Goal: Transaction & Acquisition: Purchase product/service

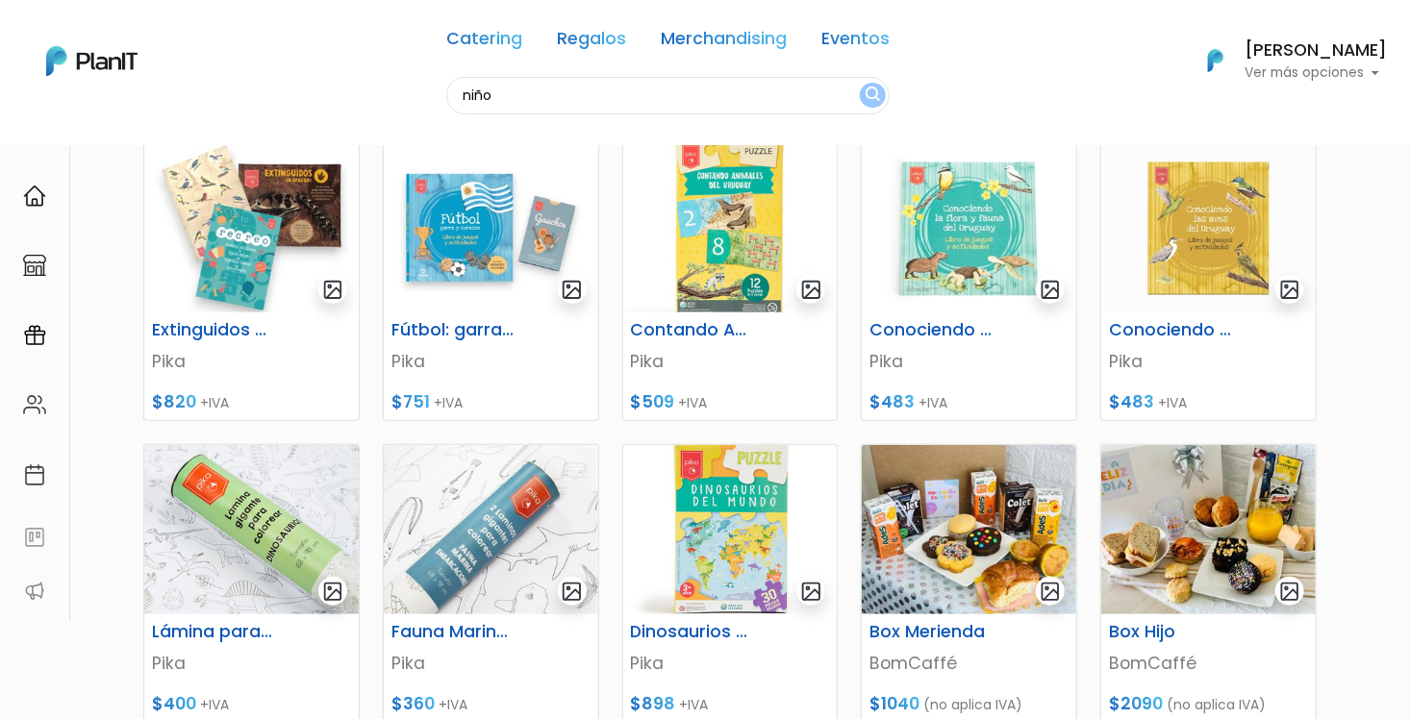
scroll to position [50, 0]
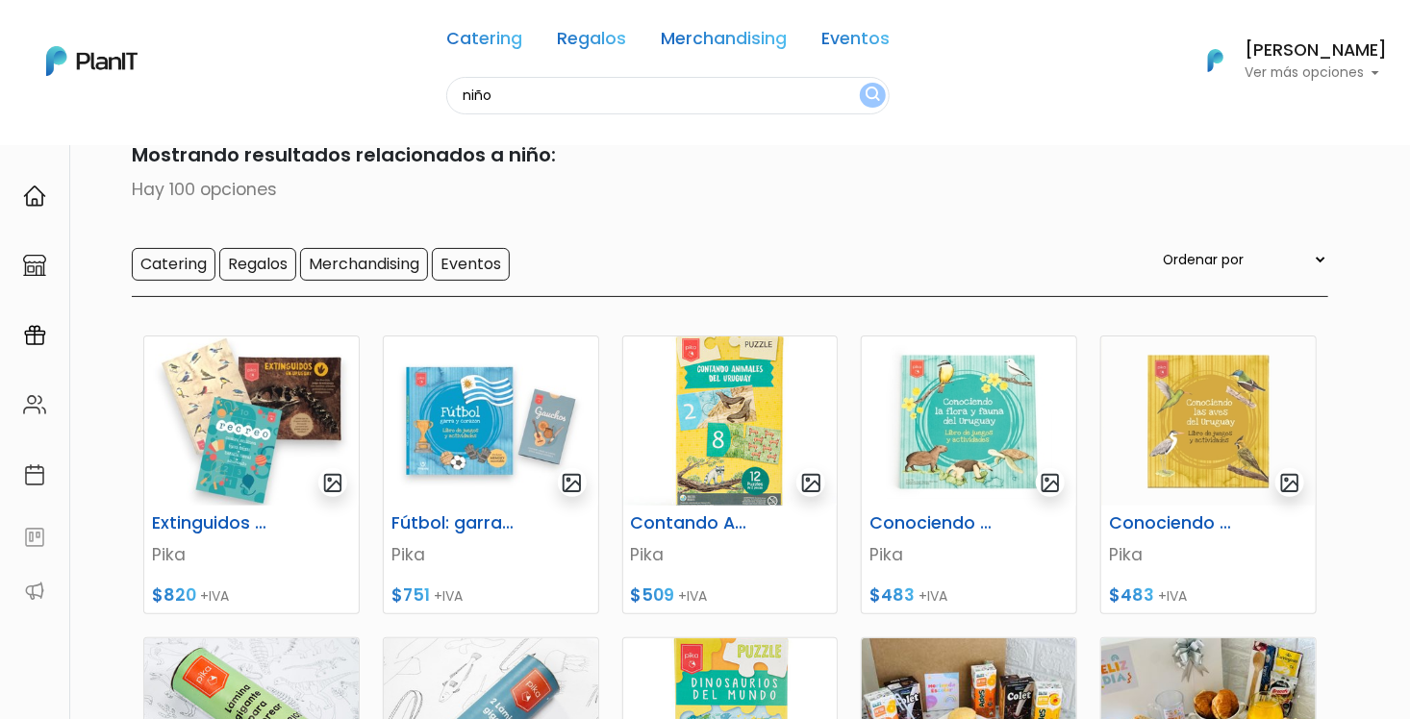
drag, startPoint x: 598, startPoint y: 90, endPoint x: 342, endPoint y: 123, distance: 257.9
click at [342, 123] on nav "Catering Regalos Merchandising Eventos niño Catering Regalos Merchandising Even…" at bounding box center [705, 72] width 1410 height 145
type input "a"
click at [860, 83] on button "submit" at bounding box center [873, 95] width 26 height 25
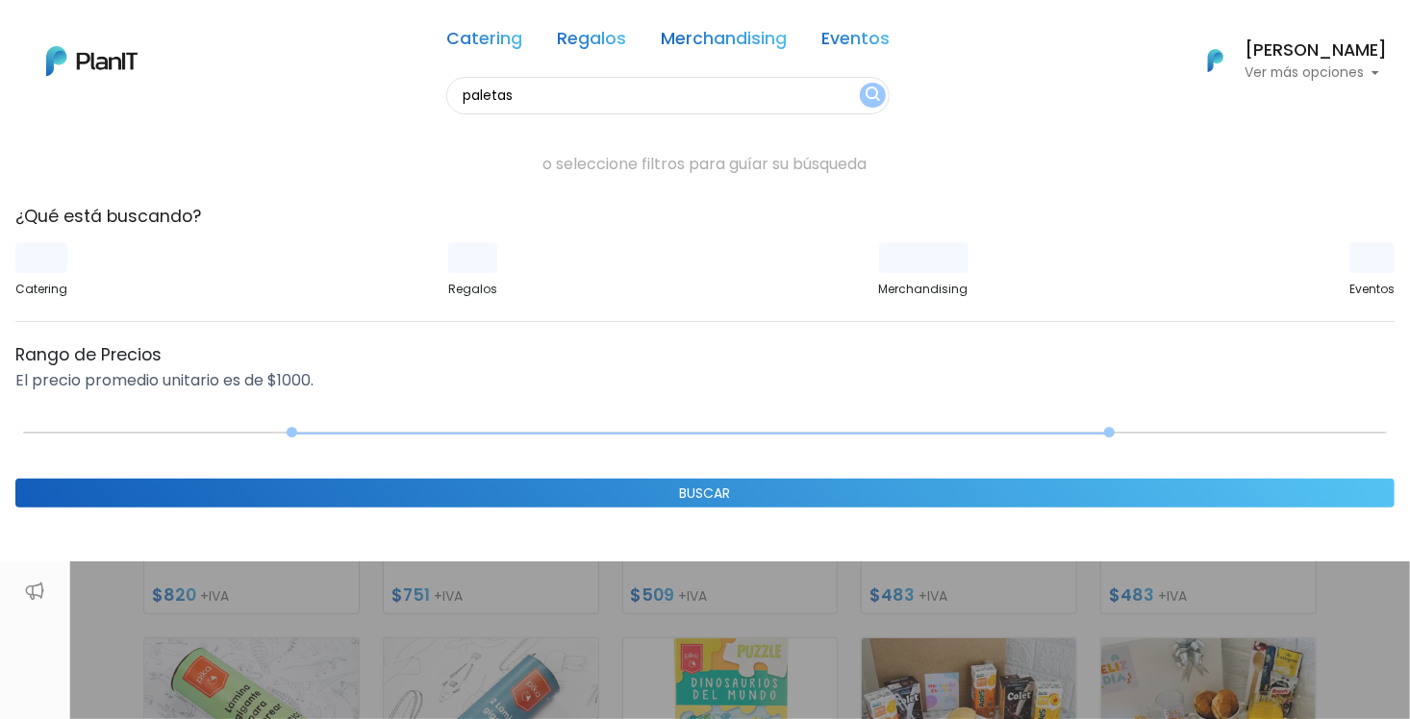
type input "paletas"
click at [860, 83] on button "submit" at bounding box center [873, 95] width 26 height 25
click at [875, 89] on img "submit" at bounding box center [873, 96] width 14 height 18
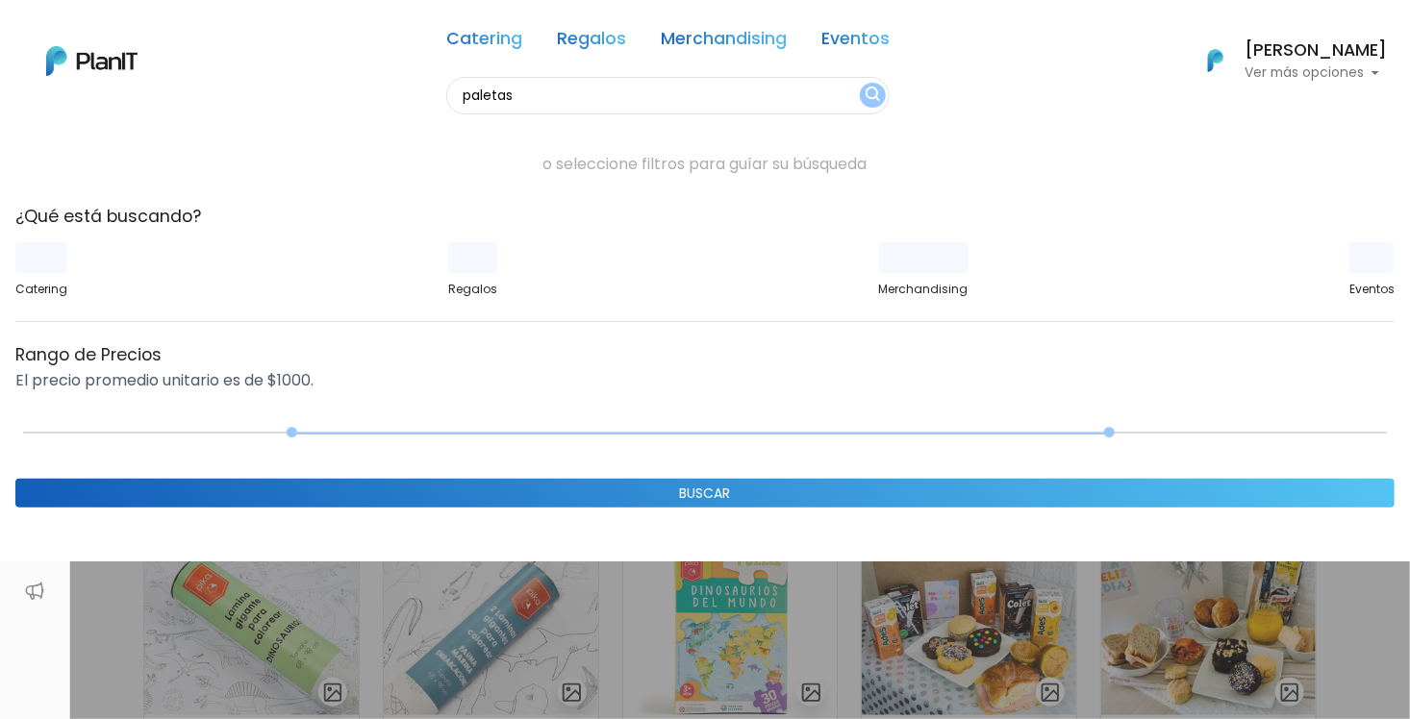
scroll to position [146, 0]
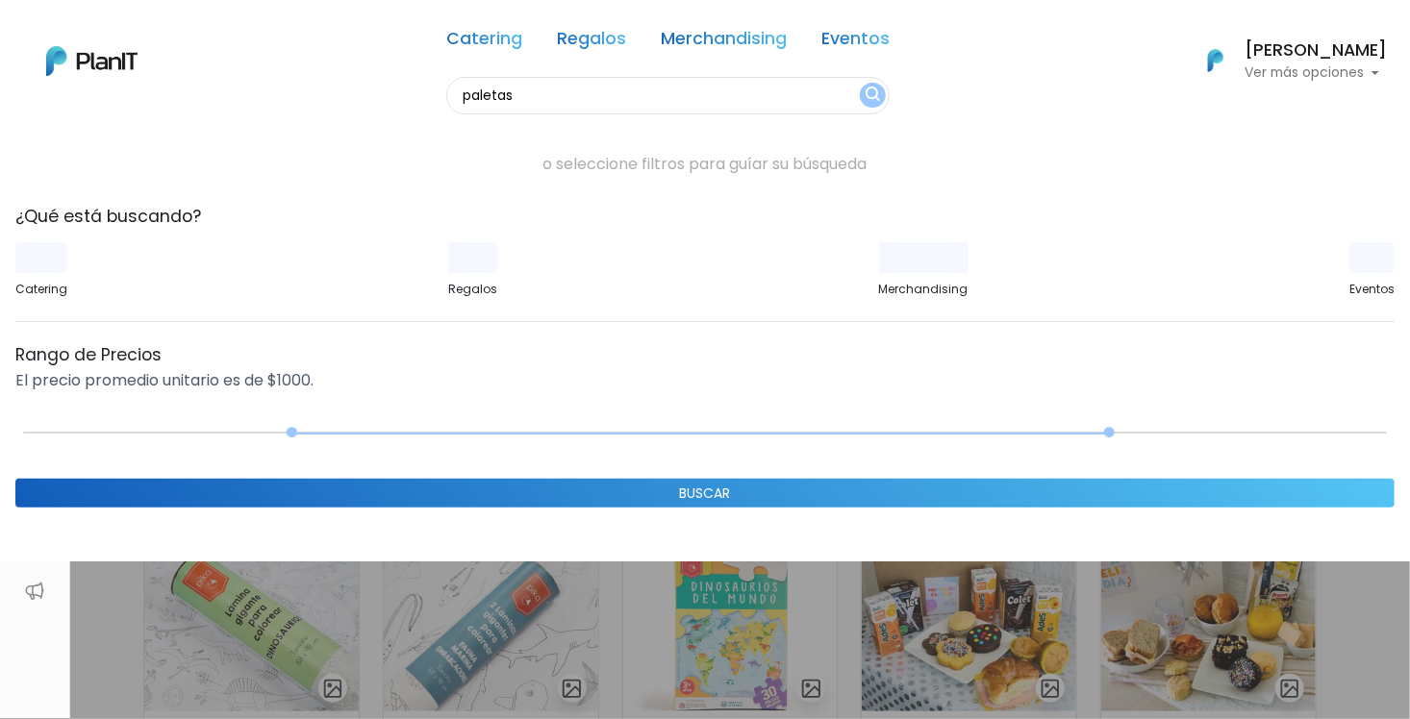
click at [619, 96] on input "paletas" at bounding box center [667, 96] width 443 height 38
click at [860, 83] on button "submit" at bounding box center [873, 95] width 26 height 25
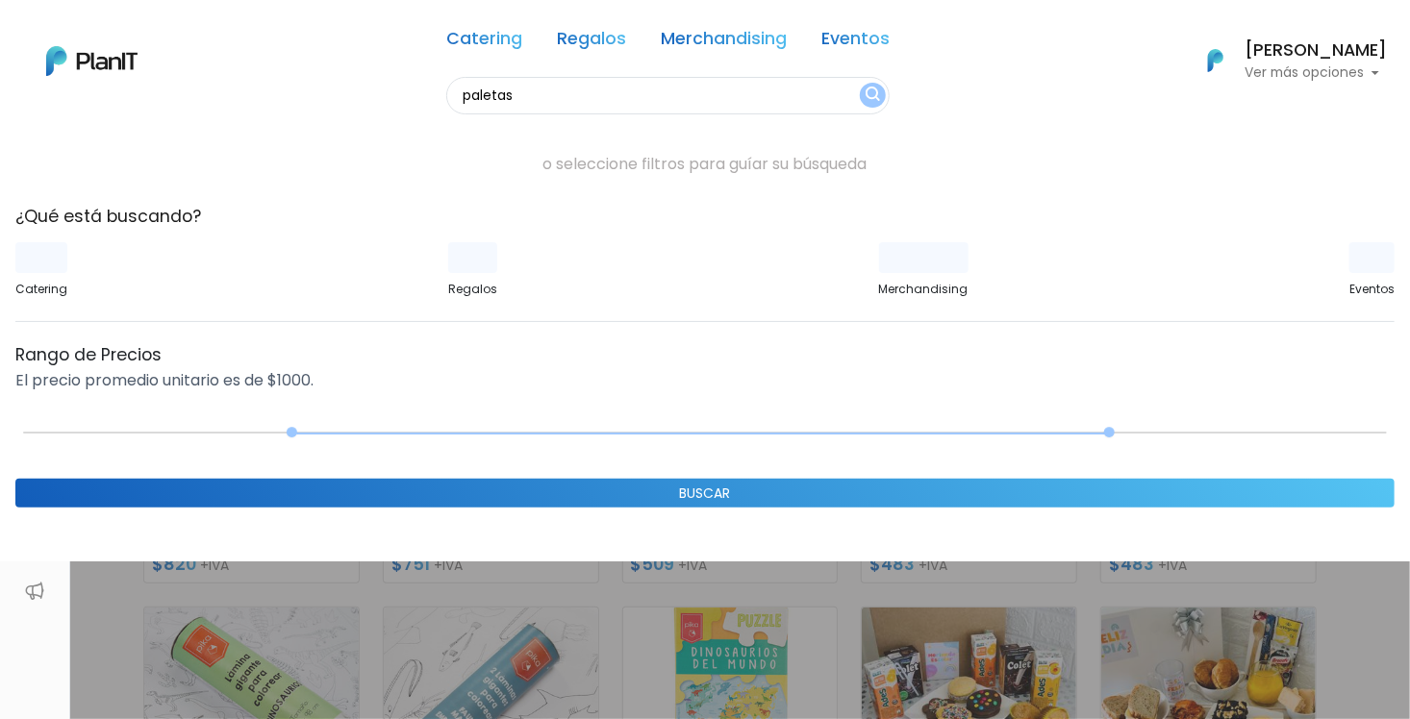
scroll to position [50, 0]
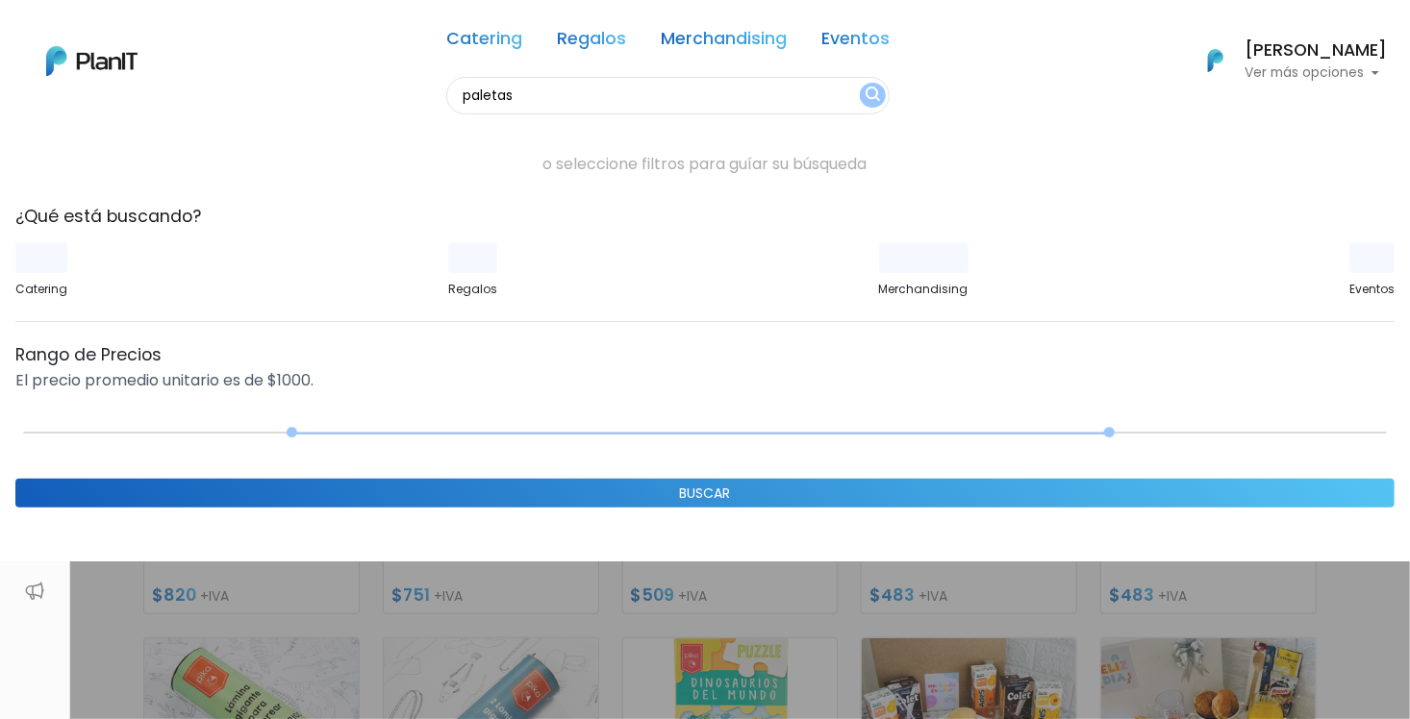
click at [736, 489] on button "BUSCAR" at bounding box center [704, 493] width 1379 height 29
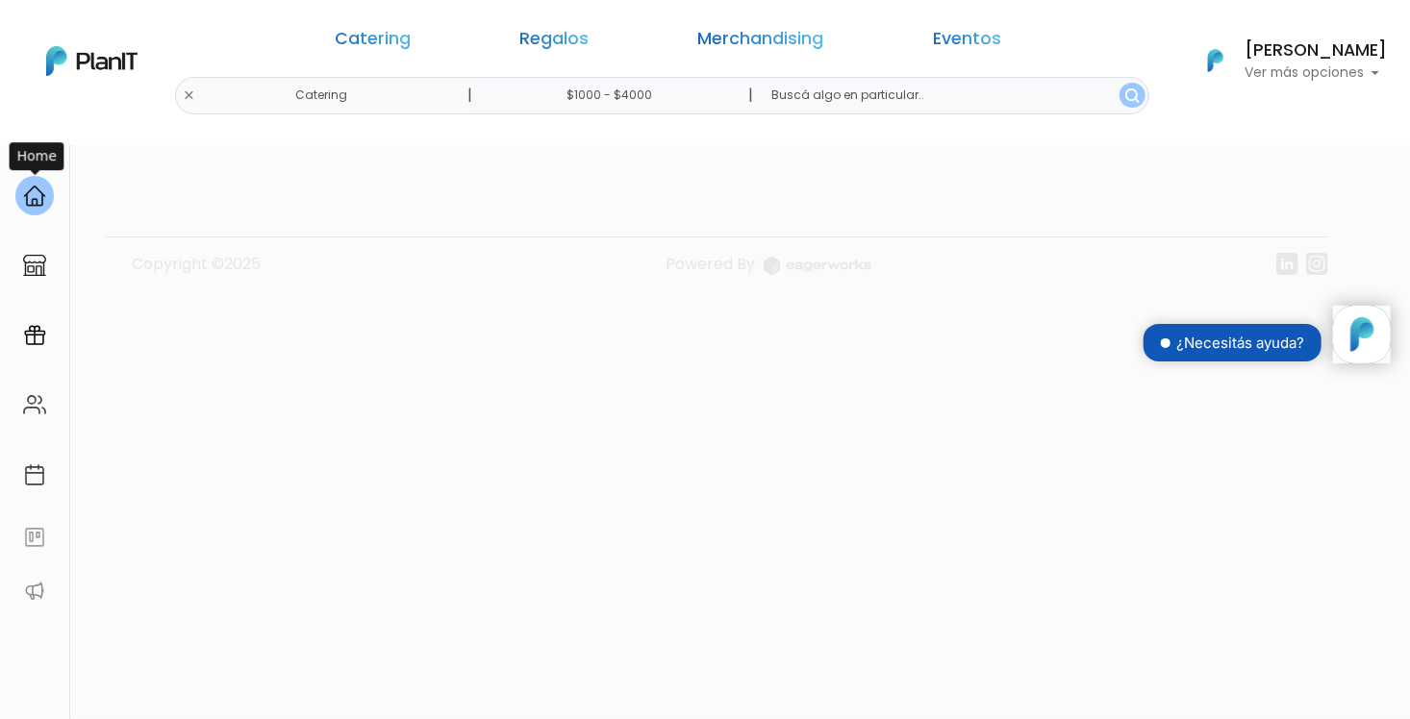
click at [28, 192] on img at bounding box center [34, 196] width 23 height 23
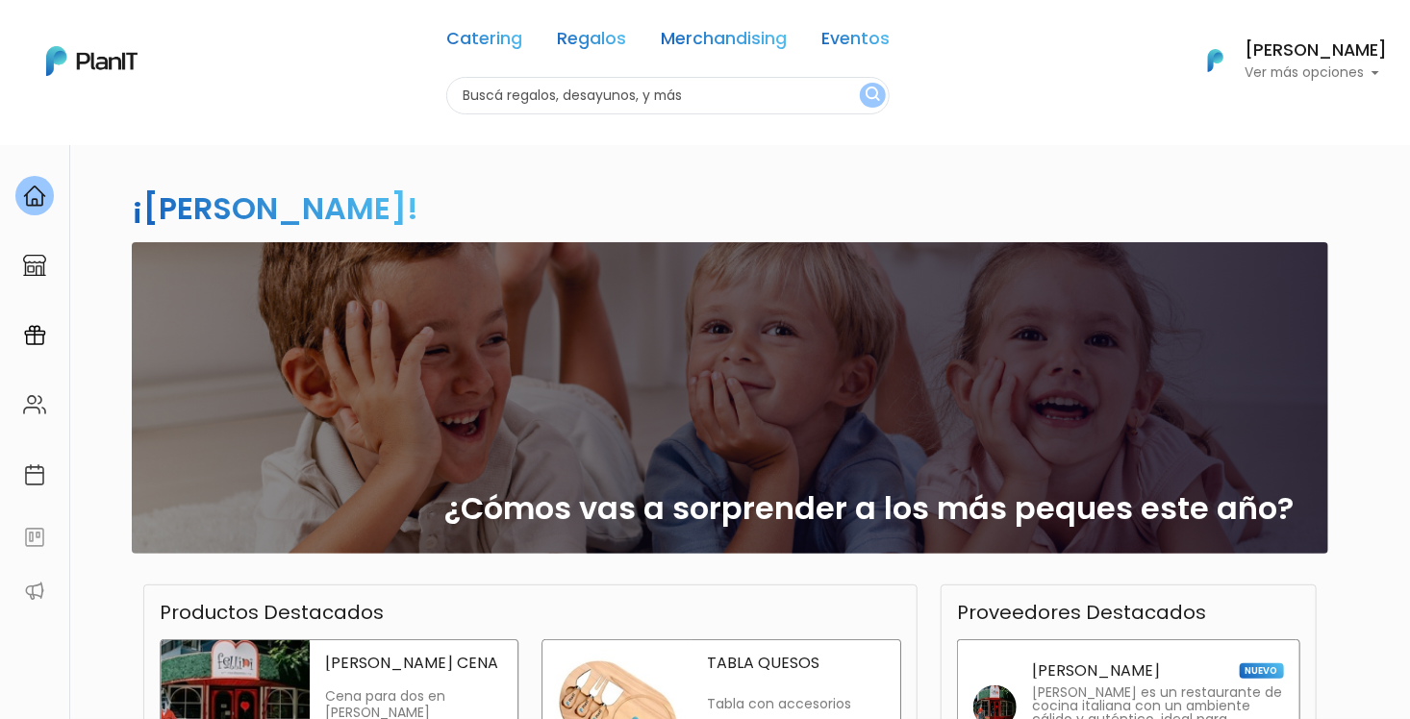
click at [637, 96] on input "text" at bounding box center [667, 96] width 443 height 38
type input "paletas personalizadas"
click at [860, 83] on button "submit" at bounding box center [873, 95] width 26 height 25
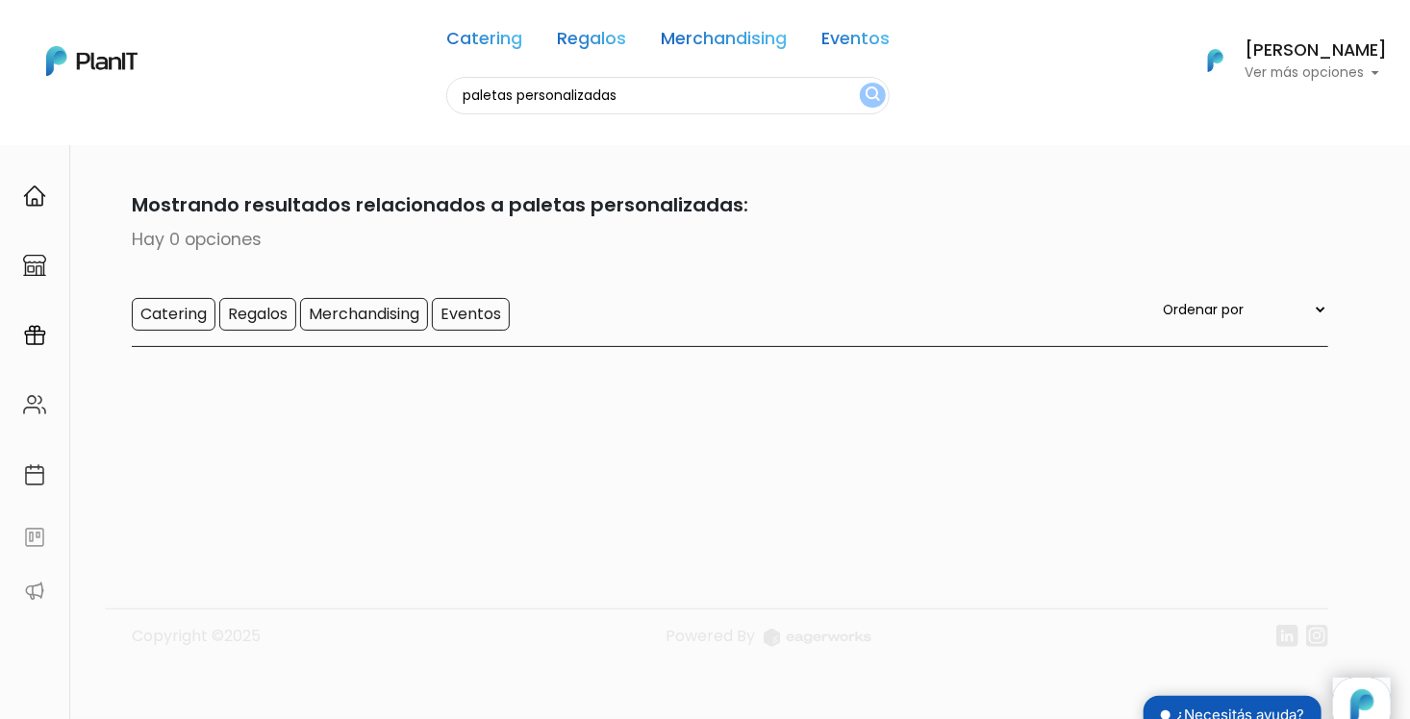
drag, startPoint x: 0, startPoint y: 0, endPoint x: 512, endPoint y: 95, distance: 520.5
click at [512, 95] on input "paletas personalizadas" at bounding box center [667, 96] width 443 height 38
type input "paletas"
click at [879, 90] on img "submit" at bounding box center [873, 96] width 14 height 18
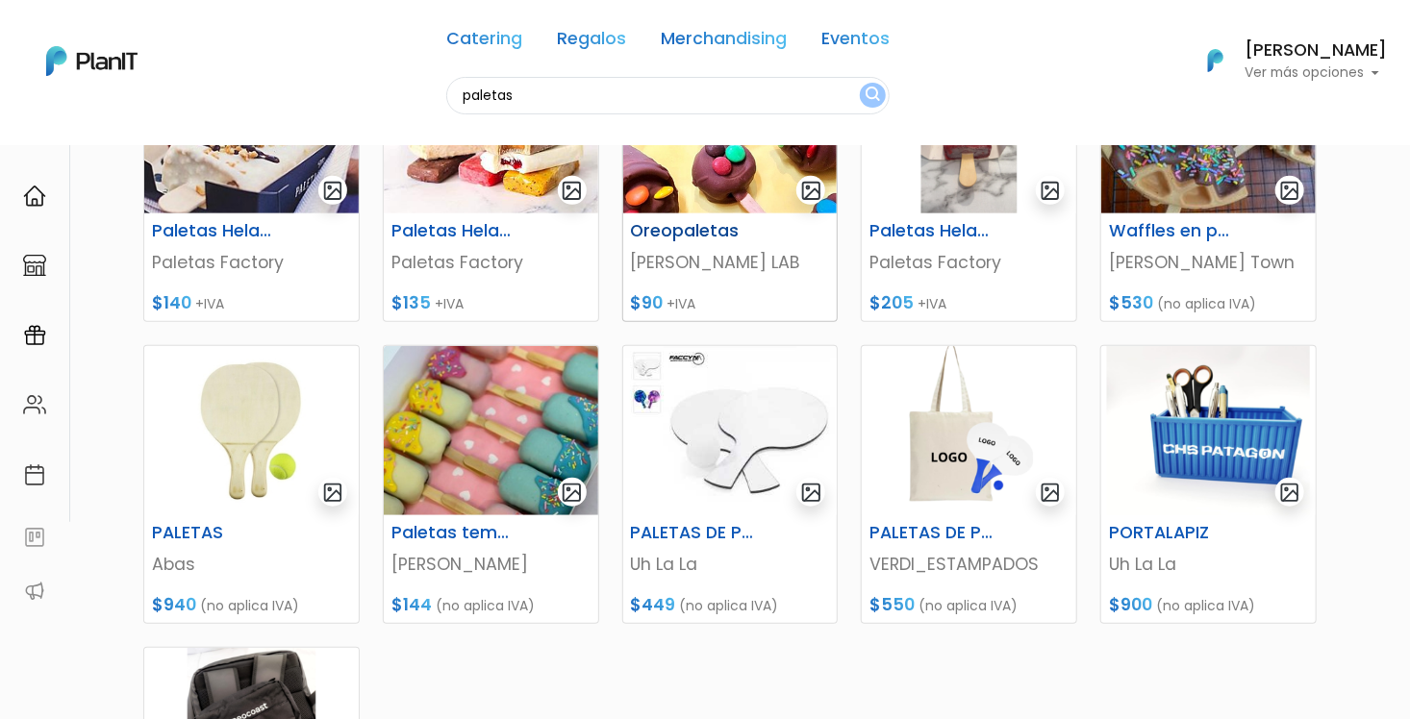
scroll to position [385, 0]
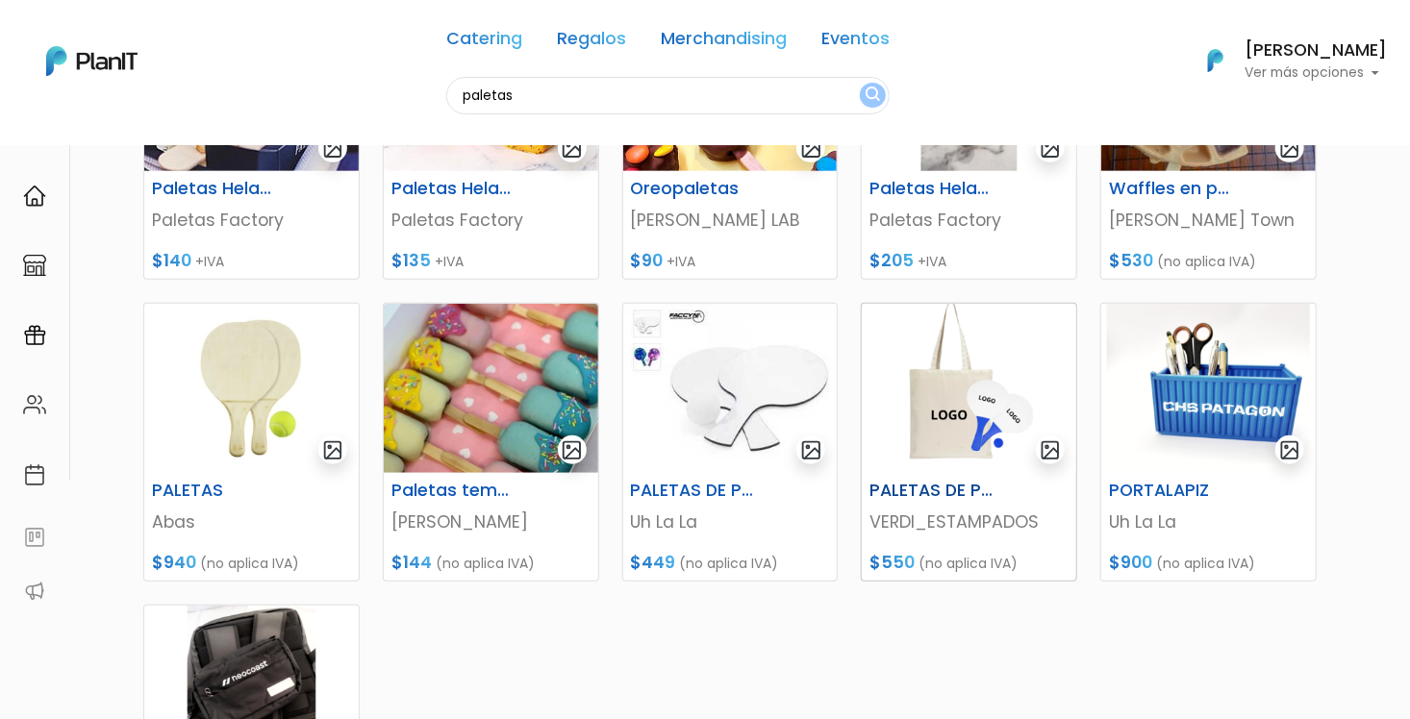
click at [989, 383] on img at bounding box center [969, 388] width 214 height 169
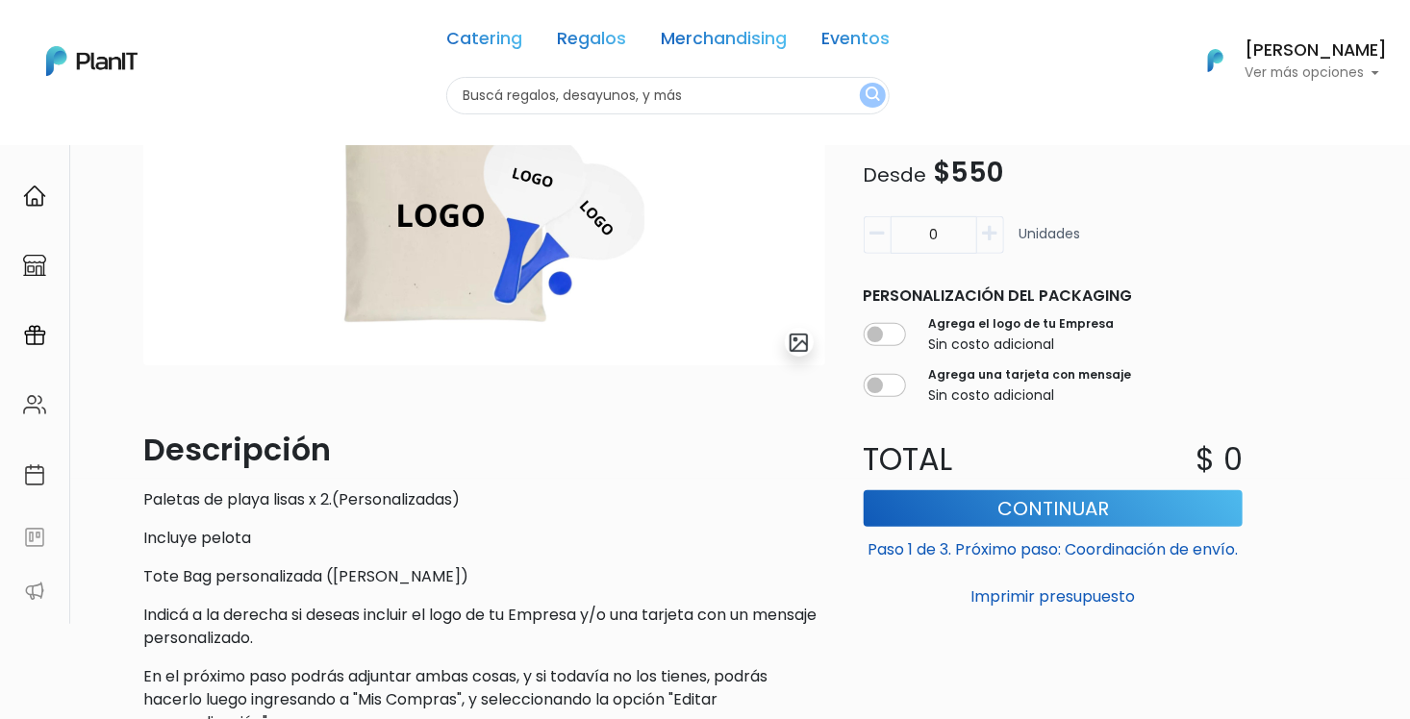
scroll to position [189, 0]
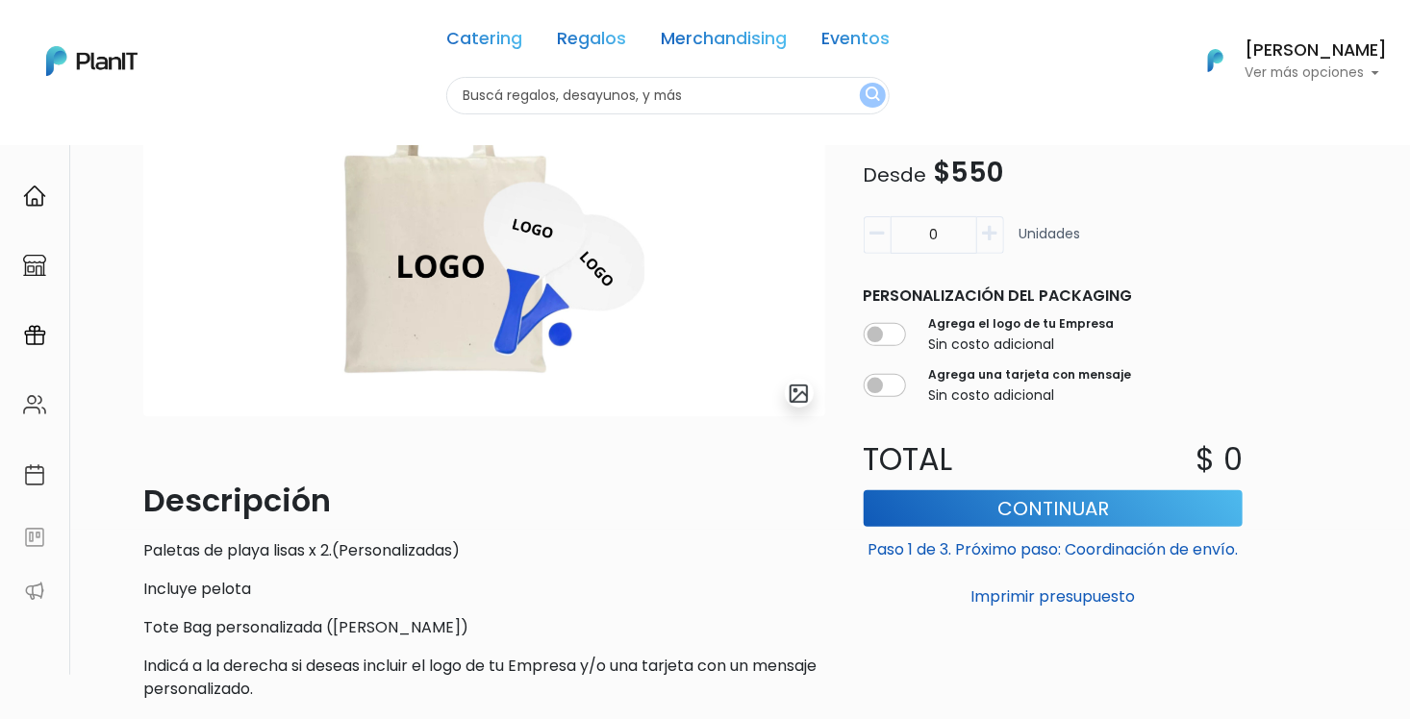
click at [982, 243] on button "button" at bounding box center [990, 235] width 27 height 38
click at [989, 235] on icon "button" at bounding box center [990, 233] width 14 height 17
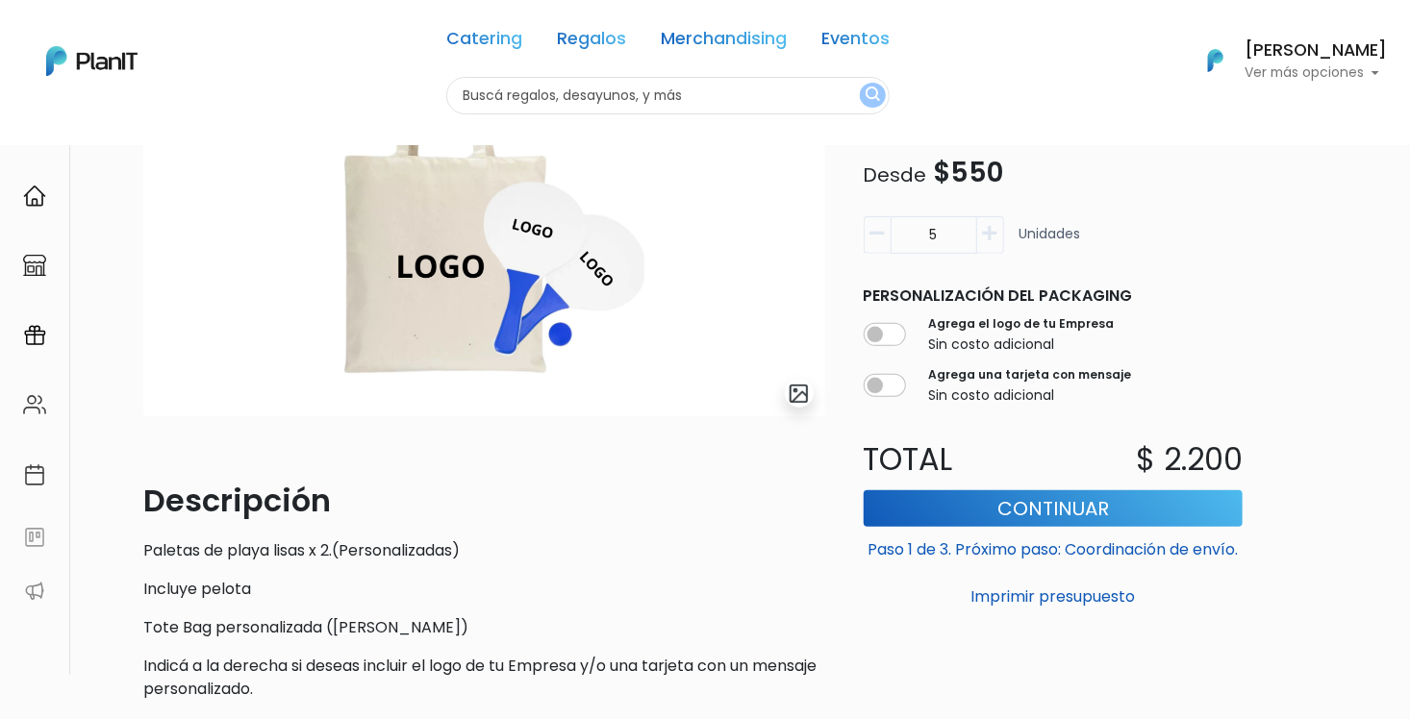
click at [989, 235] on icon "button" at bounding box center [990, 233] width 14 height 17
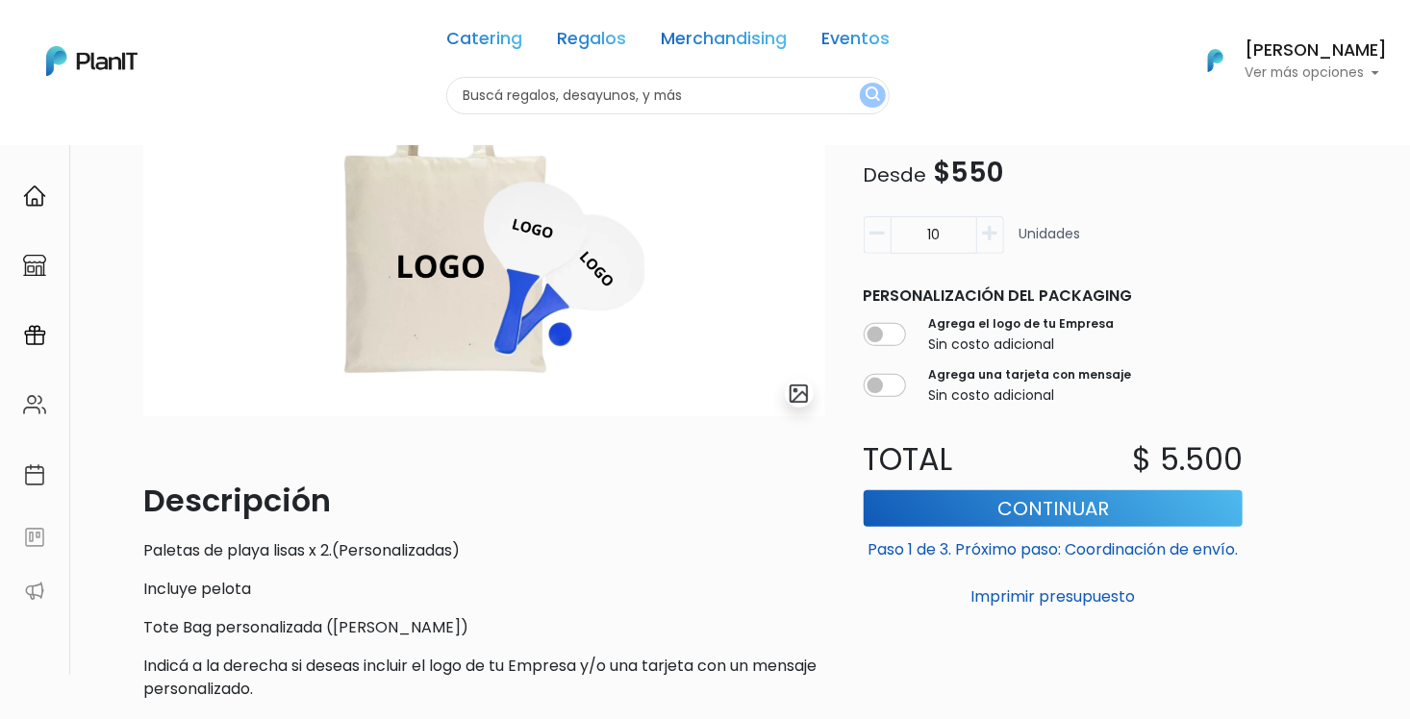
click at [989, 235] on icon "button" at bounding box center [990, 233] width 14 height 17
type input "11"
click at [1044, 512] on button "Continuar" at bounding box center [1054, 508] width 380 height 37
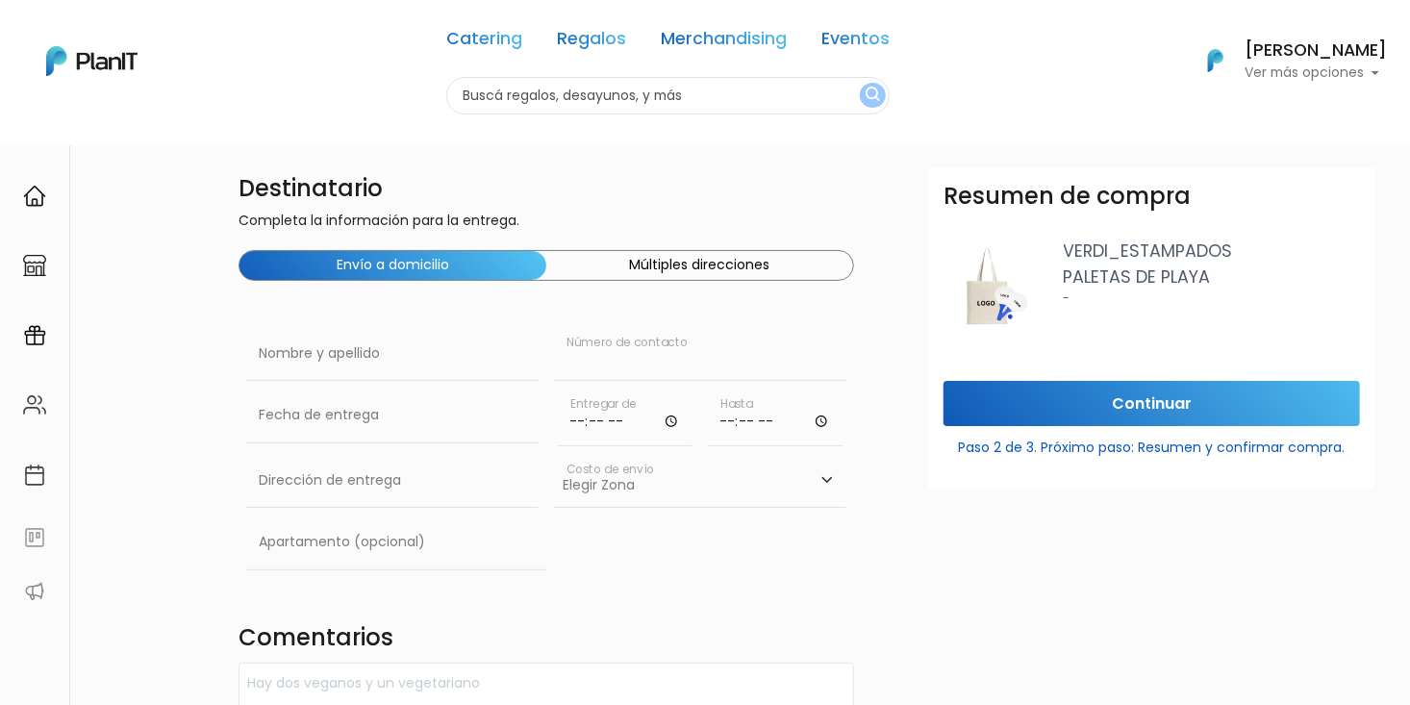
click at [633, 357] on input "text" at bounding box center [700, 354] width 292 height 54
click at [337, 351] on input "text" at bounding box center [392, 354] width 292 height 54
type input "[PERSON_NAME]"
type input "092754362"
type input "[PERSON_NAME] 1248"
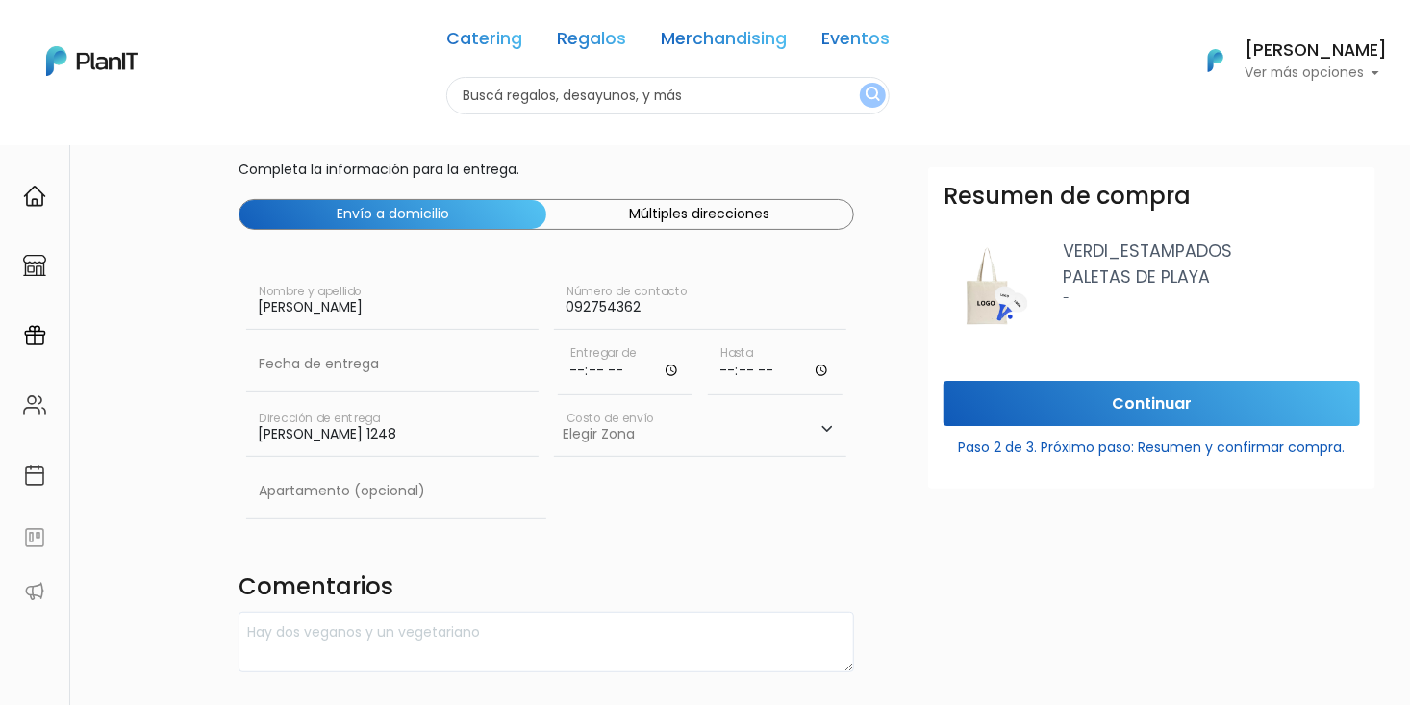
scroll to position [96, 0]
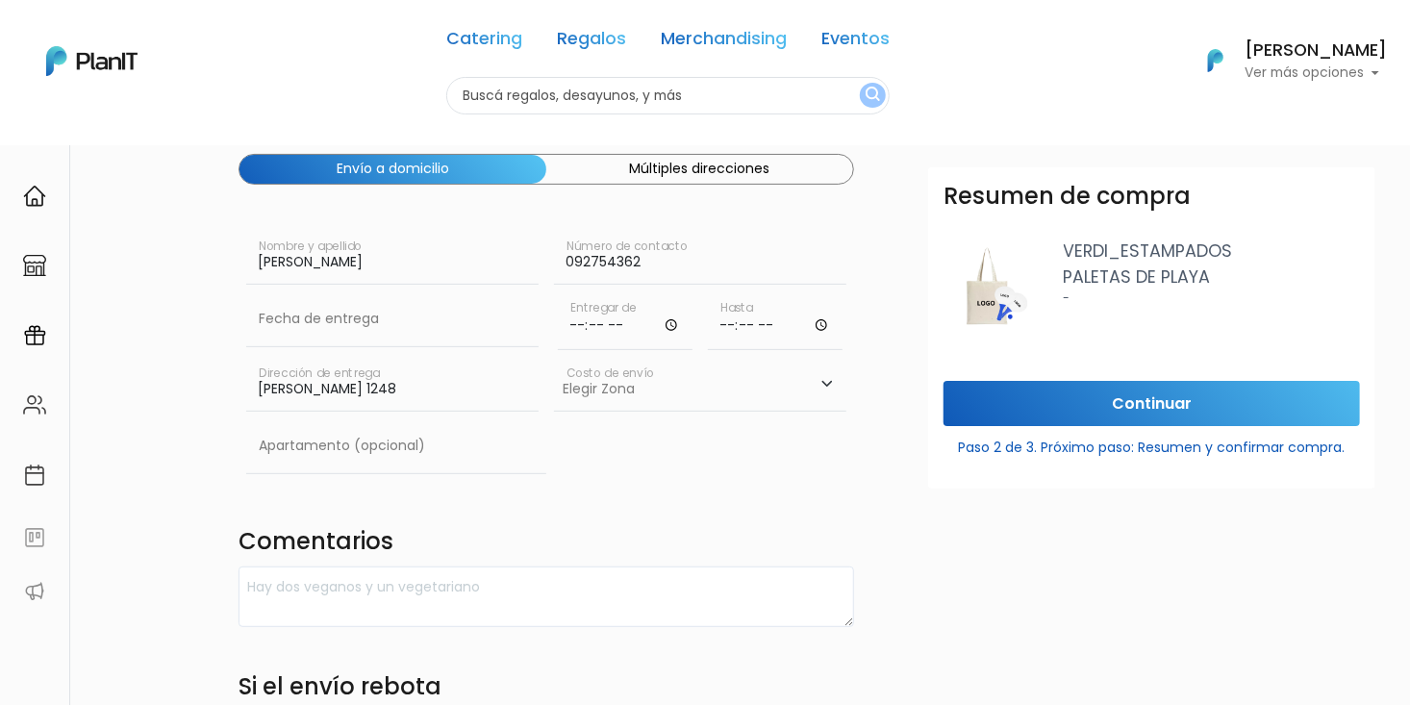
click at [648, 390] on select "Elegir [GEOGRAPHIC_DATA]- $600 [GEOGRAPHIC_DATA]- $250" at bounding box center [700, 385] width 292 height 54
select select "10"
click at [554, 358] on select "Elegir Zona Zona américa- $600 Montevideo- $250" at bounding box center [700, 385] width 292 height 54
click at [413, 325] on input "text" at bounding box center [392, 319] width 292 height 54
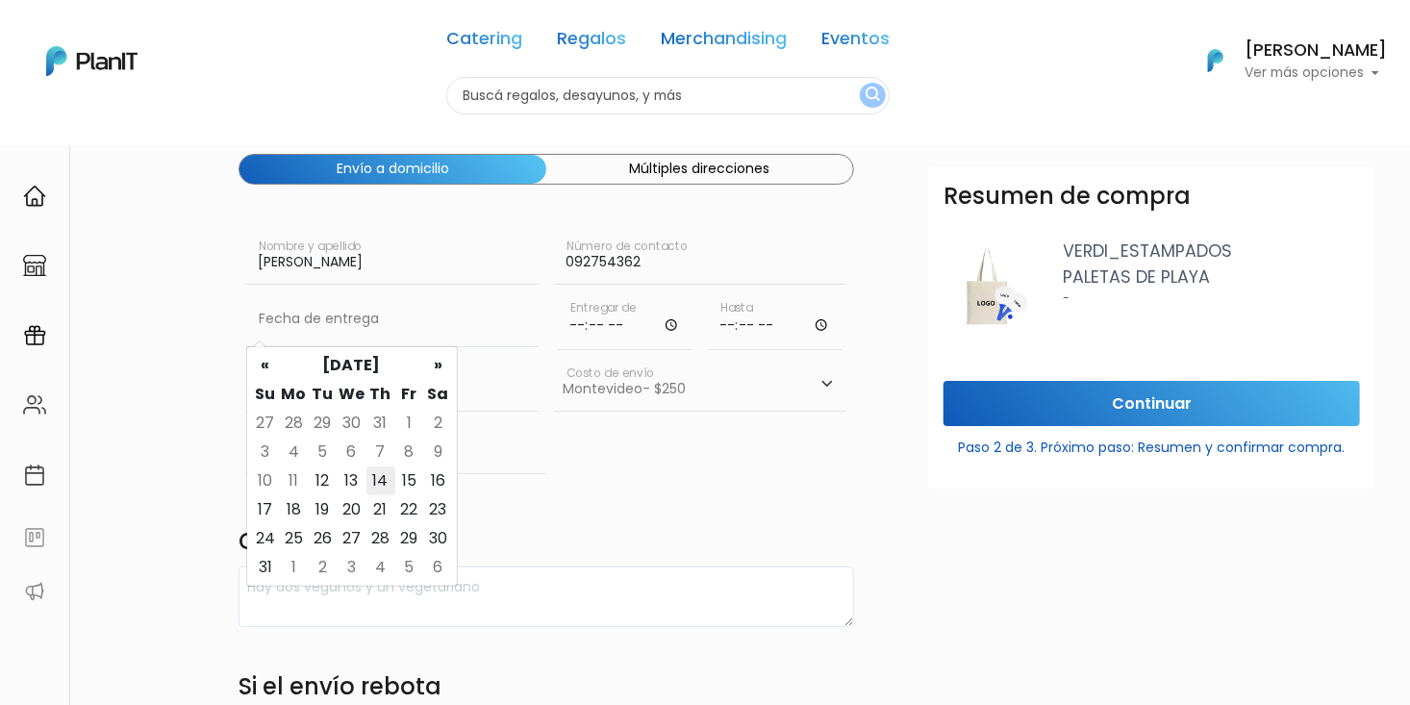
click at [376, 478] on td "14" at bounding box center [380, 480] width 29 height 29
type input "14/08/2025"
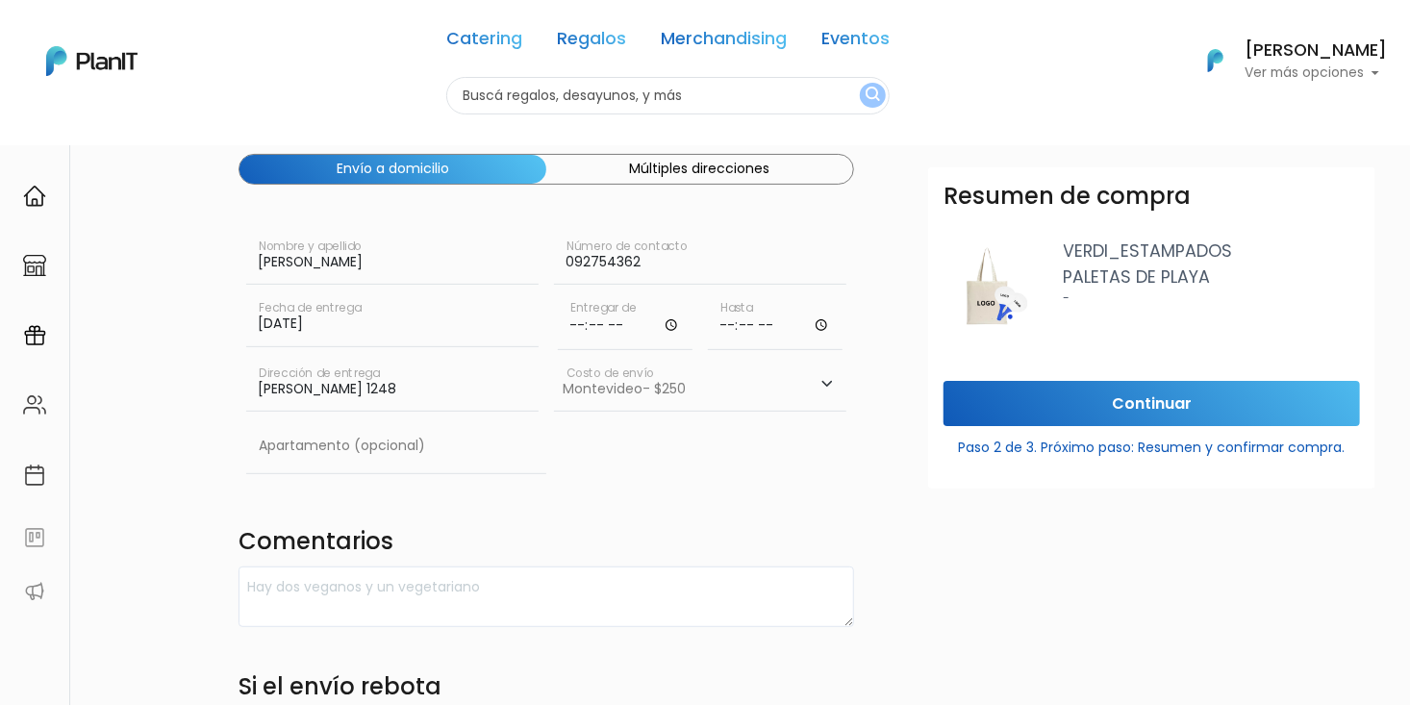
click at [594, 327] on input "time" at bounding box center [625, 321] width 135 height 58
click at [669, 322] on input "time" at bounding box center [625, 321] width 135 height 58
type input "09:01"
drag, startPoint x: 795, startPoint y: 331, endPoint x: 805, endPoint y: 326, distance: 10.8
click at [795, 331] on input "time" at bounding box center [775, 321] width 135 height 58
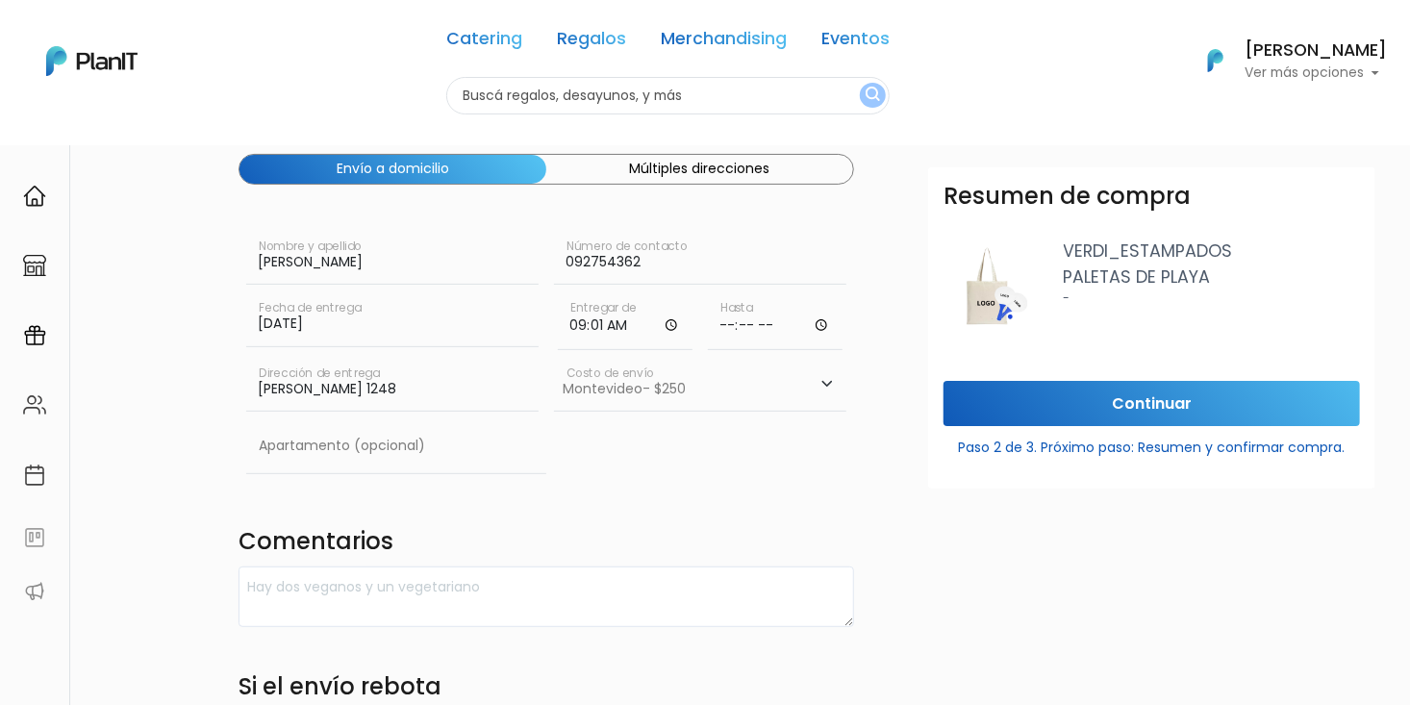
click at [819, 323] on input "time" at bounding box center [775, 321] width 135 height 58
type input "17:55"
click at [885, 296] on form "Destinatario Completa la información para la entrega. Envío a domicilio Múltipl…" at bounding box center [878, 480] width 1278 height 818
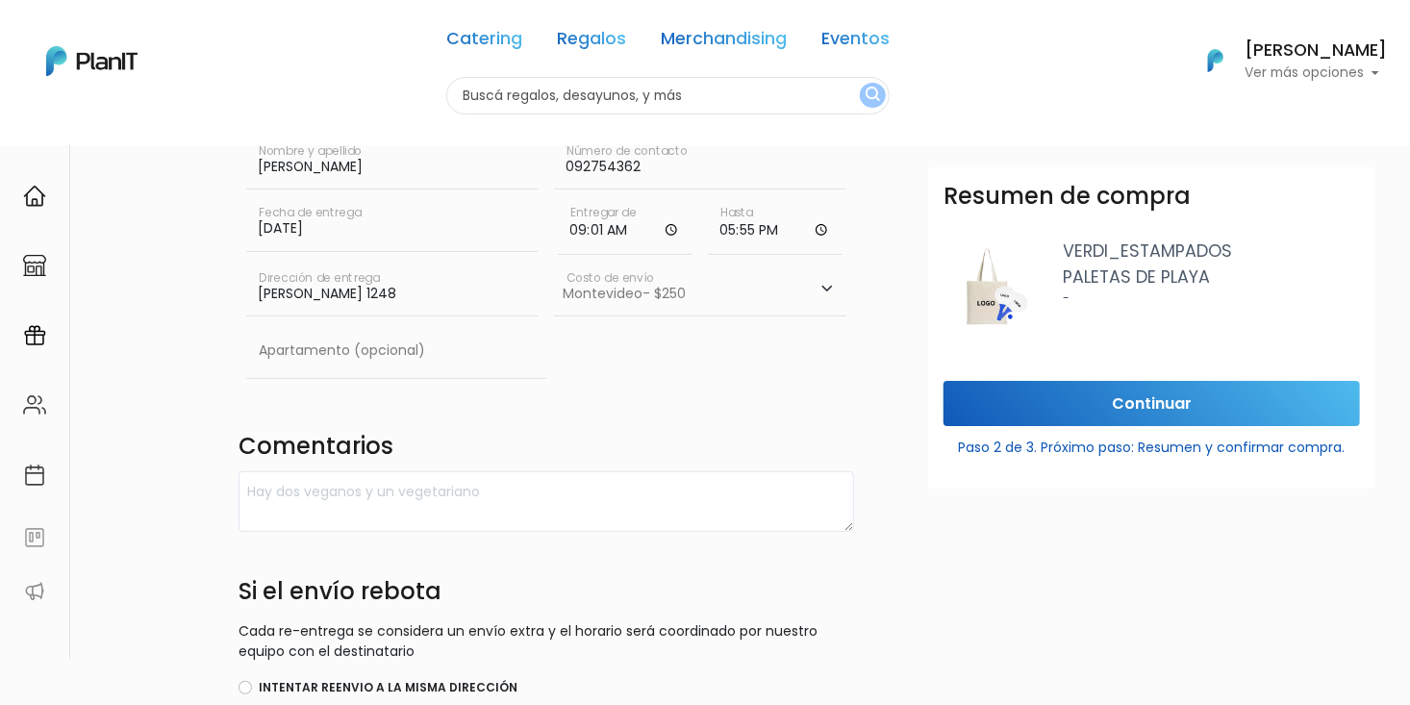
scroll to position [192, 0]
click at [381, 349] on input "text" at bounding box center [396, 350] width 300 height 54
type input "370 oficina"
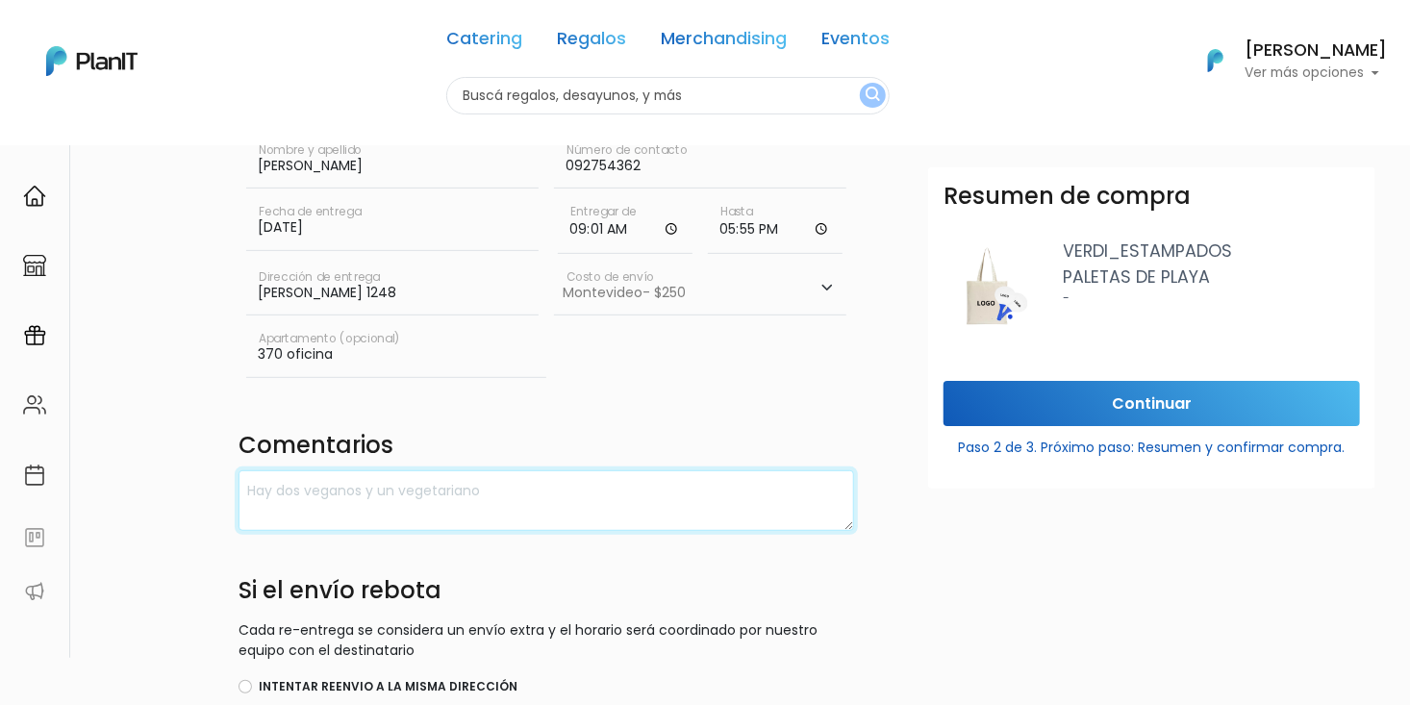
click at [377, 498] on textarea at bounding box center [547, 500] width 617 height 61
type textarea "T"
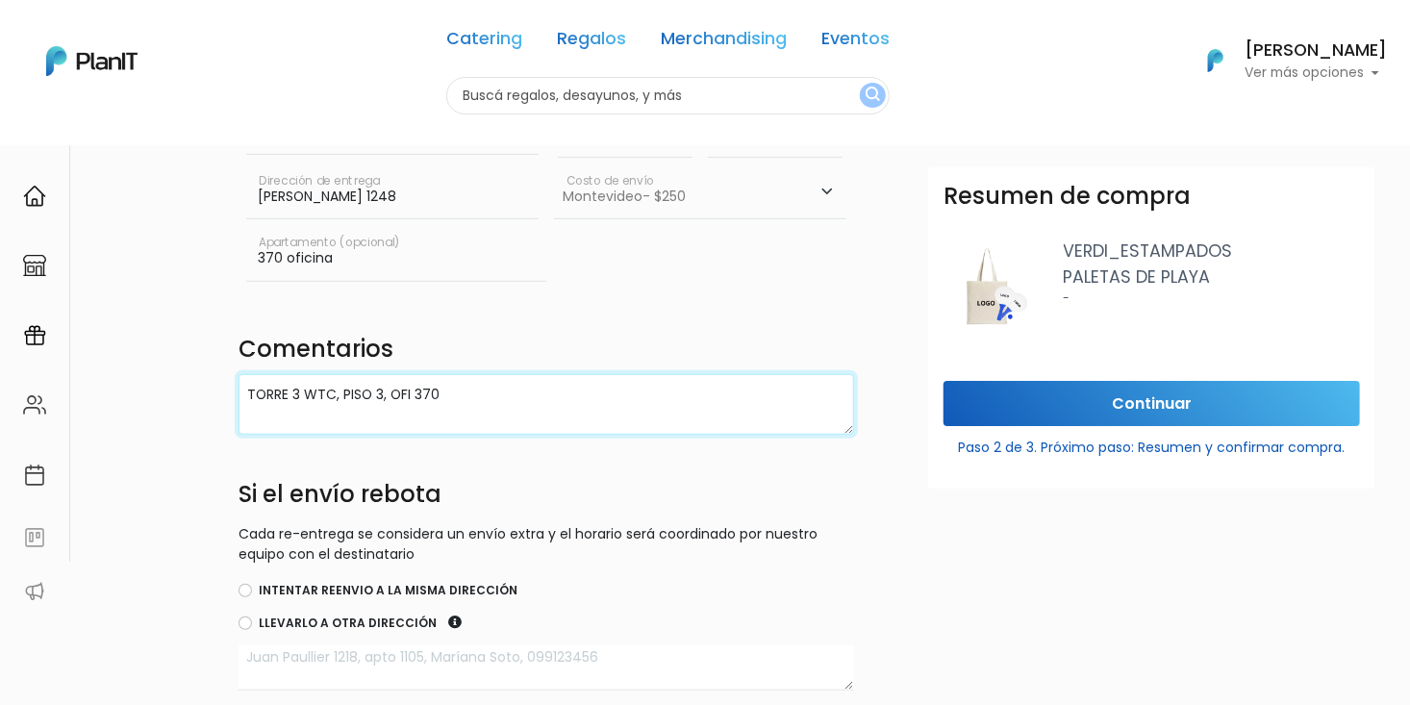
scroll to position [385, 0]
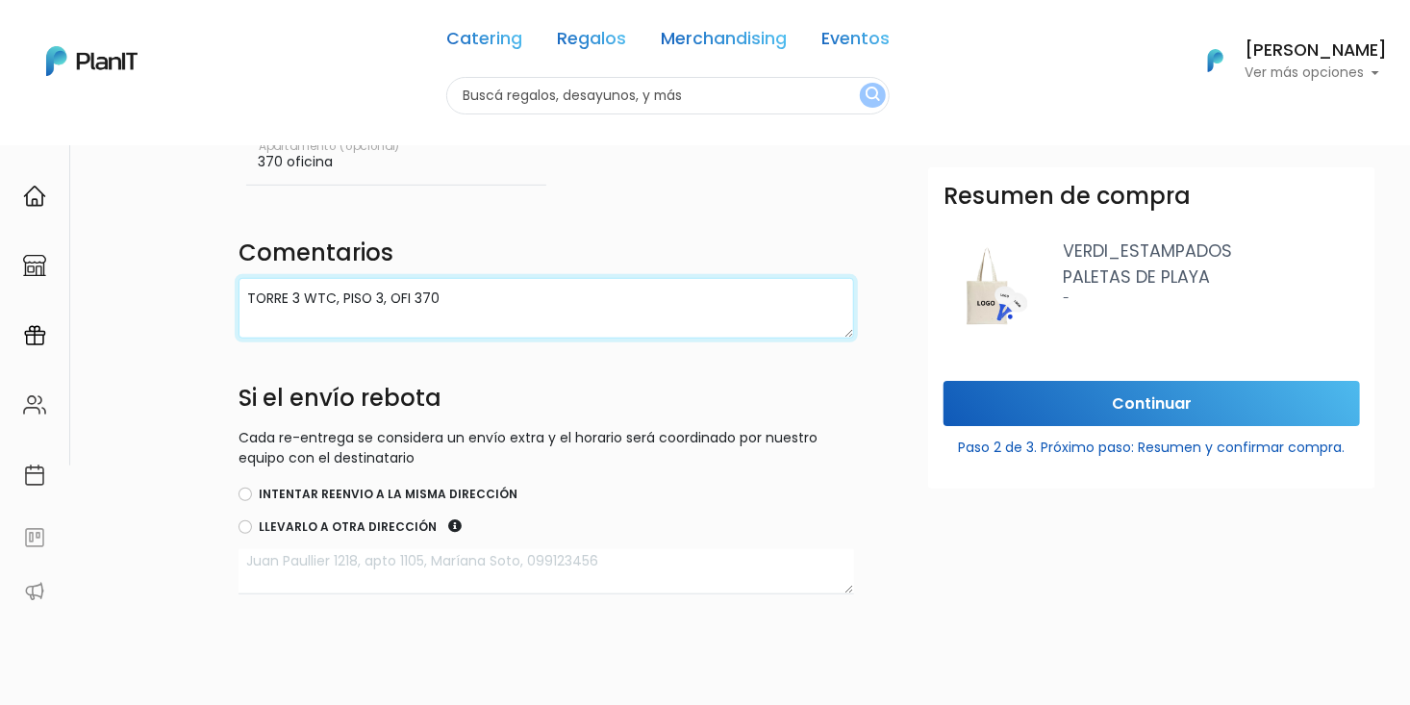
type textarea "TORRE 3 WTC, PISO 3, OFI 370"
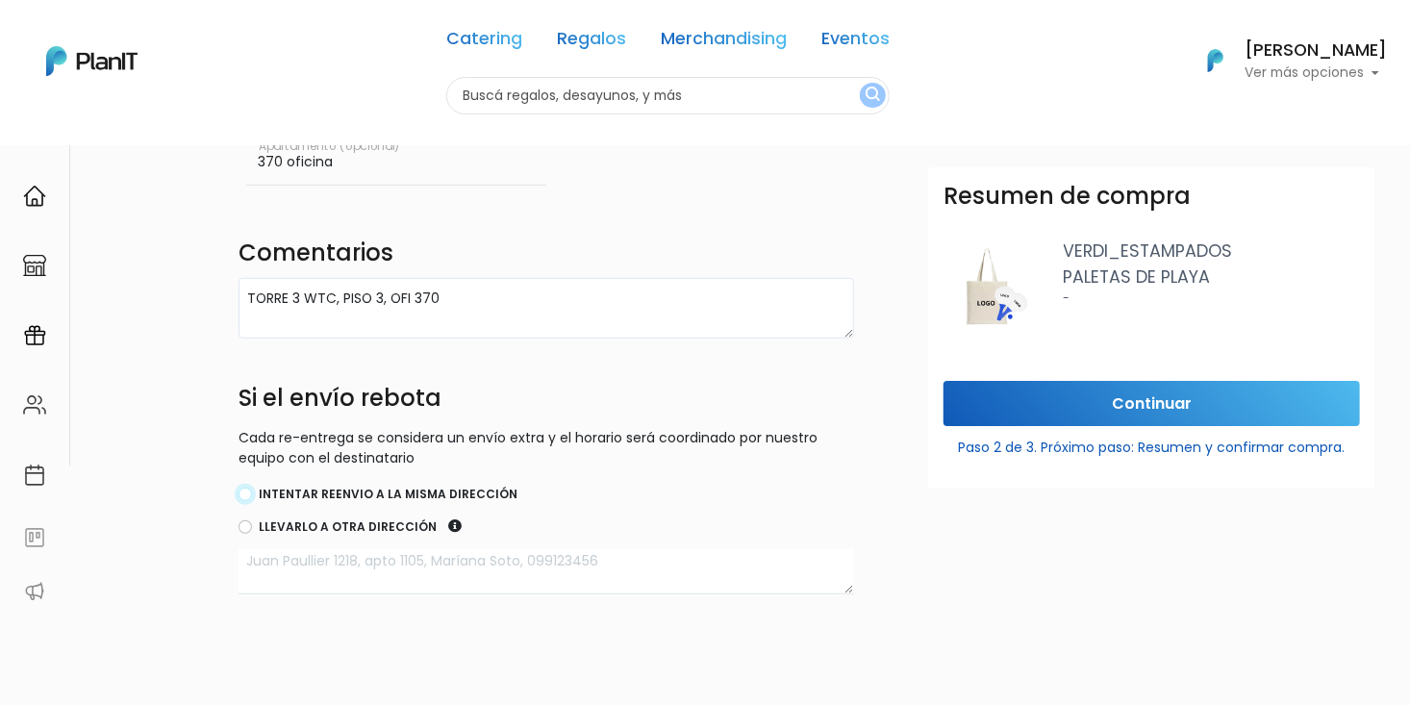
click at [246, 492] on input "Intentar reenvio a la misma dirección" at bounding box center [245, 494] width 13 height 13
radio input "true"
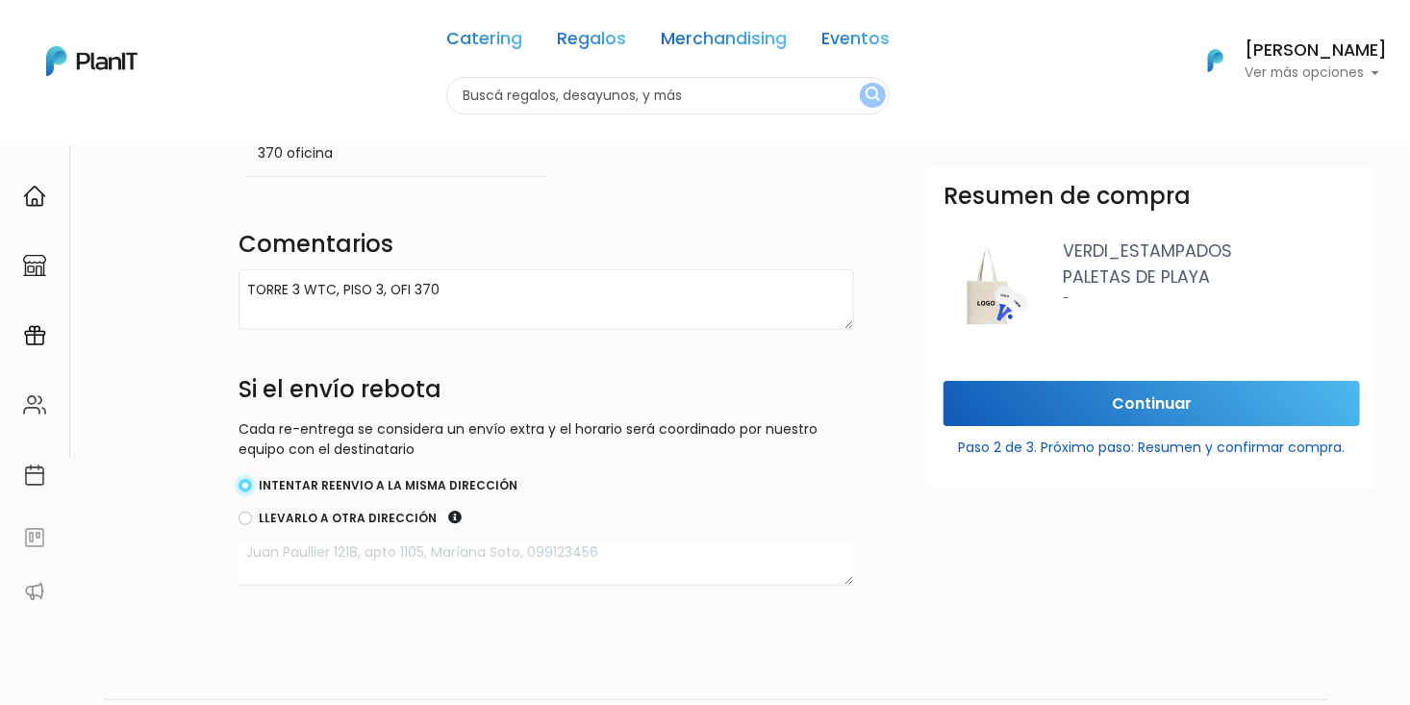
scroll to position [454, 0]
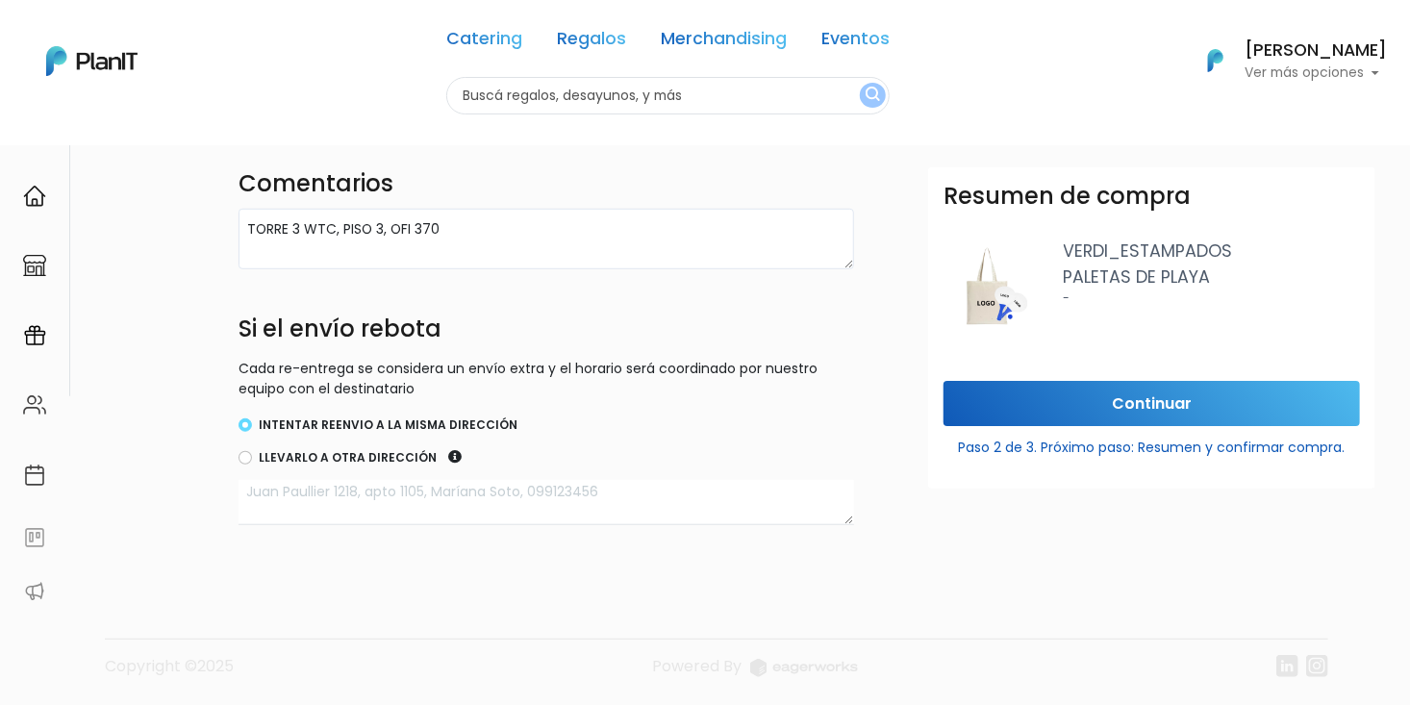
click at [490, 502] on textarea at bounding box center [547, 502] width 617 height 45
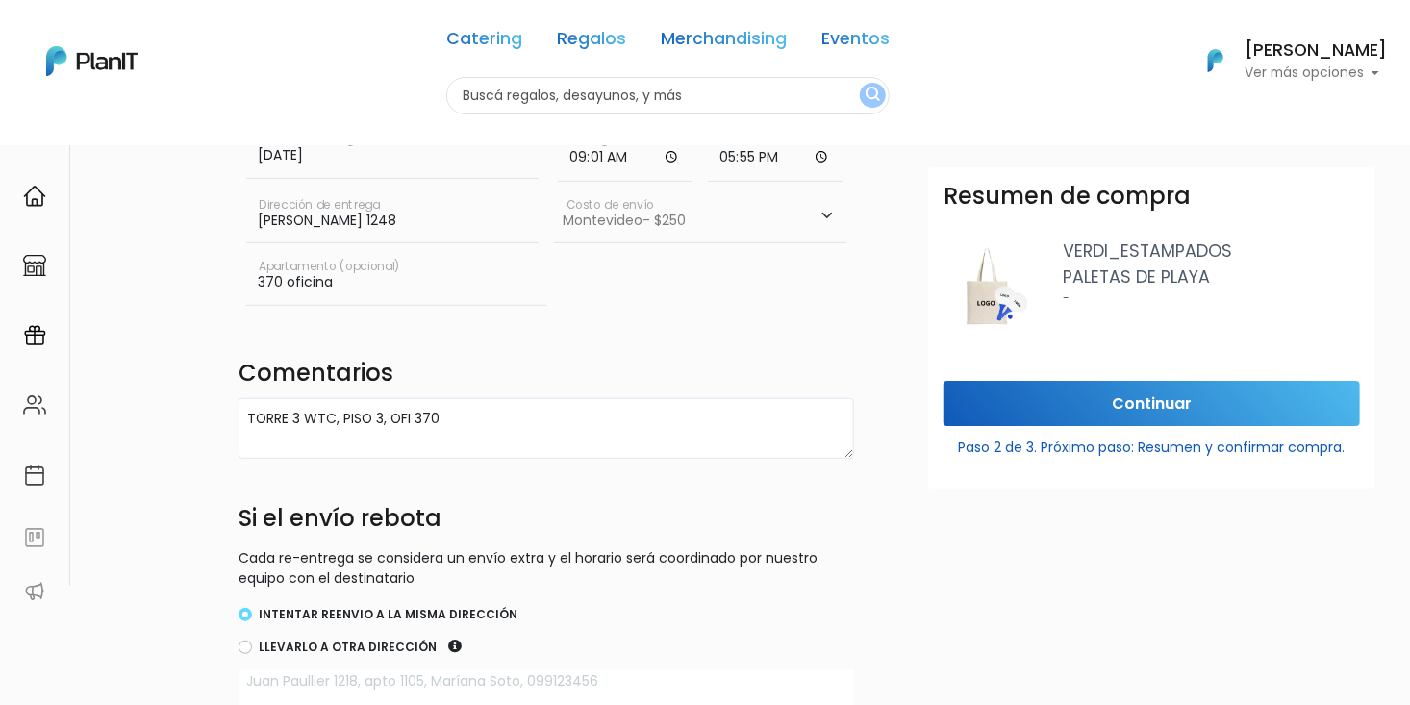
scroll to position [289, 0]
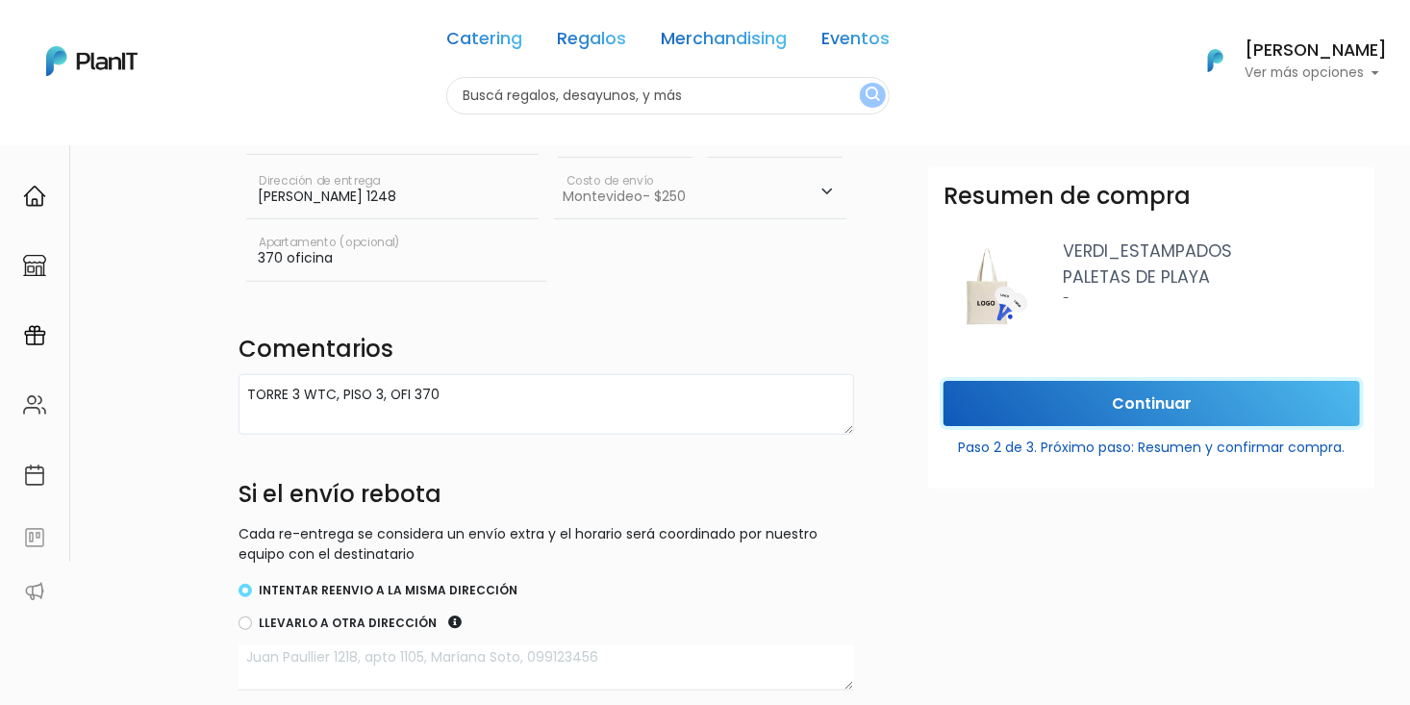
click at [1119, 393] on input "Continuar" at bounding box center [1152, 403] width 416 height 45
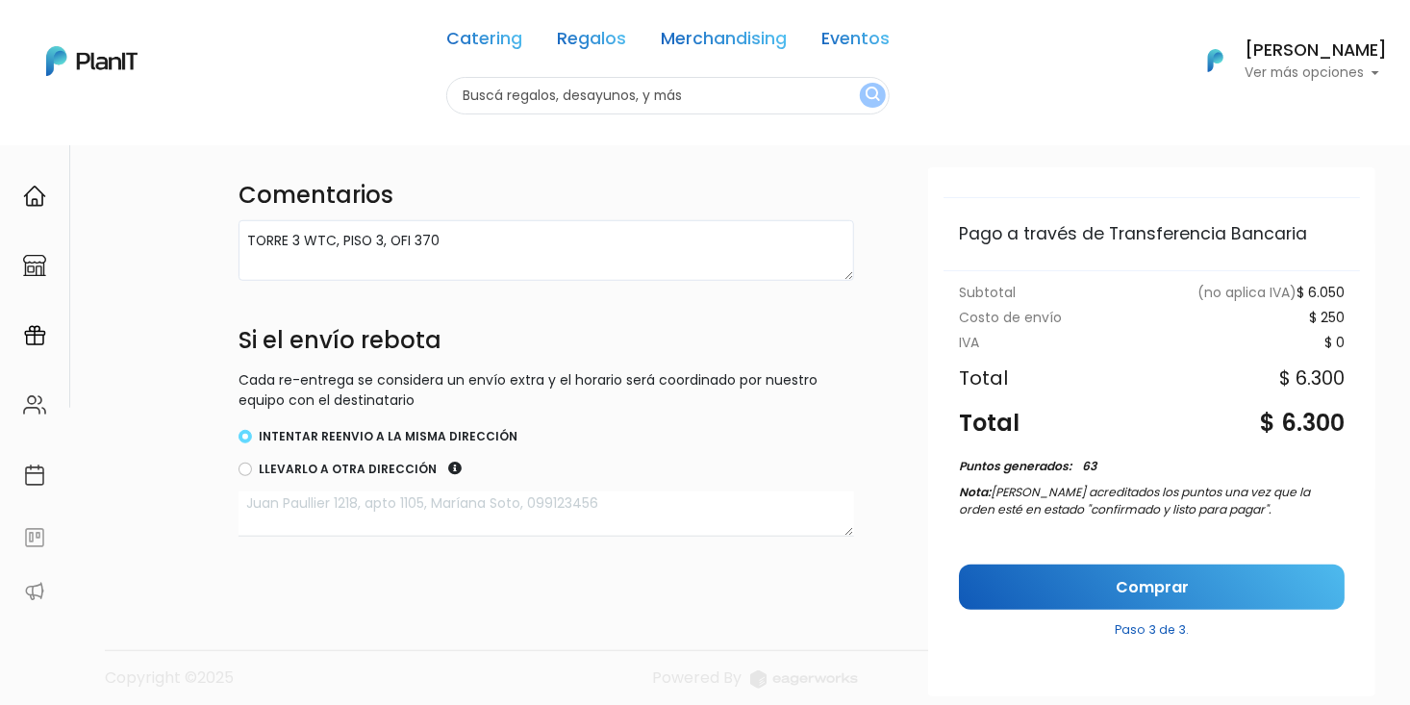
scroll to position [454, 0]
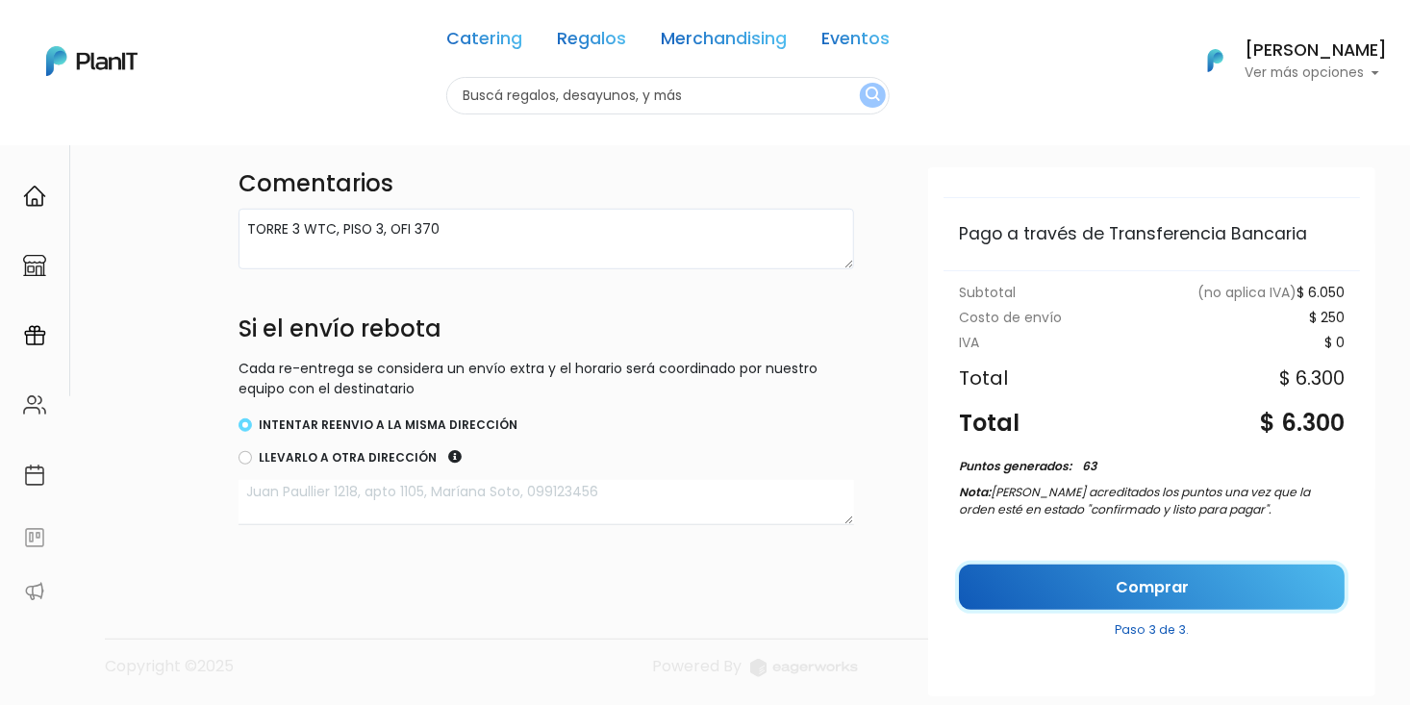
click at [1140, 582] on link "Comprar" at bounding box center [1152, 587] width 386 height 45
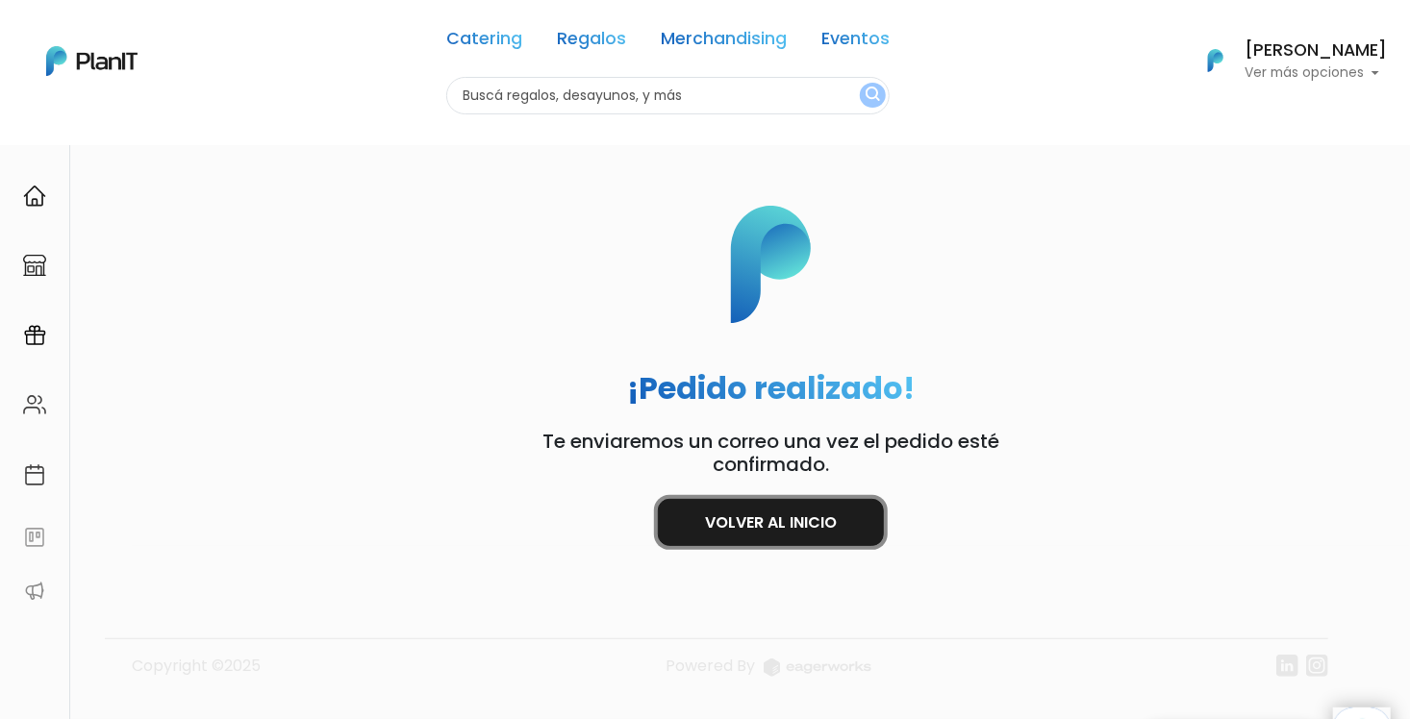
click at [837, 525] on link "Volver al inicio" at bounding box center [771, 522] width 226 height 47
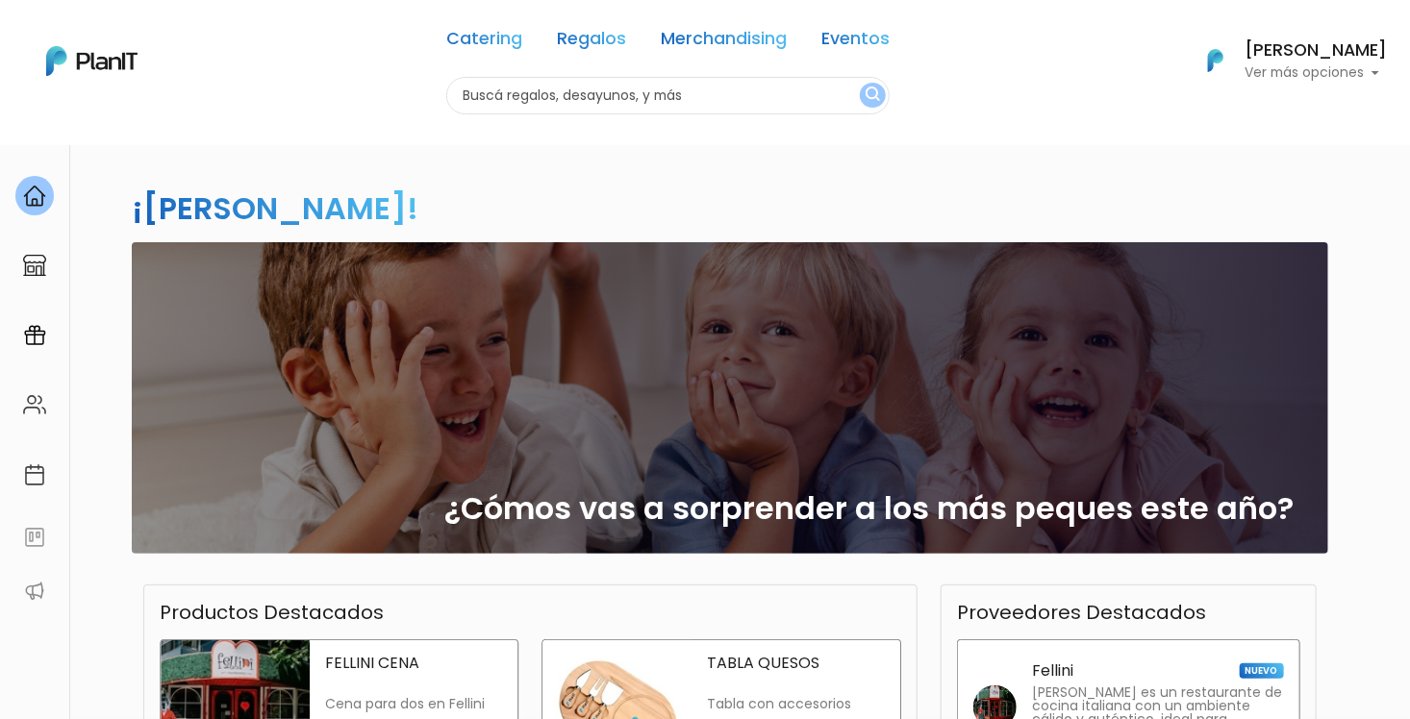
click at [816, 164] on div "¡Hola Rocio Harreguy! slide 1 of 1 ¿Cómos vas a sorprender a los más peques est…" at bounding box center [705, 565] width 1270 height 843
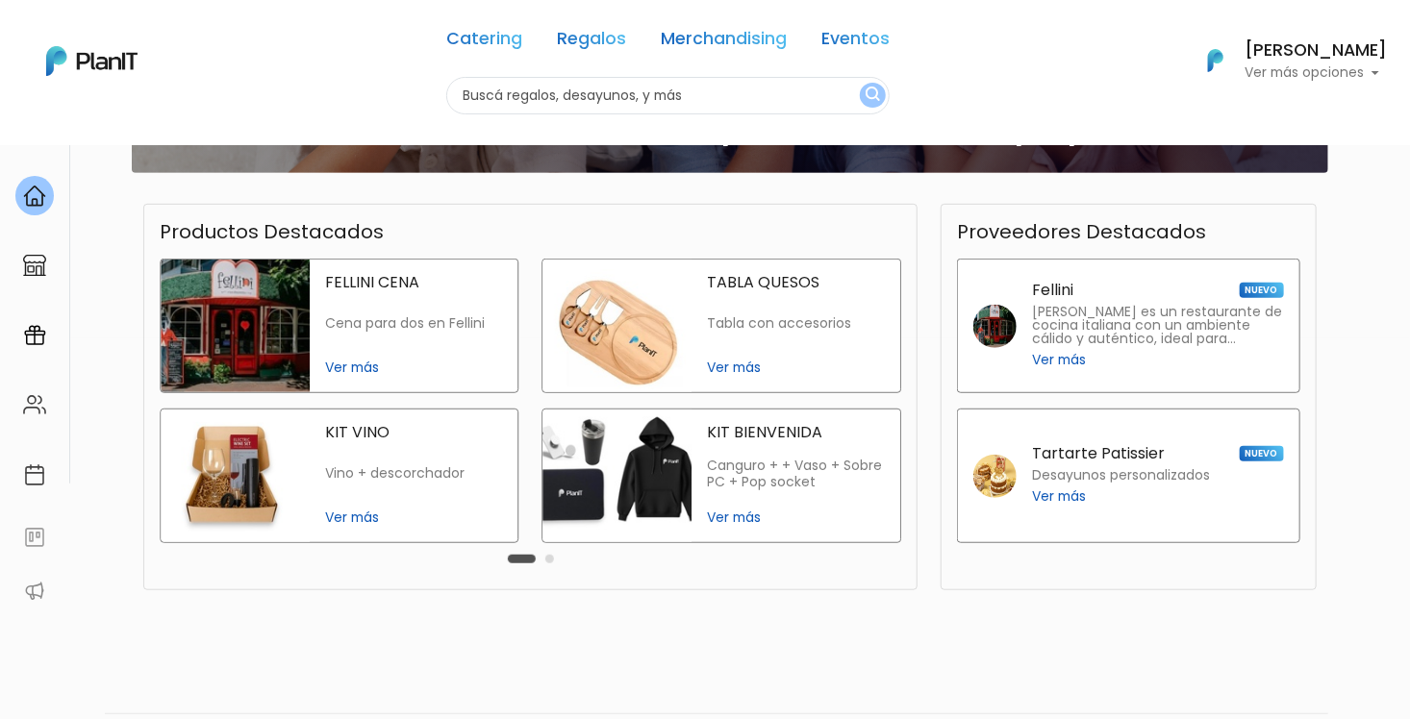
scroll to position [385, 0]
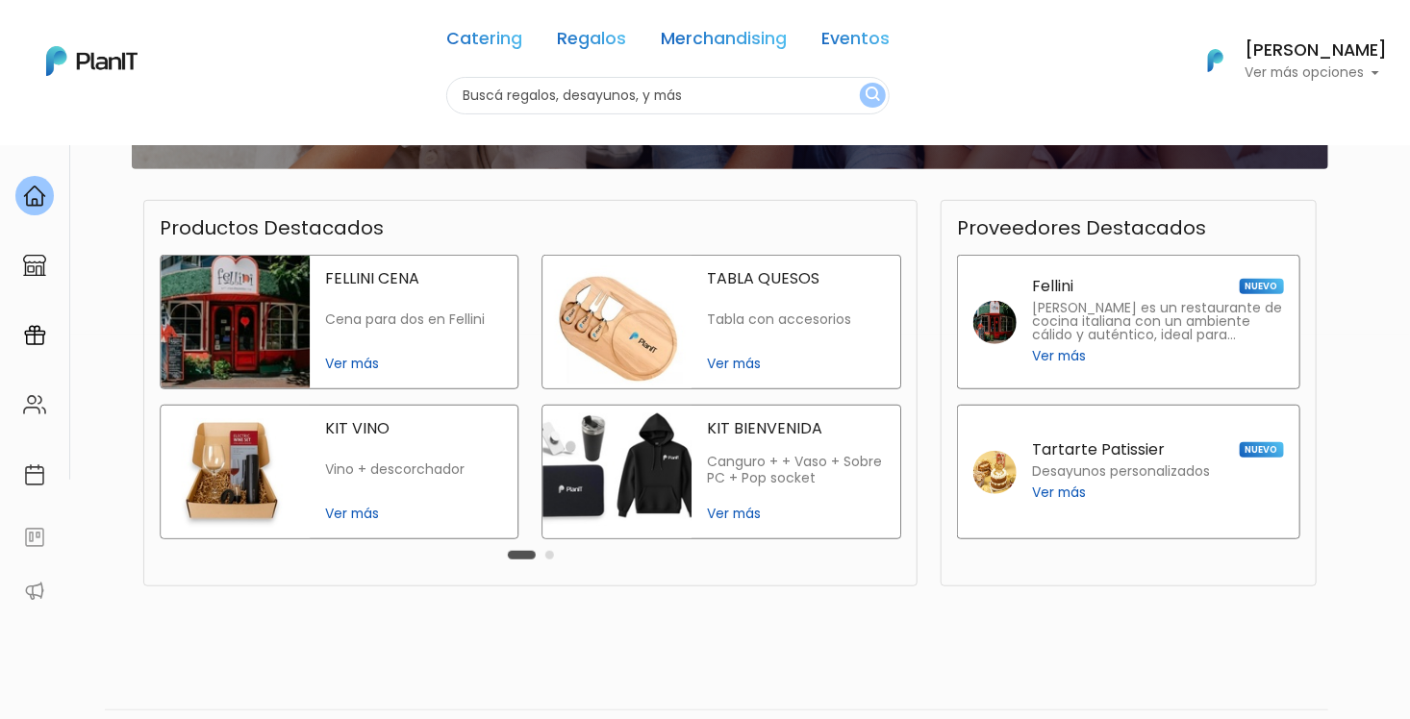
click at [617, 316] on img at bounding box center [617, 322] width 149 height 133
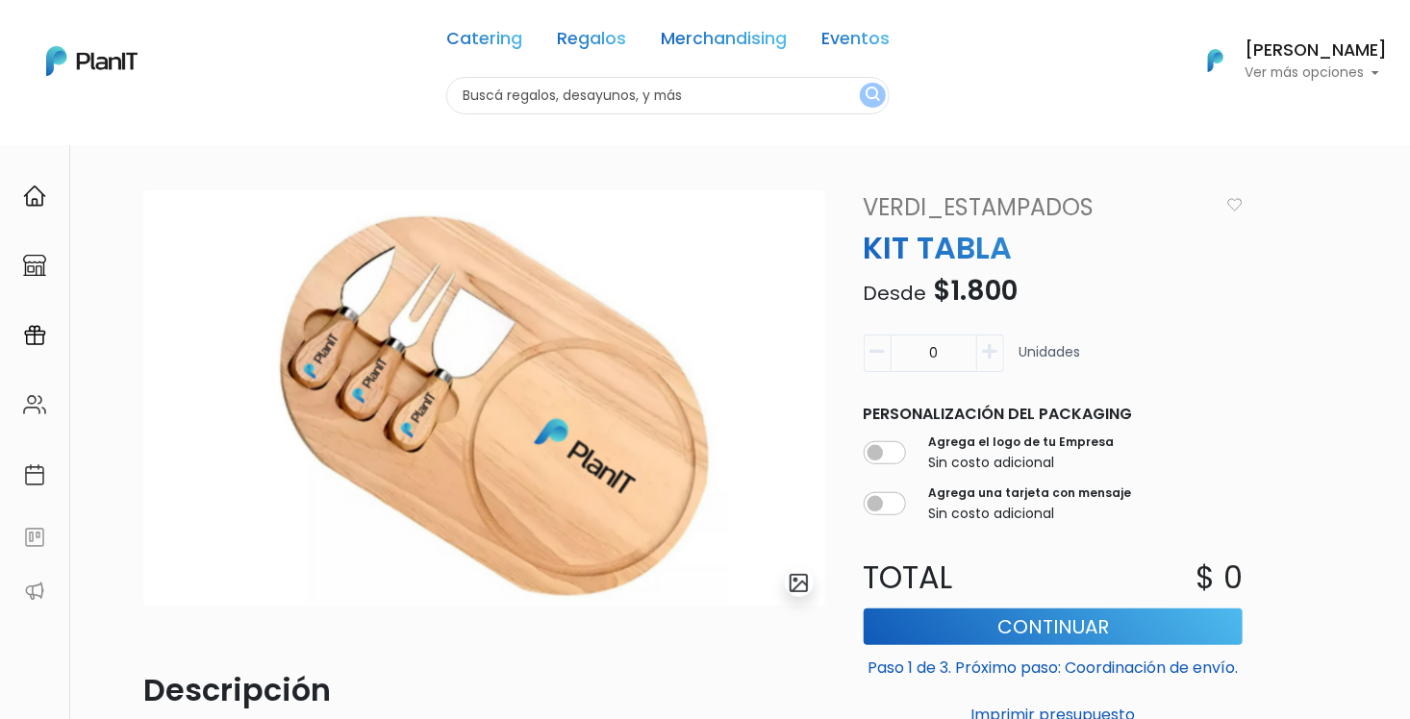
click at [984, 361] on button "button" at bounding box center [990, 354] width 27 height 38
type input "1"
click at [997, 623] on button "Continuar" at bounding box center [1054, 627] width 380 height 37
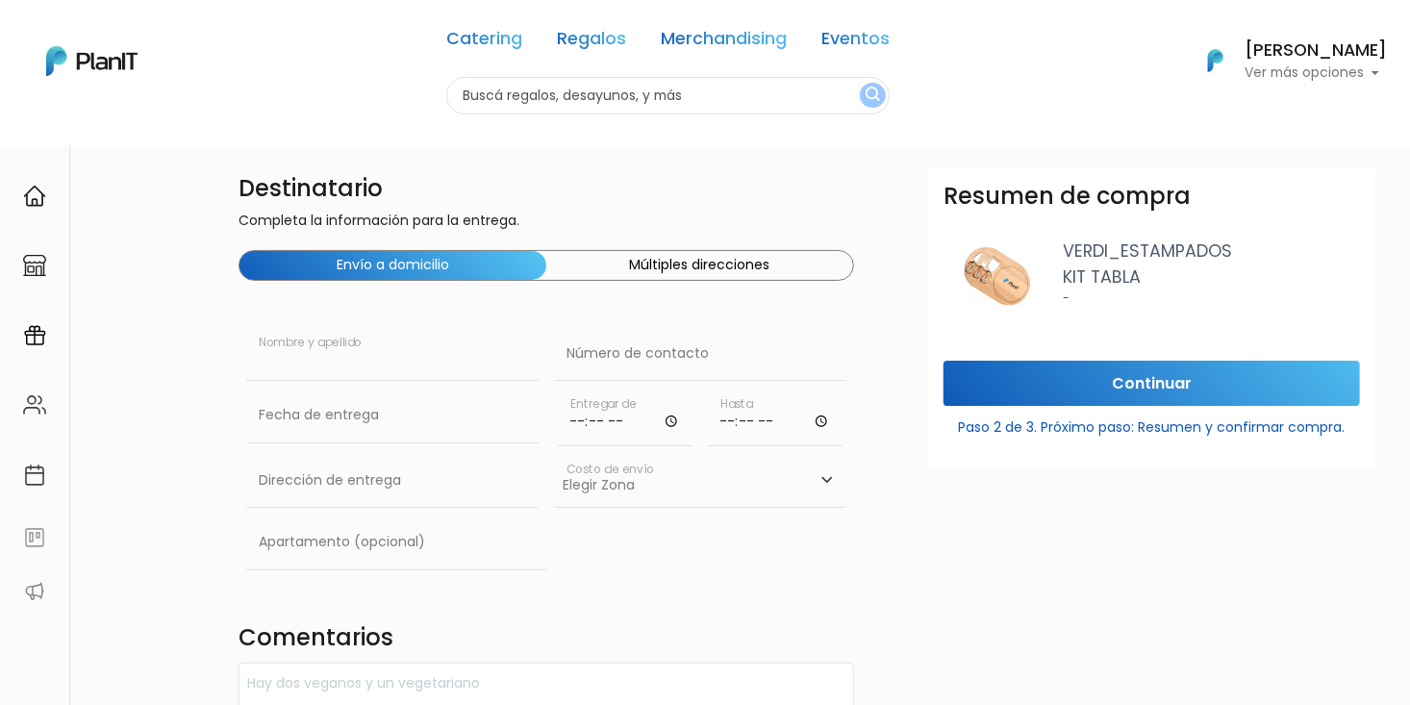
click at [337, 365] on input "text" at bounding box center [392, 354] width 292 height 54
type input "[PERSON_NAME]"
type input "[PERSON_NAME] 1248"
type input "370 oficina"
click at [628, 590] on div "Destinatario Completa la información para la entrega. Envío a domicilio Múltipl…" at bounding box center [547, 576] width 640 height 818
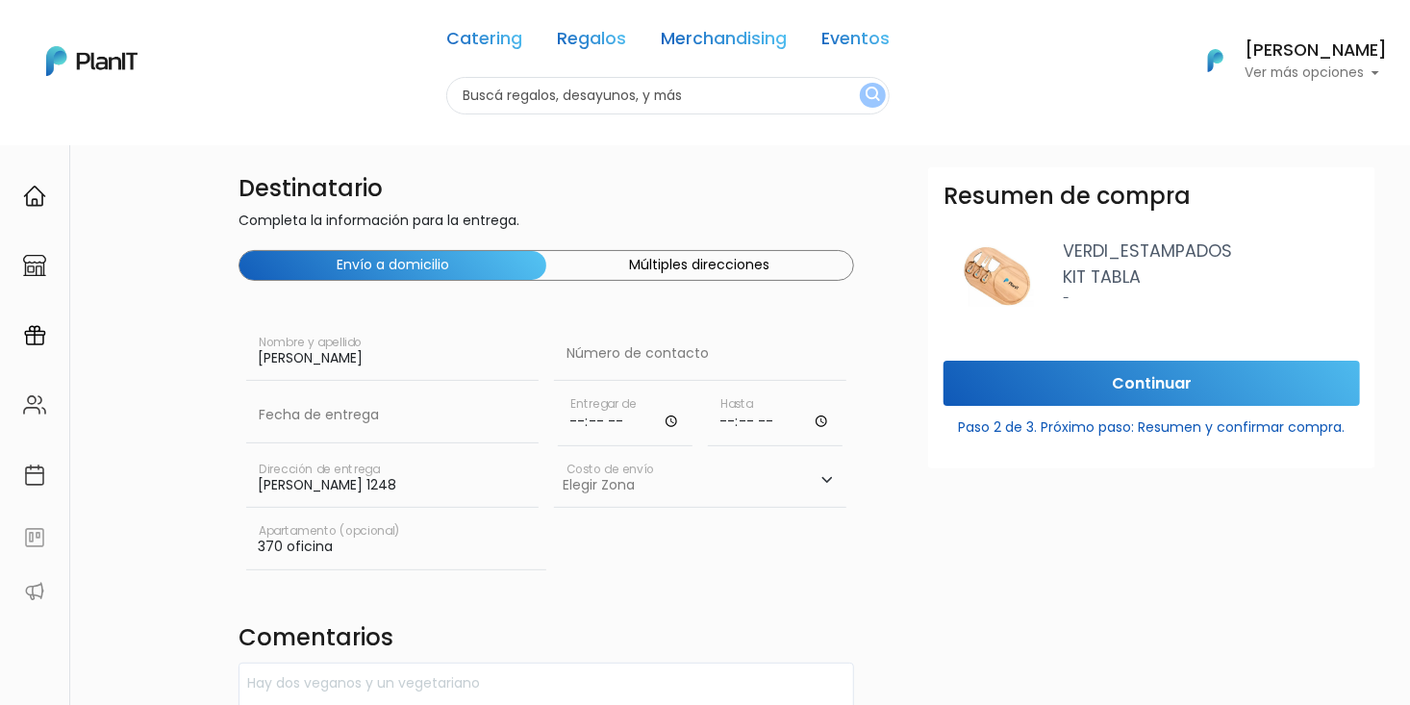
click at [1323, 78] on p "Ver más opciones" at bounding box center [1316, 72] width 142 height 13
click at [509, 147] on div "Destinatario Completa la información para la entrega. Envío a domicilio Múltipl…" at bounding box center [705, 549] width 1410 height 902
click at [1335, 68] on p "Ver más opciones" at bounding box center [1316, 72] width 142 height 13
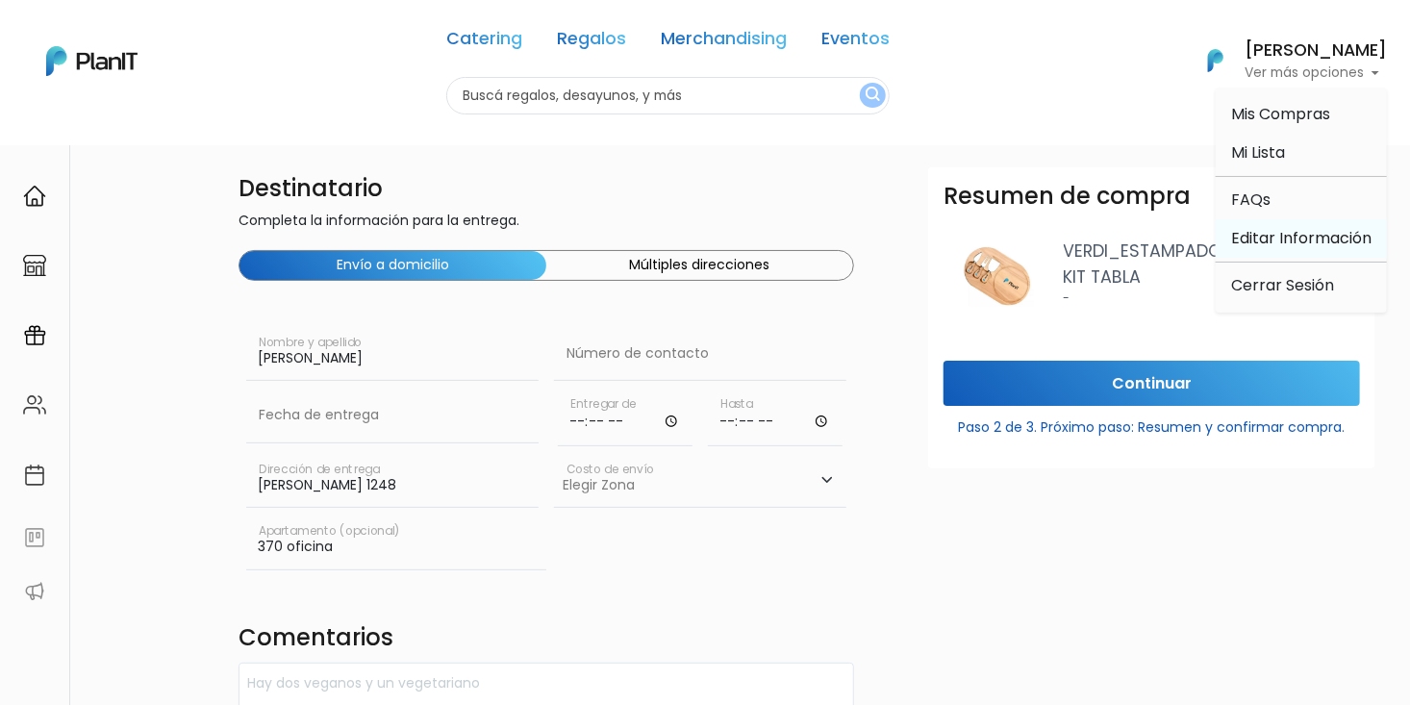
click at [1294, 233] on link "Editar Información" at bounding box center [1301, 238] width 171 height 38
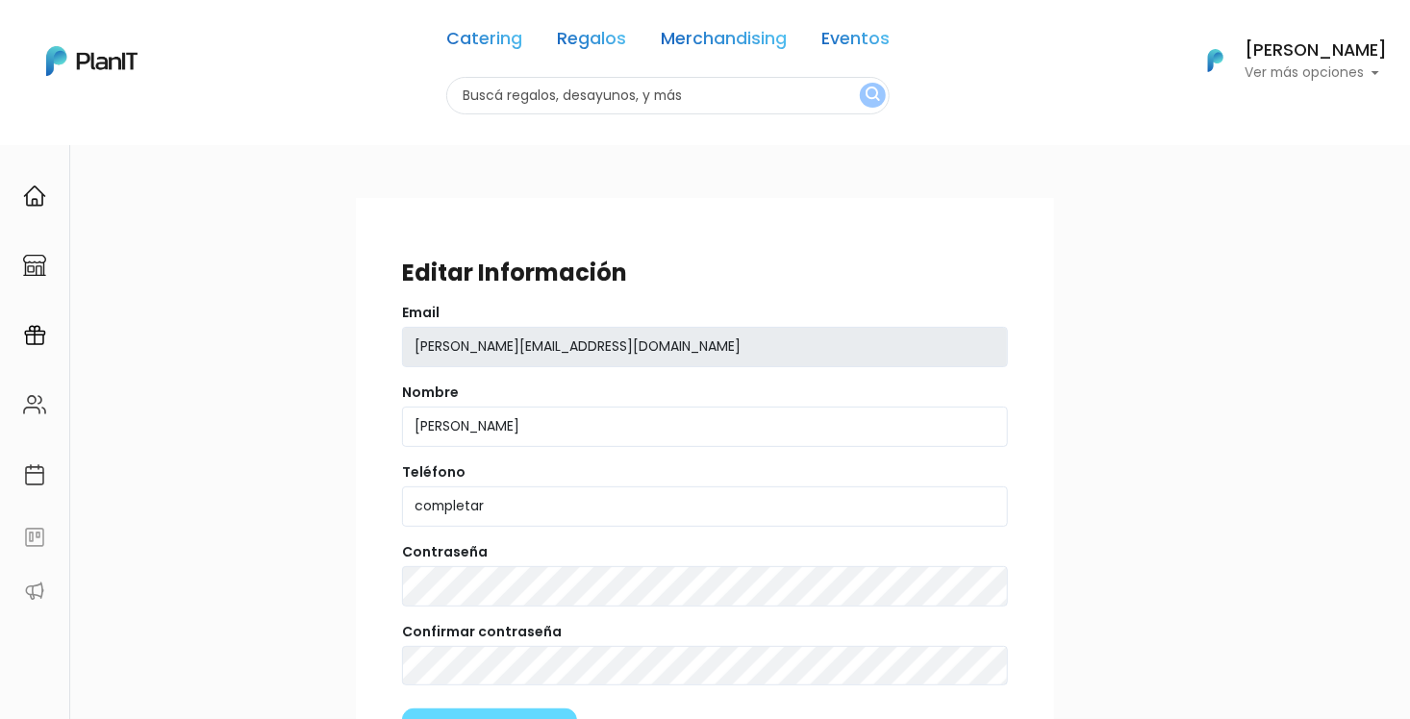
click at [88, 60] on img at bounding box center [91, 61] width 91 height 30
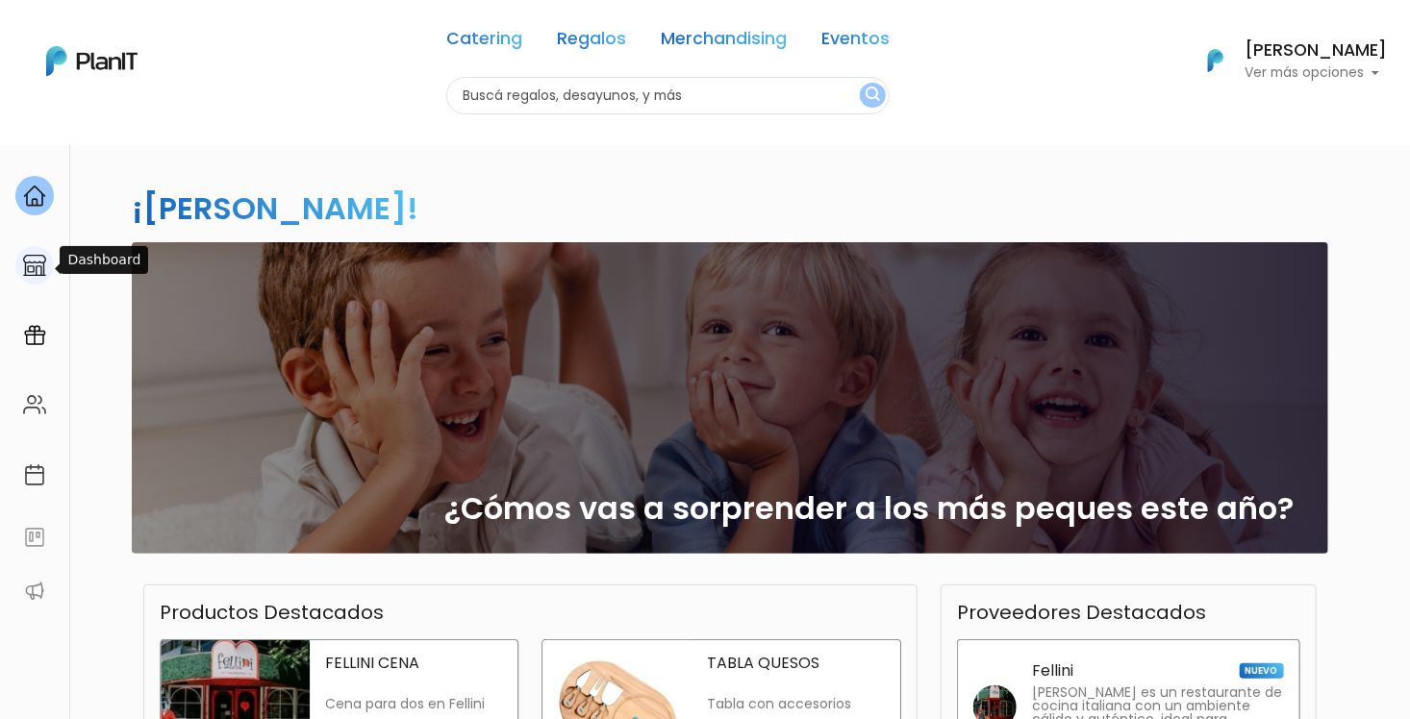
click at [21, 273] on div at bounding box center [34, 265] width 38 height 39
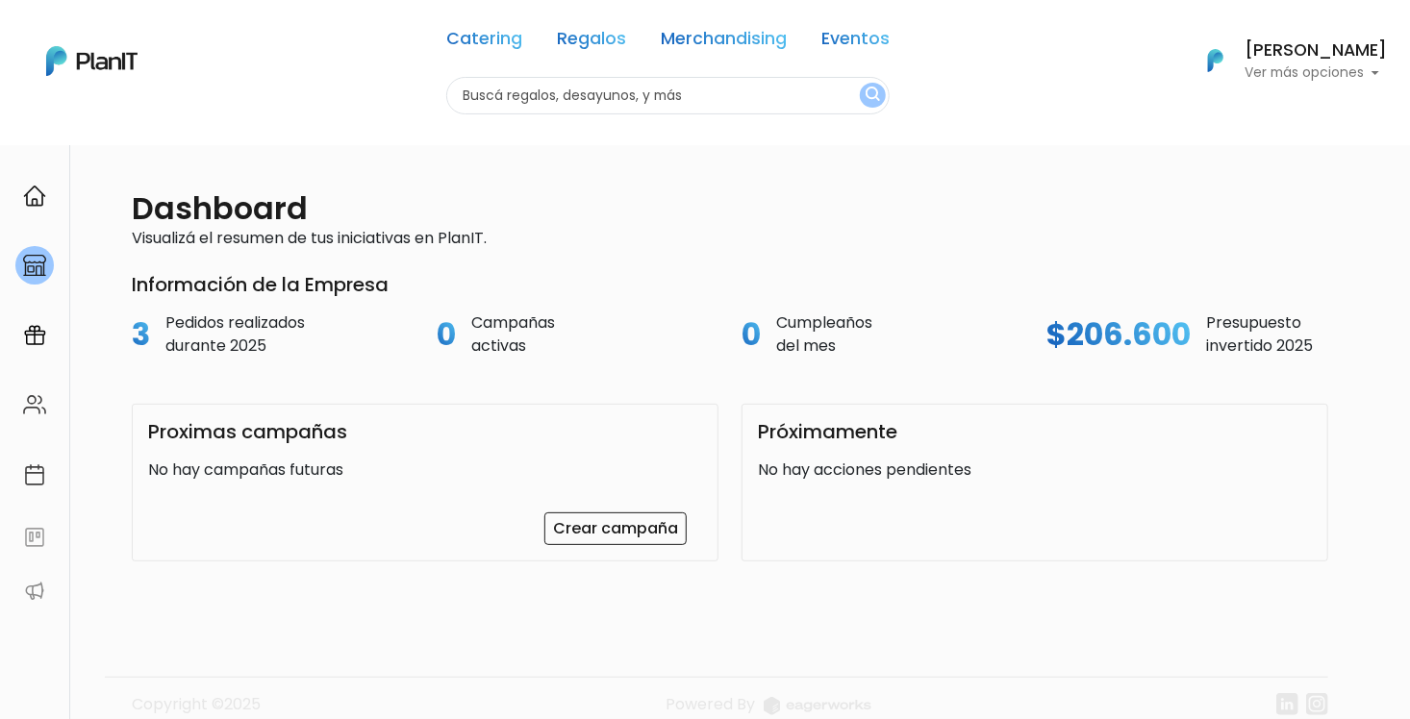
click at [223, 335] on p "Pedidos realizados durante 2025" at bounding box center [234, 335] width 139 height 46
click at [142, 335] on h2 "3" at bounding box center [141, 334] width 18 height 37
drag, startPoint x: 1286, startPoint y: 322, endPoint x: 1253, endPoint y: 331, distance: 33.8
click at [1253, 331] on p "Presupuesto invertido 2025" at bounding box center [1259, 335] width 107 height 46
drag, startPoint x: 1253, startPoint y: 331, endPoint x: 1075, endPoint y: 339, distance: 178.1
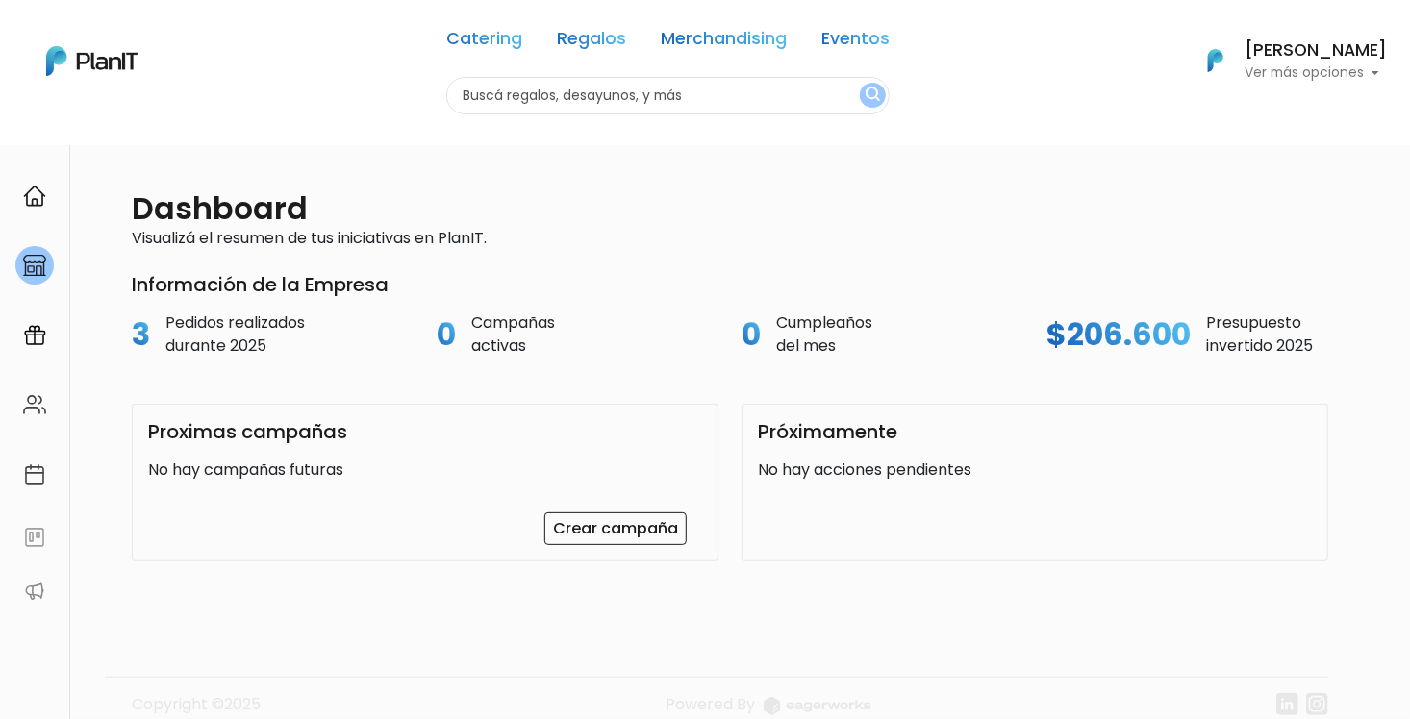
click at [1075, 339] on h2 "$206.600" at bounding box center [1118, 334] width 144 height 37
click at [1057, 280] on h3 "Información de la Empresa" at bounding box center [730, 284] width 1197 height 23
click at [1278, 62] on div "[PERSON_NAME] Ver más opciones" at bounding box center [1316, 61] width 142 height 38
click at [1276, 236] on link "Editar Información" at bounding box center [1301, 238] width 171 height 38
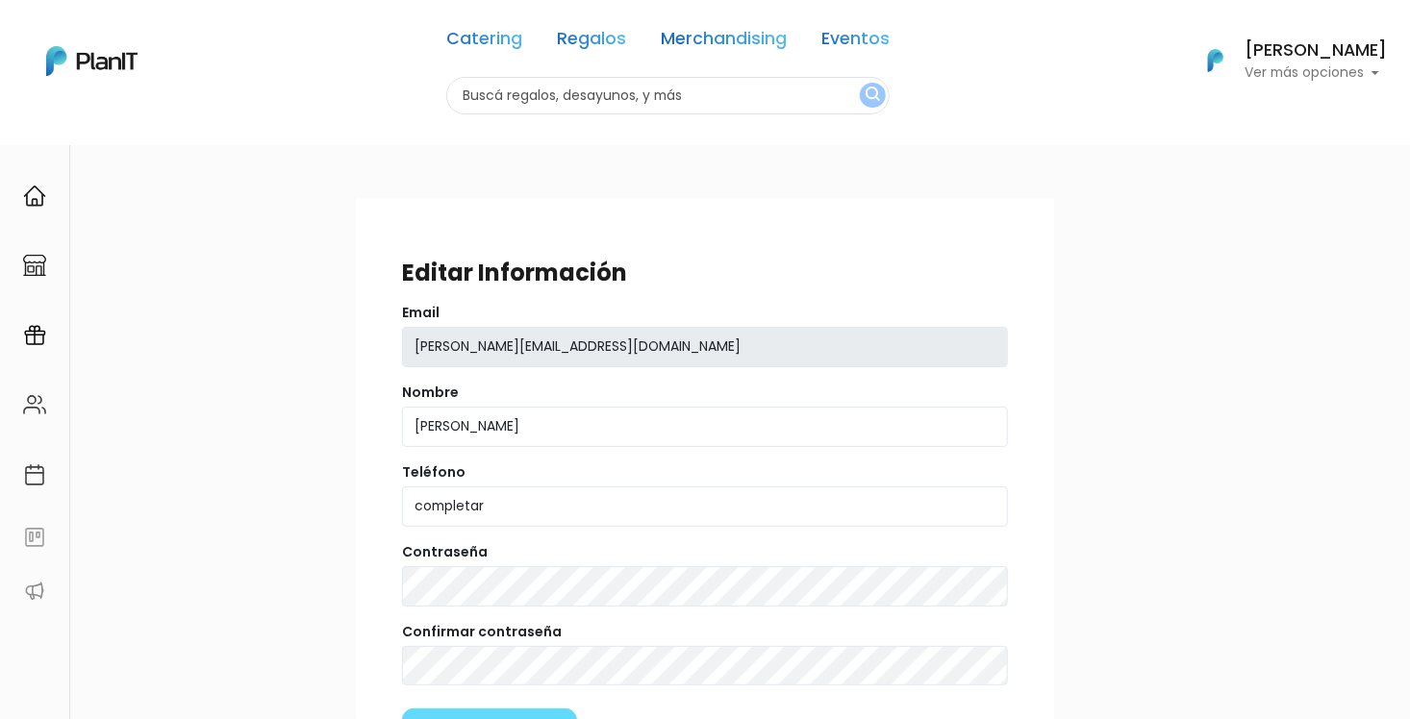
click at [127, 60] on img at bounding box center [91, 61] width 91 height 30
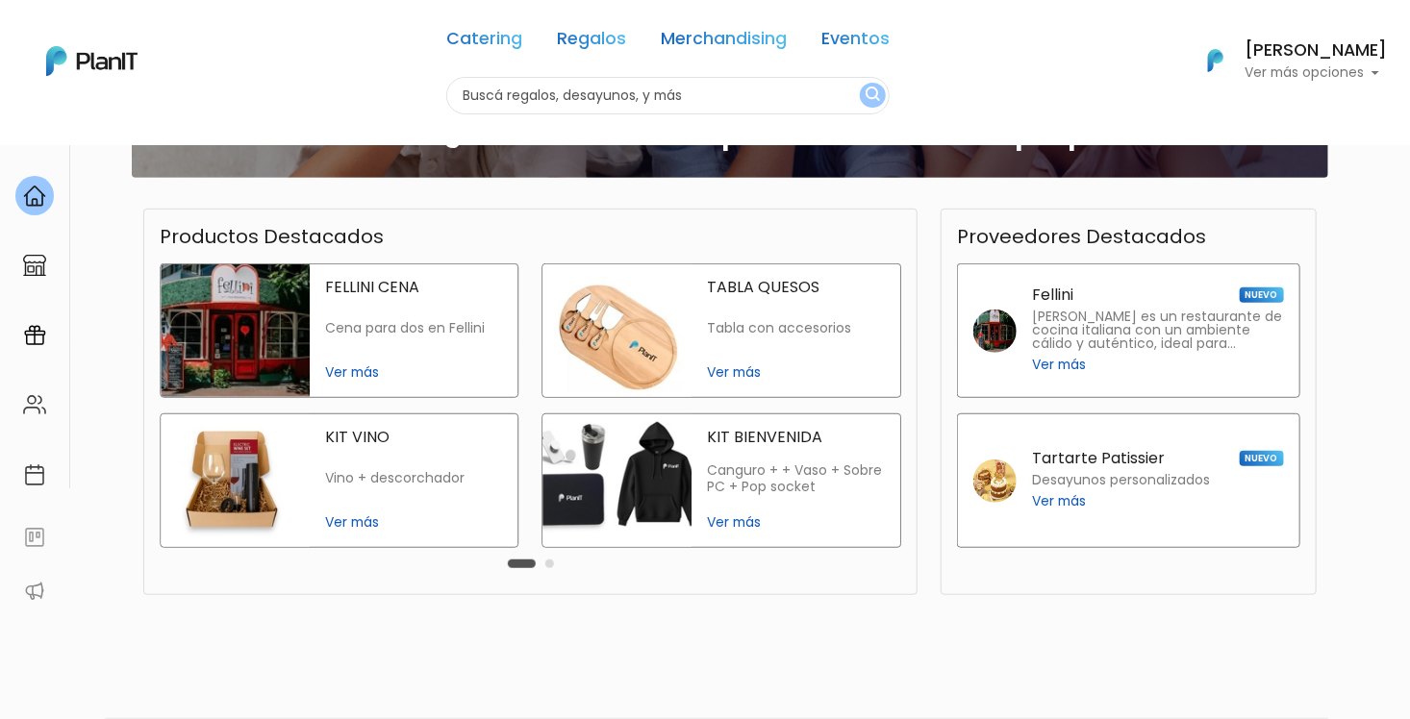
scroll to position [443, 0]
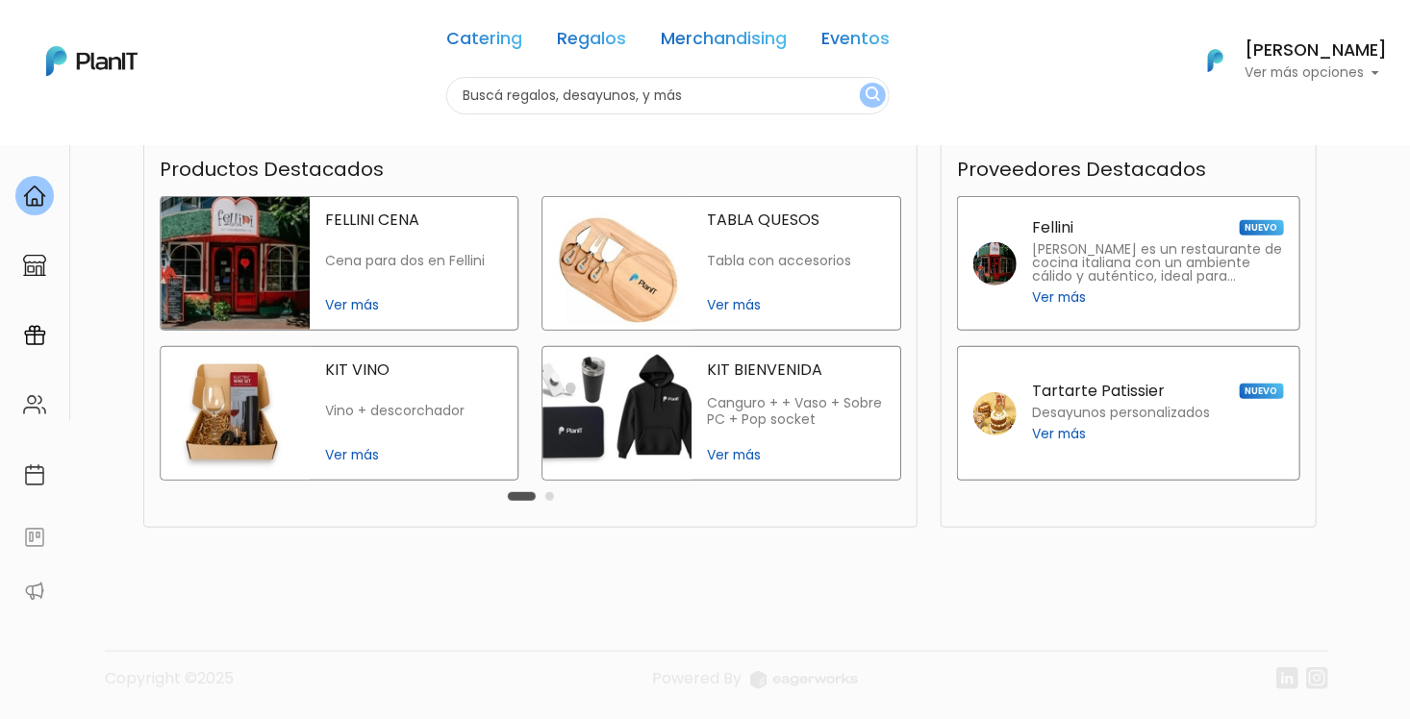
click at [111, 60] on img at bounding box center [91, 61] width 91 height 30
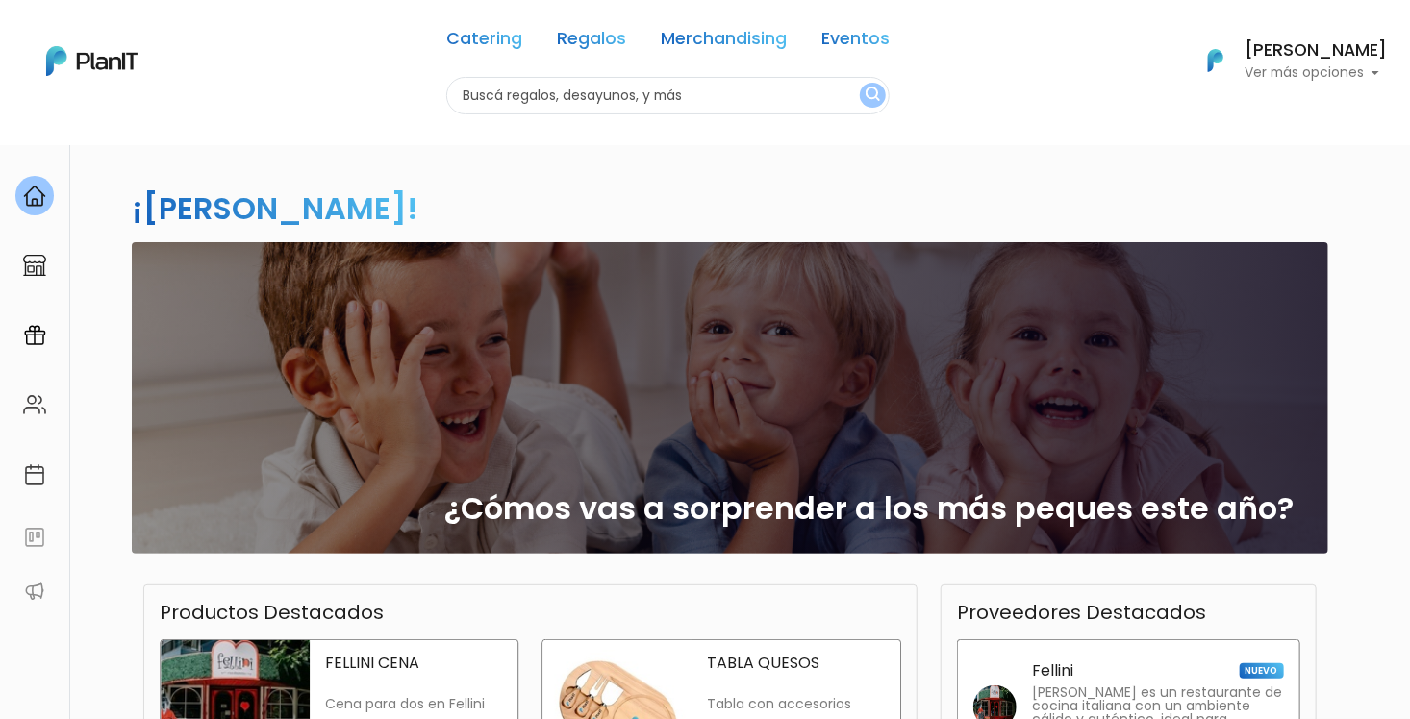
click at [1318, 73] on p "Ver más opciones" at bounding box center [1316, 72] width 142 height 13
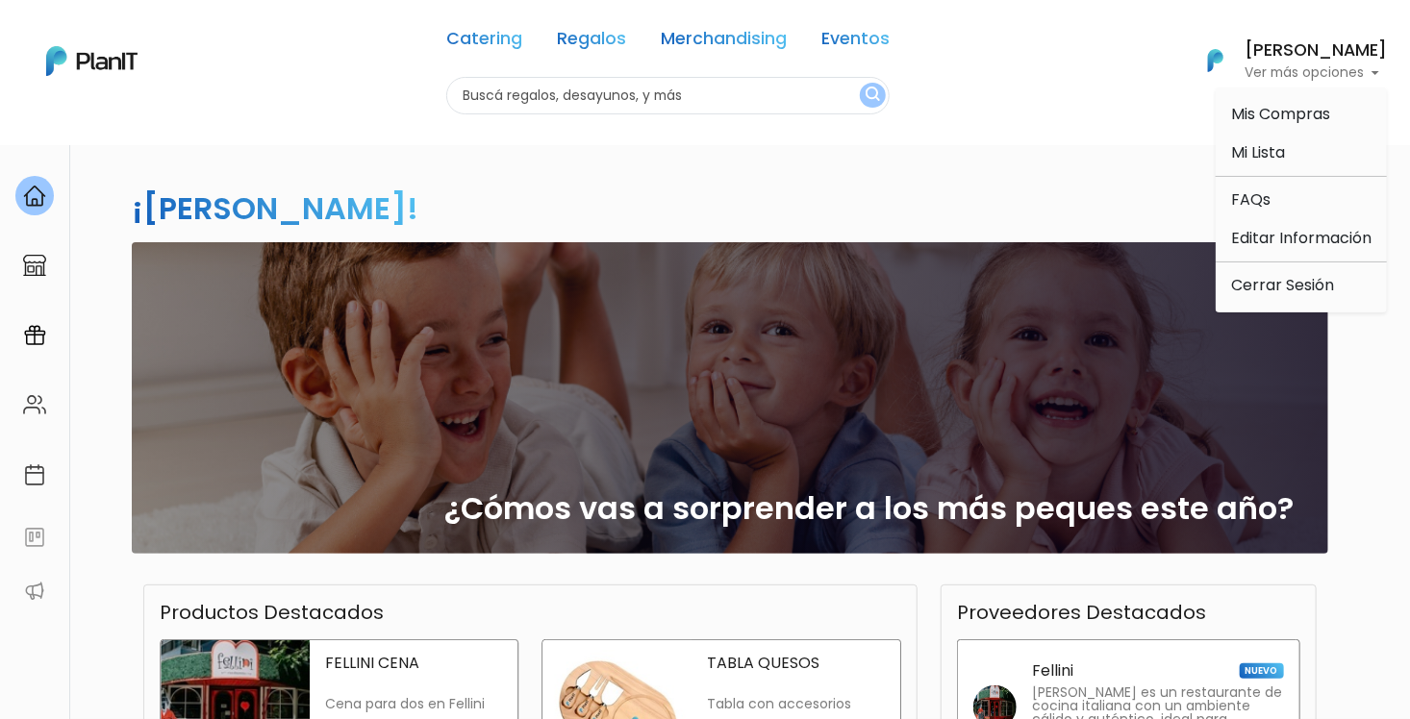
drag, startPoint x: 394, startPoint y: 153, endPoint x: 385, endPoint y: 154, distance: 9.7
click at [385, 154] on div "¡[PERSON_NAME]! slide 1 of 1 ¿Cómos vas a sorprender a los más peques este año?…" at bounding box center [705, 565] width 1270 height 843
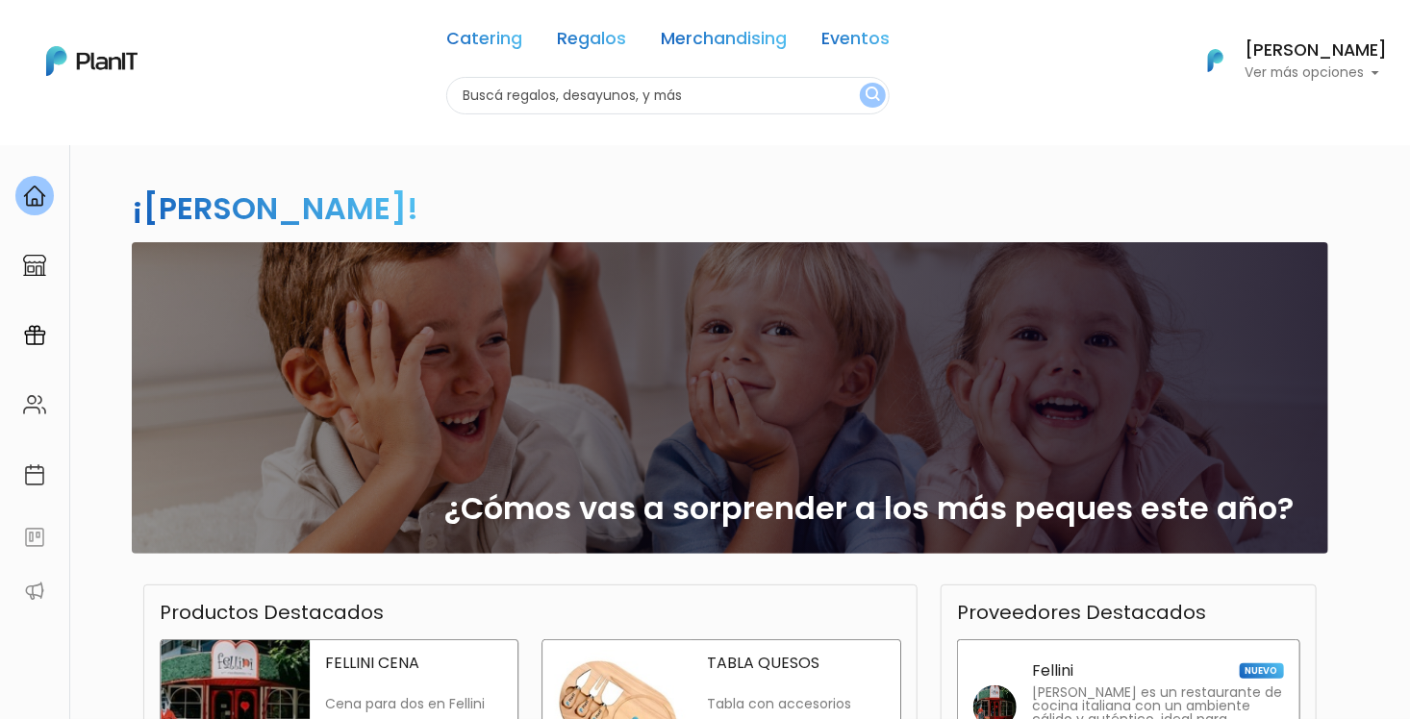
click at [162, 74] on div "Catering Regalos Merchandising Eventos Catering Regalos Merchandising Eventos C…" at bounding box center [705, 61] width 1410 height 107
click at [97, 64] on img at bounding box center [91, 61] width 91 height 30
click at [42, 265] on img at bounding box center [34, 265] width 23 height 23
click at [85, 55] on img at bounding box center [91, 61] width 91 height 30
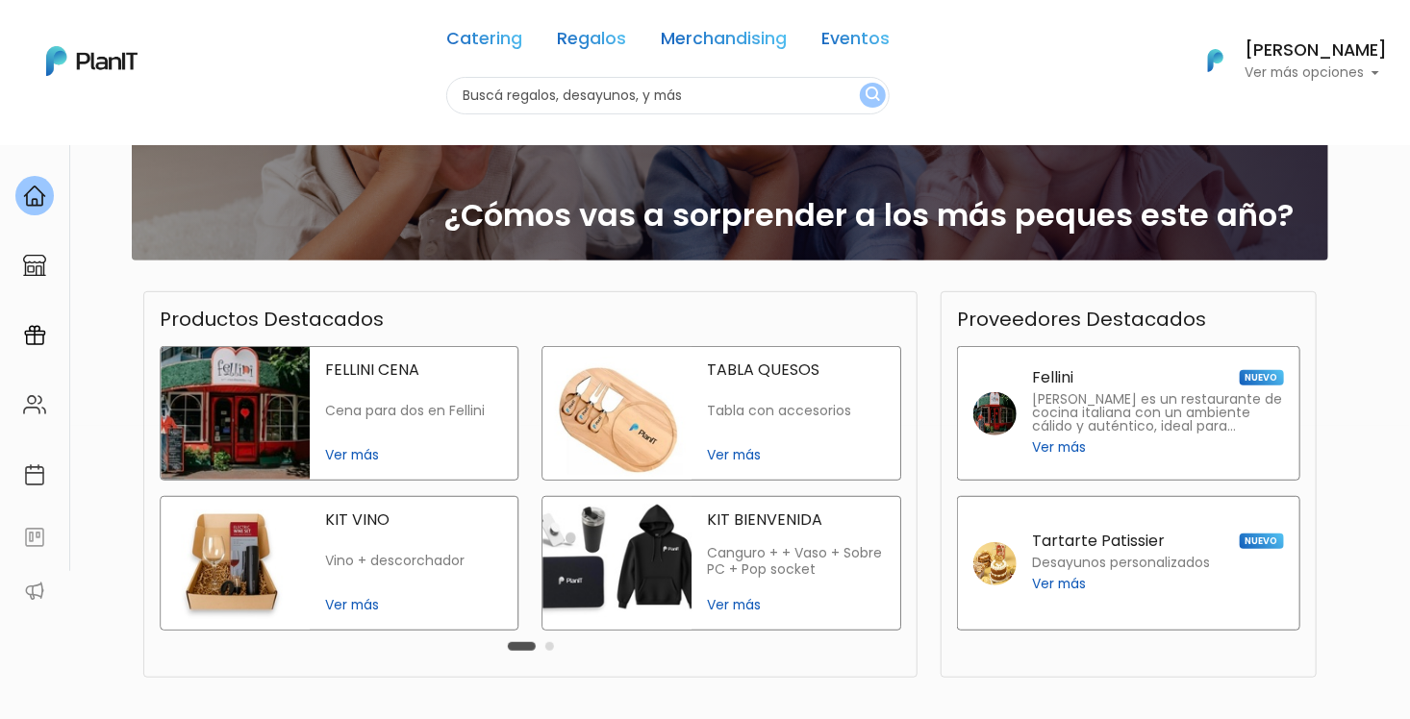
scroll to position [443, 0]
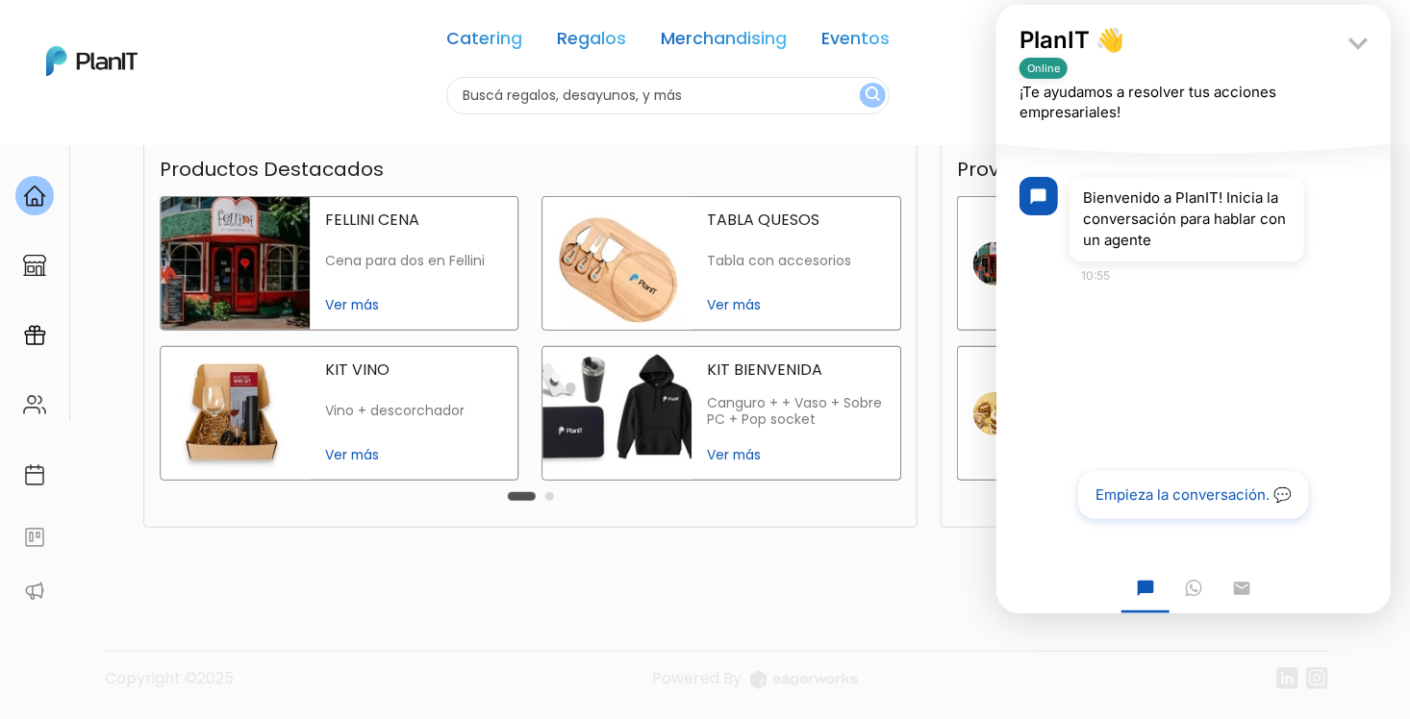
click at [1201, 494] on button "Empieza la conversación. 💬" at bounding box center [1192, 495] width 231 height 48
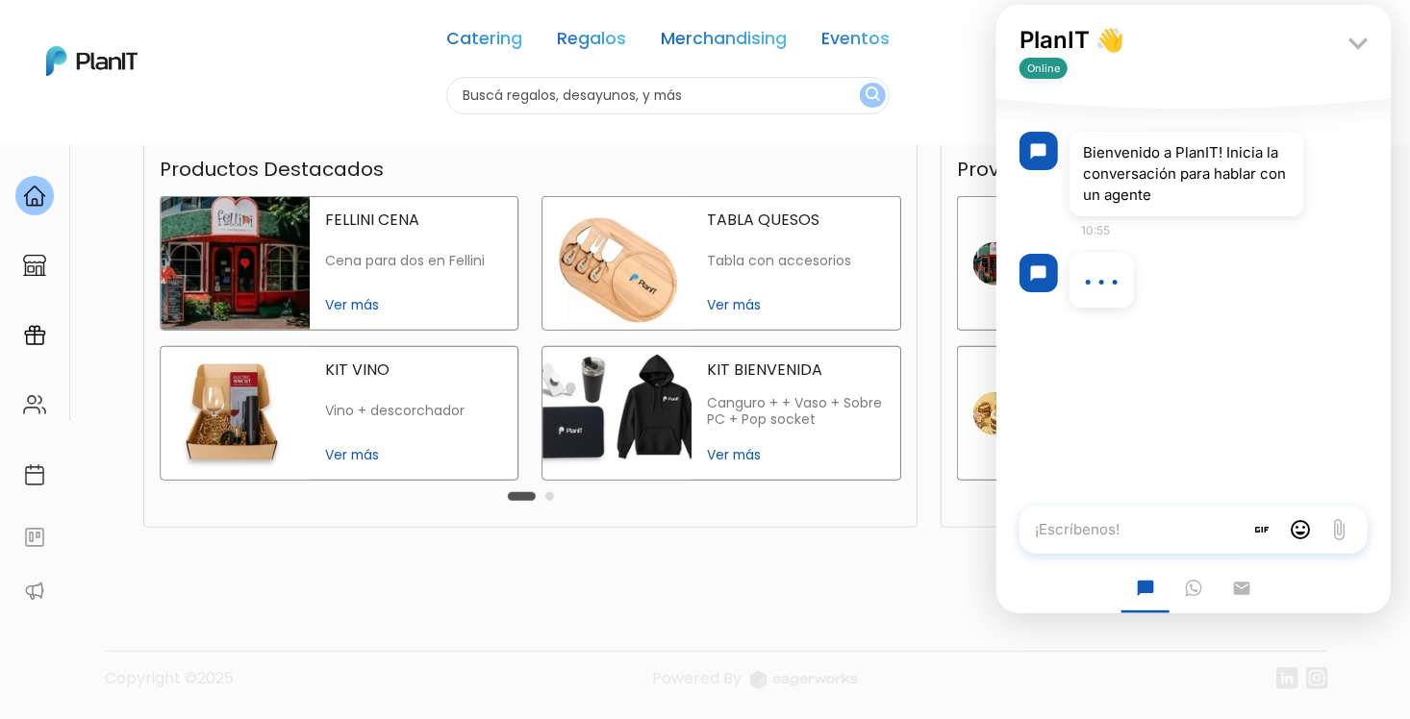
click at [1137, 523] on textarea "¡Escríbenos!" at bounding box center [1130, 530] width 223 height 48
type textarea "q"
type textarea "Q"
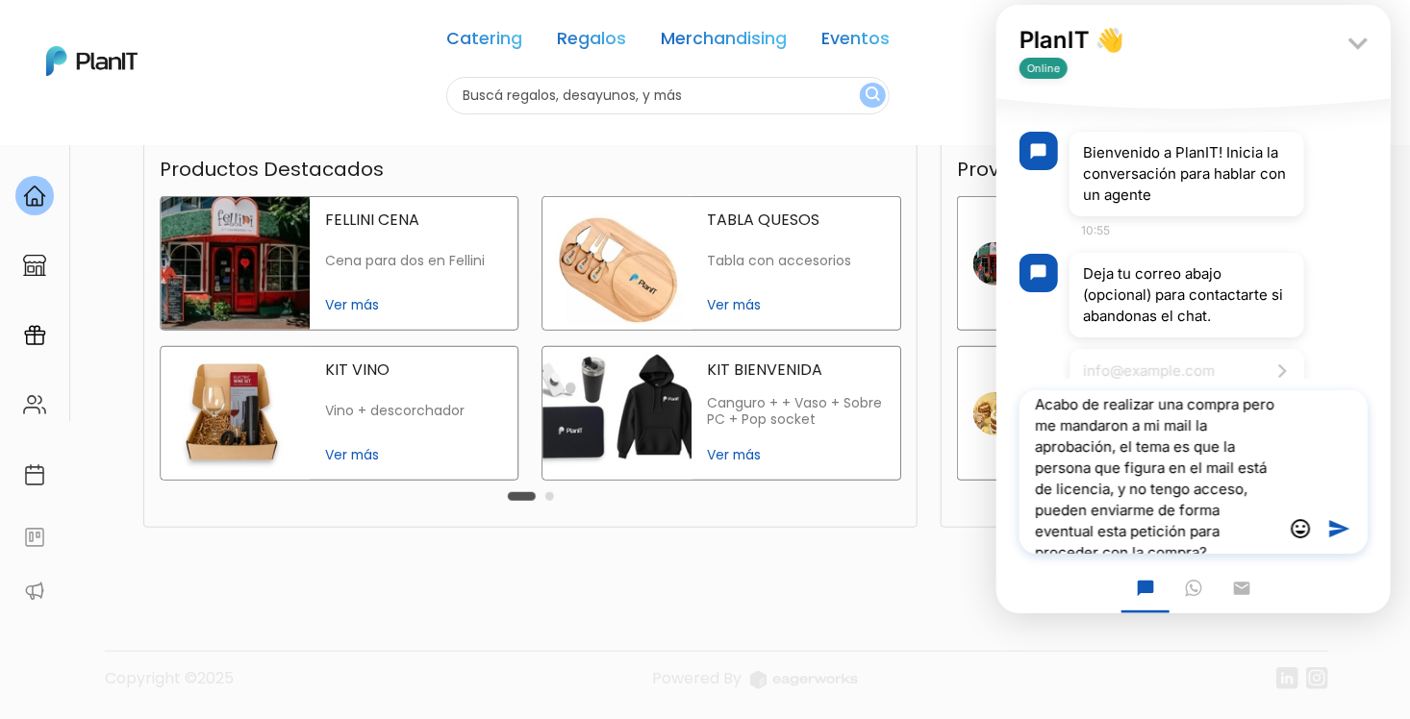
scroll to position [0, 0]
click at [1153, 418] on textarea "Acabo de realizar una compra pero me mandaron a mi mail la aprobación, el tema …" at bounding box center [1150, 476] width 262 height 171
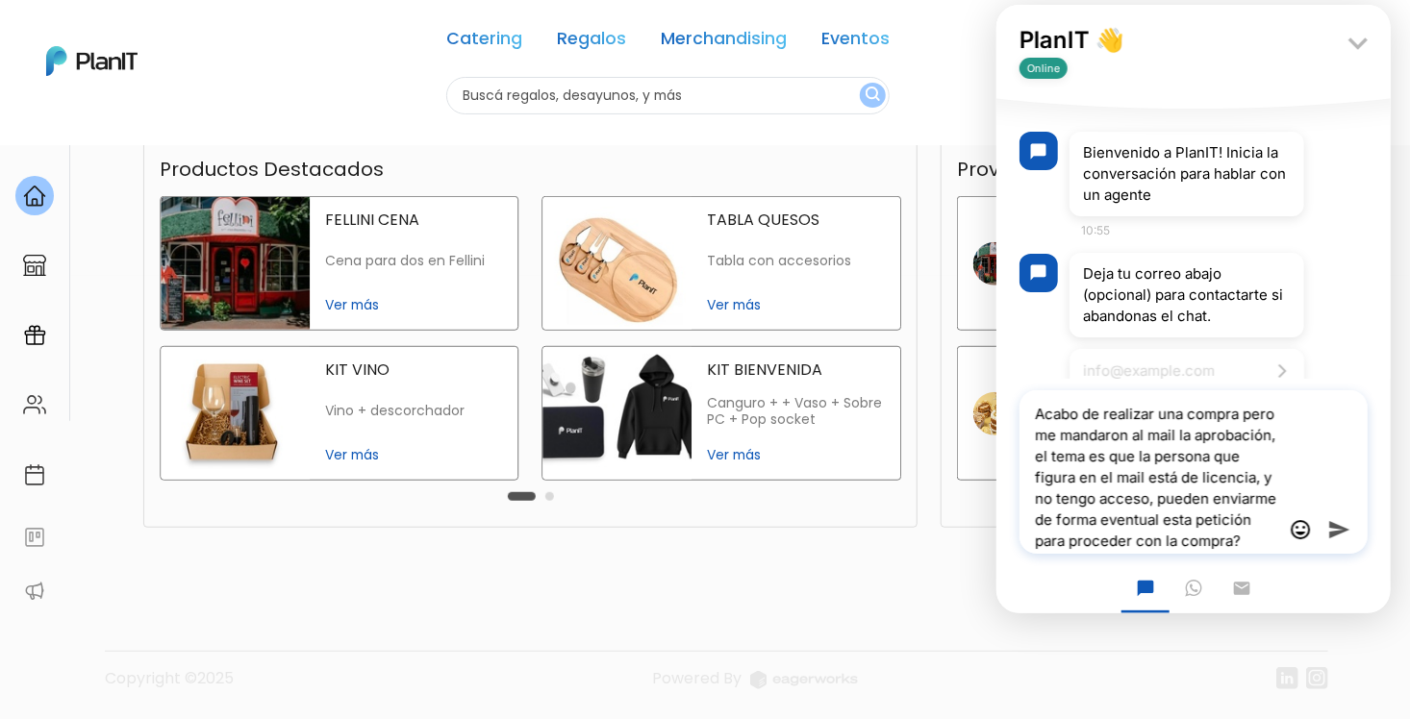
type textarea "Acabo de realizar una compra pero me mandaron al mail la aprobación, el tema es…"
click at [1329, 520] on icon "send" at bounding box center [1337, 529] width 23 height 23
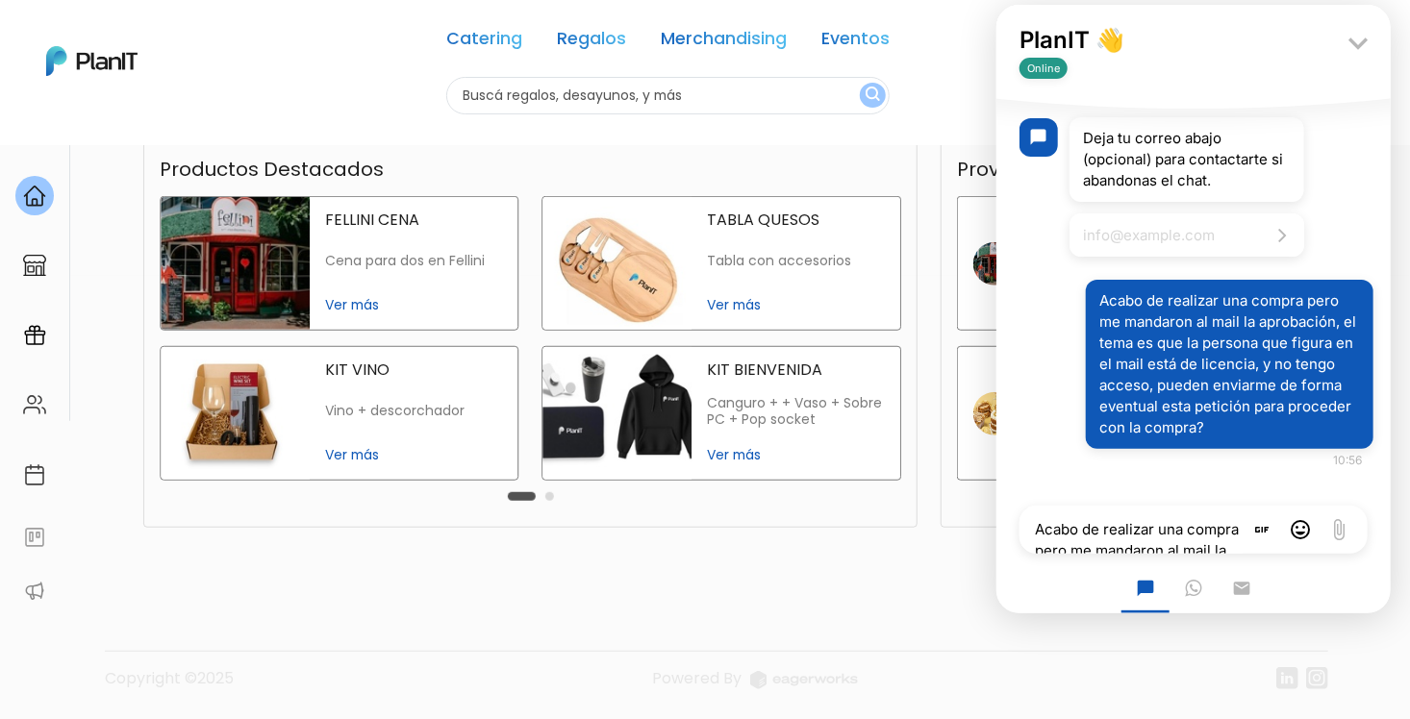
click at [868, 598] on footer "Copyright ©2025 Powered By" at bounding box center [705, 640] width 1270 height 162
click at [1358, 48] on icon "keyboard_arrow_down" at bounding box center [1357, 43] width 38 height 38
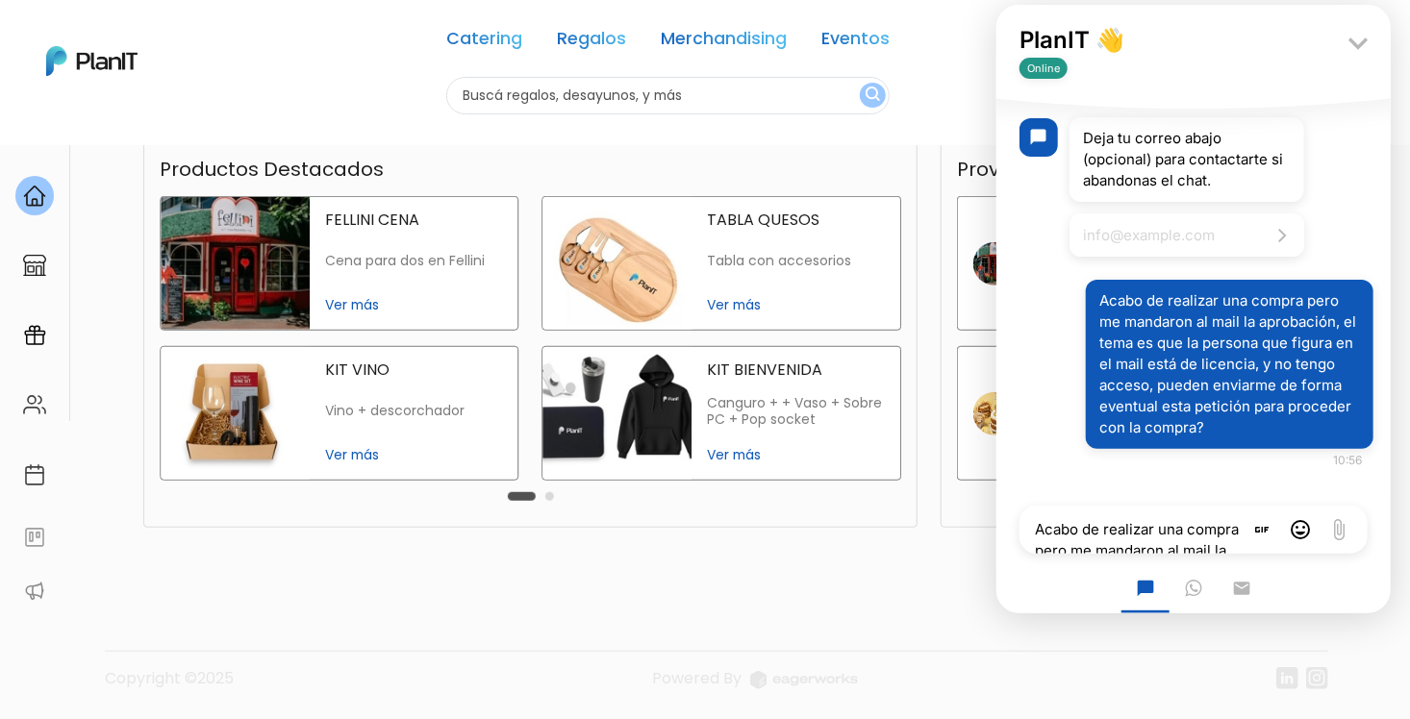
click at [1198, 578] on button "WhatsApp" at bounding box center [1193, 590] width 48 height 48
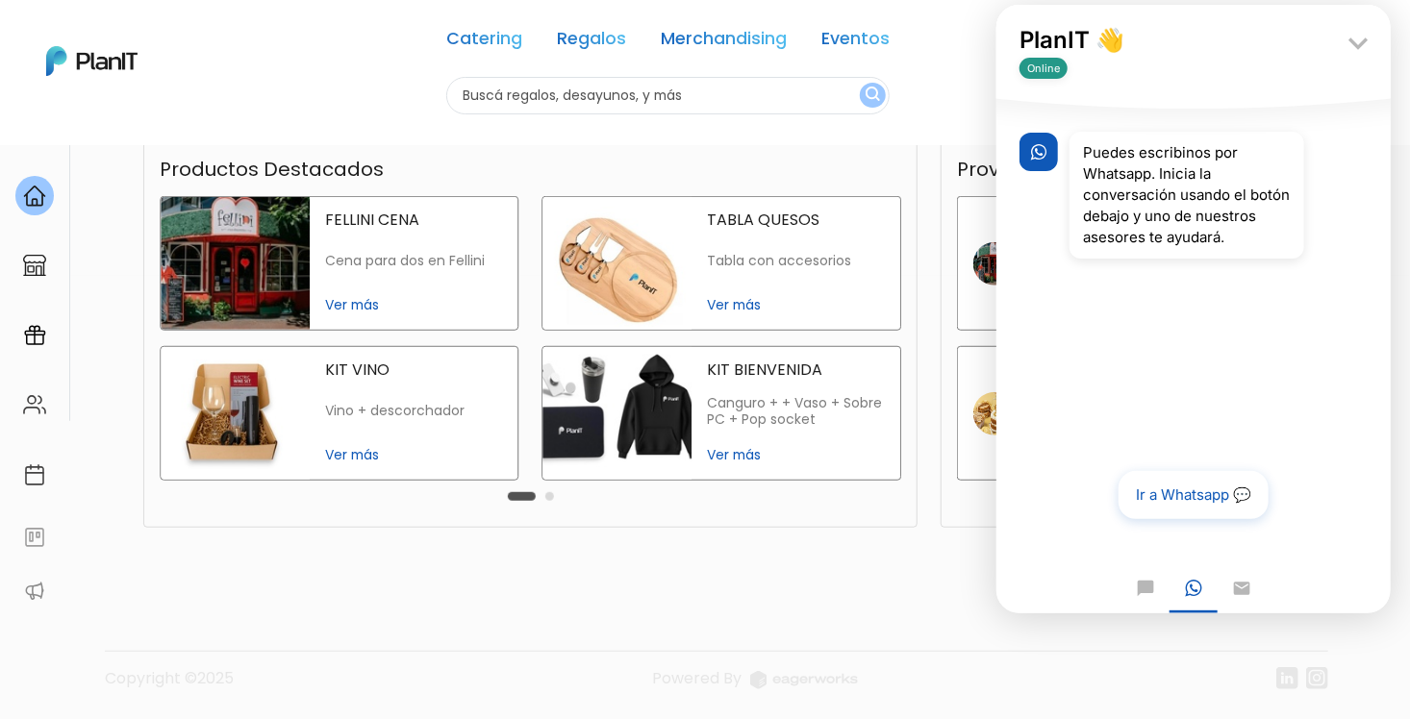
scroll to position [0, 0]
click at [1199, 491] on link "Ir a Whatsapp 💬" at bounding box center [1193, 495] width 150 height 48
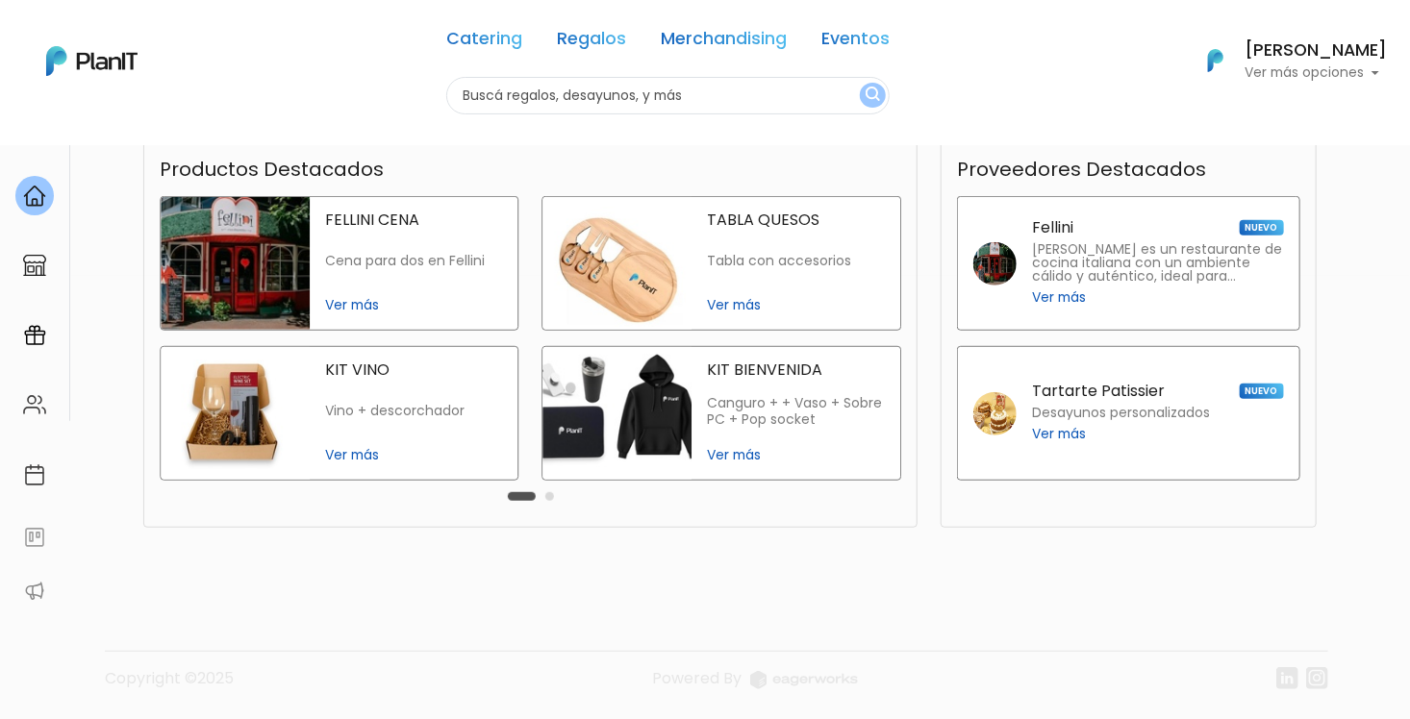
click at [1036, 662] on div "Copyright ©2025 Powered By" at bounding box center [716, 678] width 1223 height 54
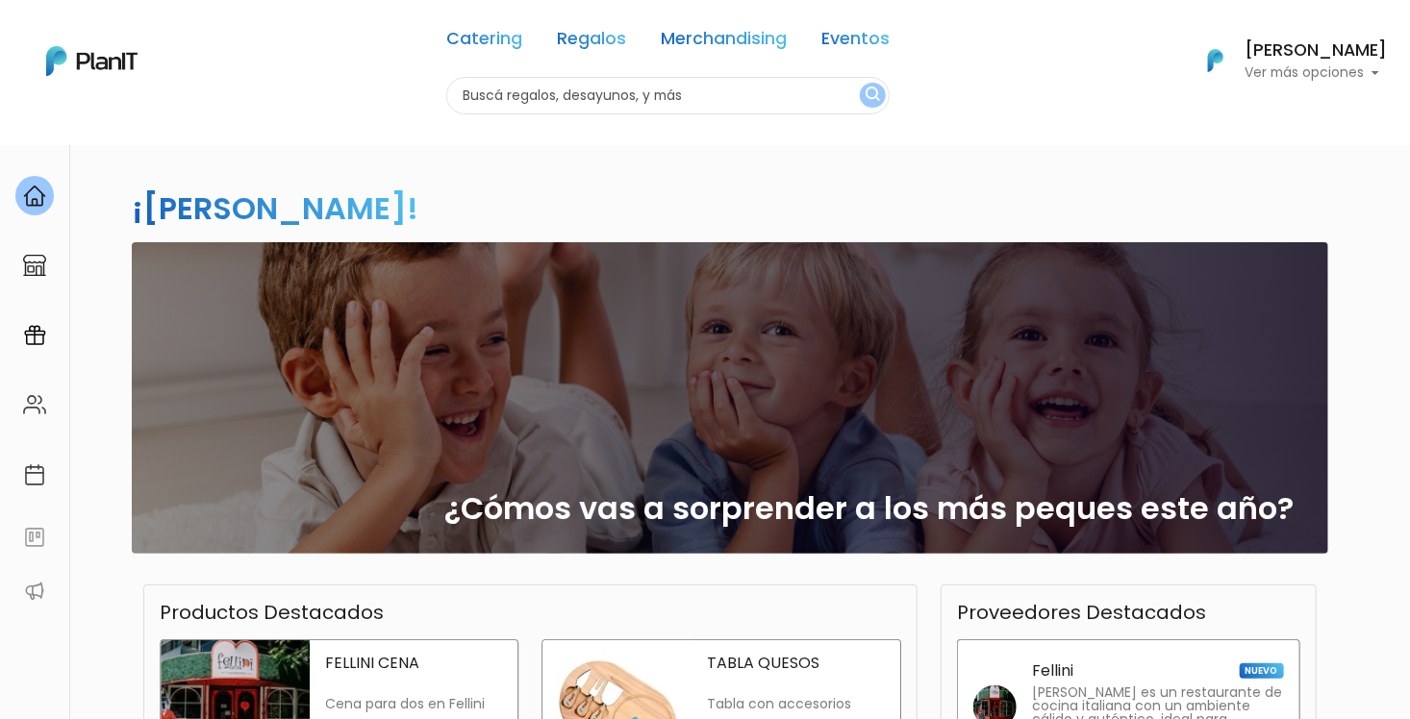
click at [592, 94] on input "text" at bounding box center [667, 96] width 443 height 38
type input "p"
type input "regalos niños"
click at [860, 83] on button "submit" at bounding box center [873, 95] width 26 height 25
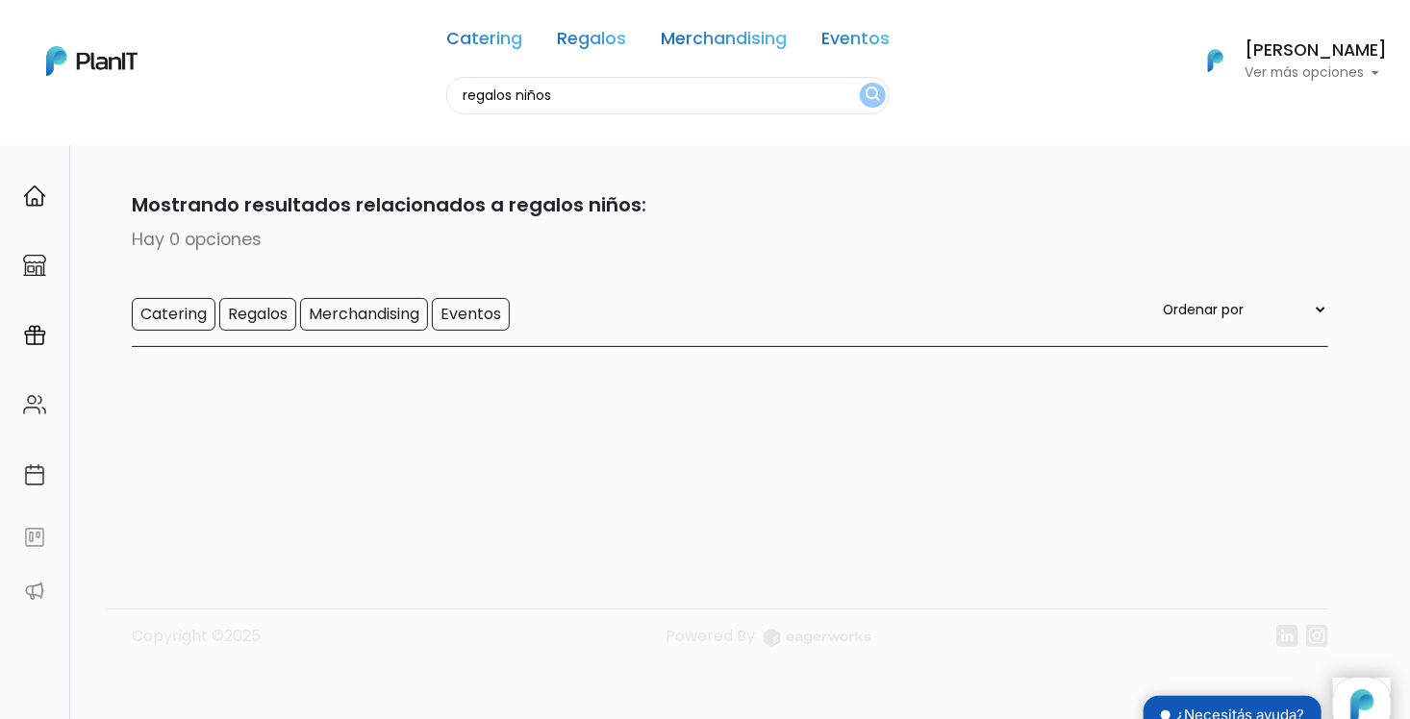
drag, startPoint x: 595, startPoint y: 100, endPoint x: 275, endPoint y: 96, distance: 320.3
click at [275, 96] on div "Catering Regalos Merchandising Eventos regalos niños Catering Regalos Merchandi…" at bounding box center [705, 61] width 1410 height 107
type input "niños"
click at [860, 83] on button "submit" at bounding box center [873, 95] width 26 height 25
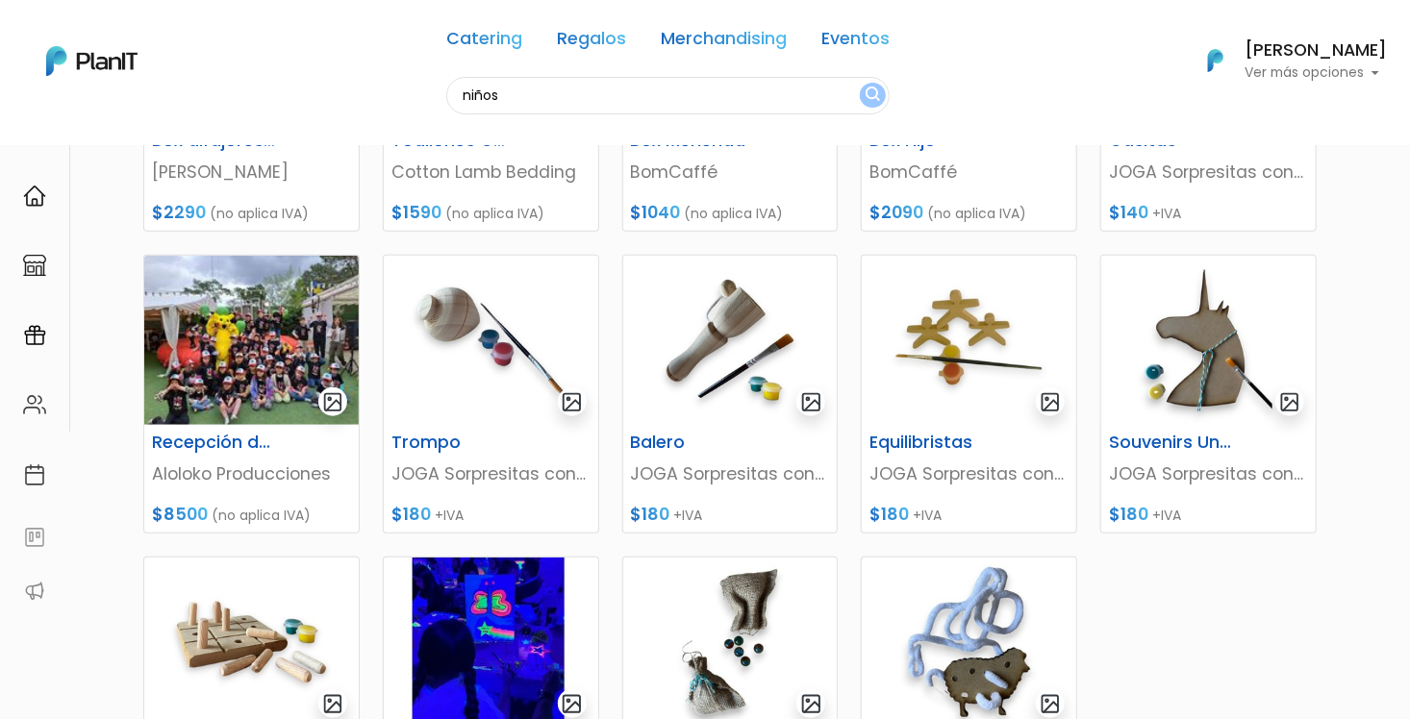
scroll to position [96, 0]
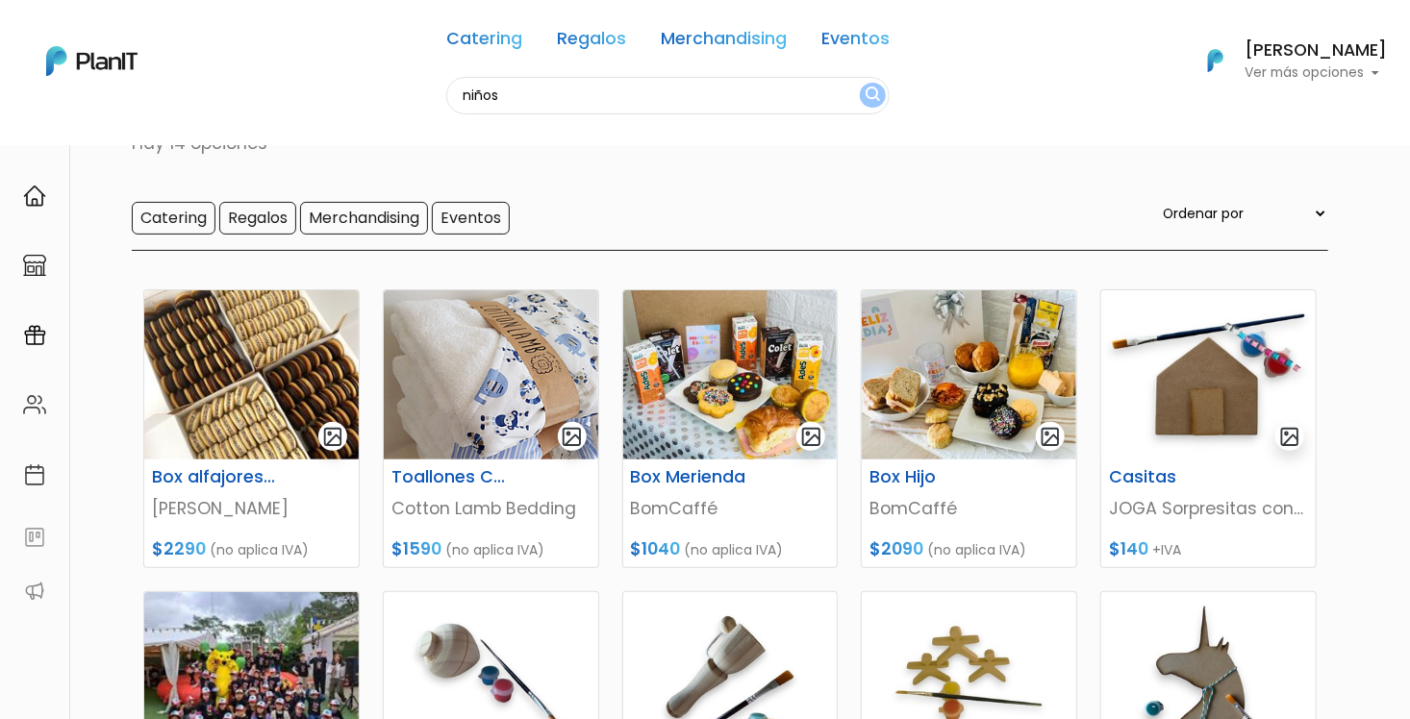
click at [628, 96] on input "niños" at bounding box center [667, 96] width 443 height 38
type input "niños logo"
click at [860, 83] on button "submit" at bounding box center [873, 95] width 26 height 25
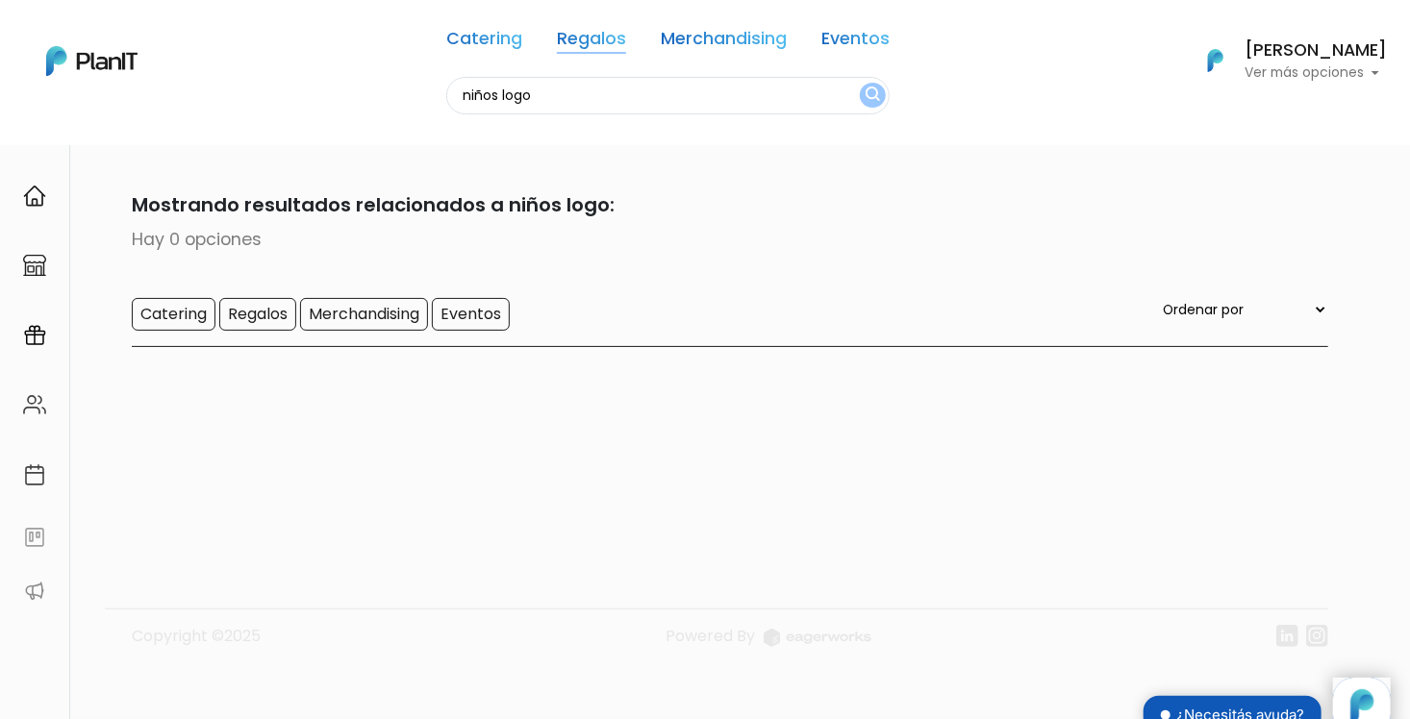
click at [616, 42] on link "Regalos" at bounding box center [591, 42] width 69 height 23
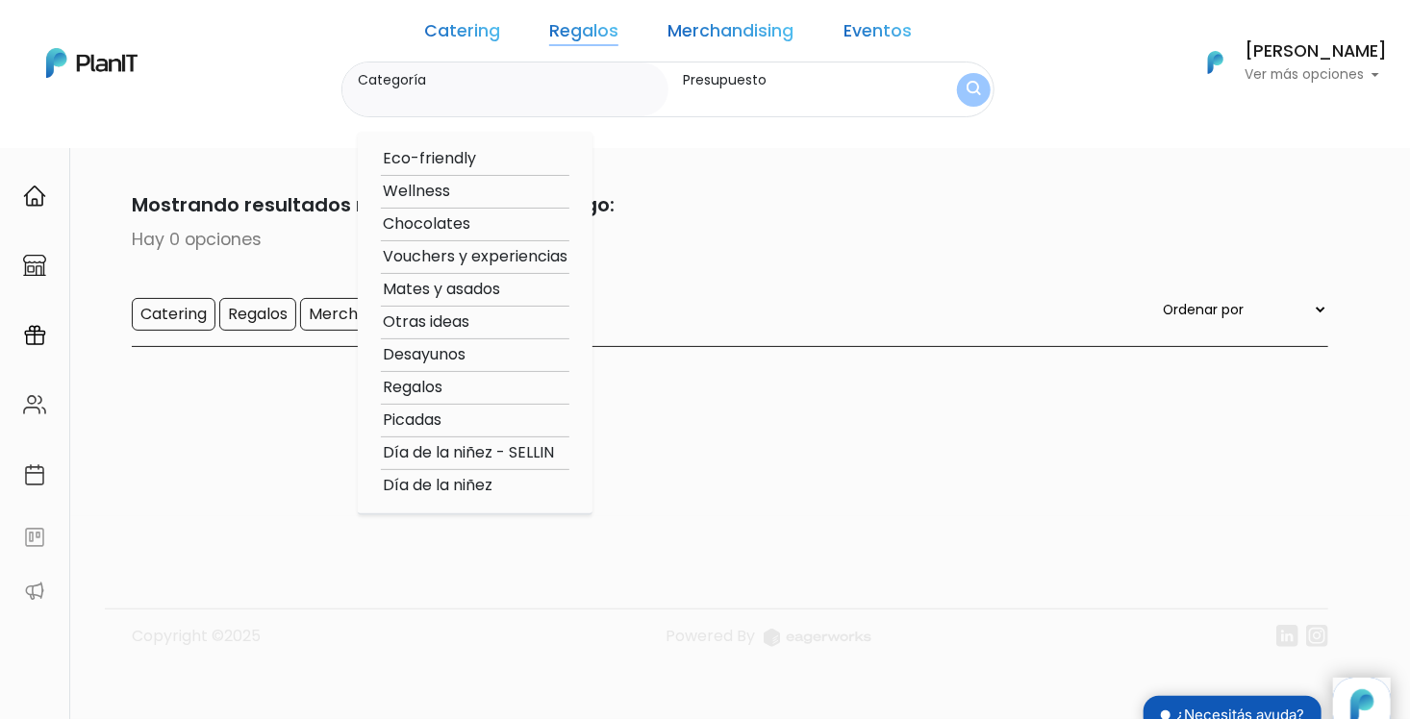
click at [528, 455] on option "Día de la niñez - SELLIN" at bounding box center [475, 453] width 189 height 24
type input "Día de la niñez - SELLIN"
type input "$0 - $1000"
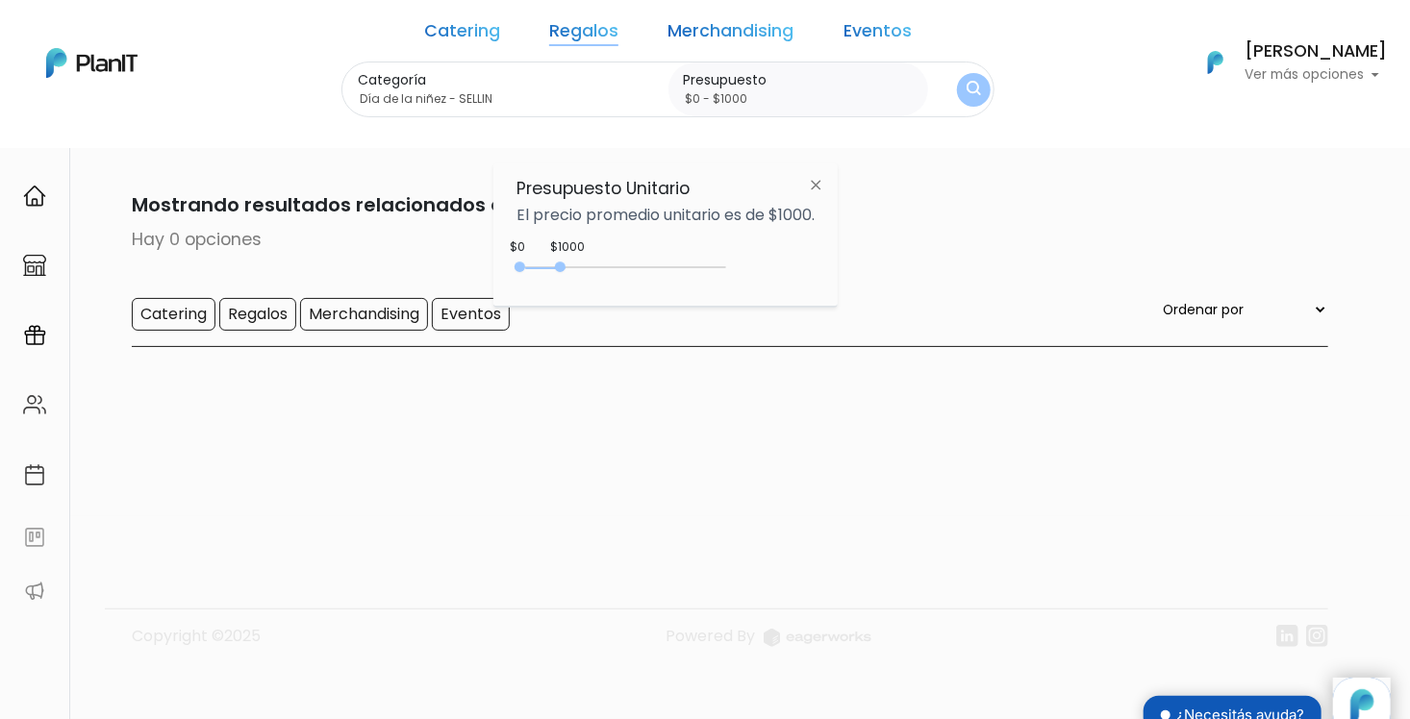
click at [821, 187] on img at bounding box center [816, 184] width 36 height 35
click at [967, 87] on img "submit" at bounding box center [974, 90] width 14 height 18
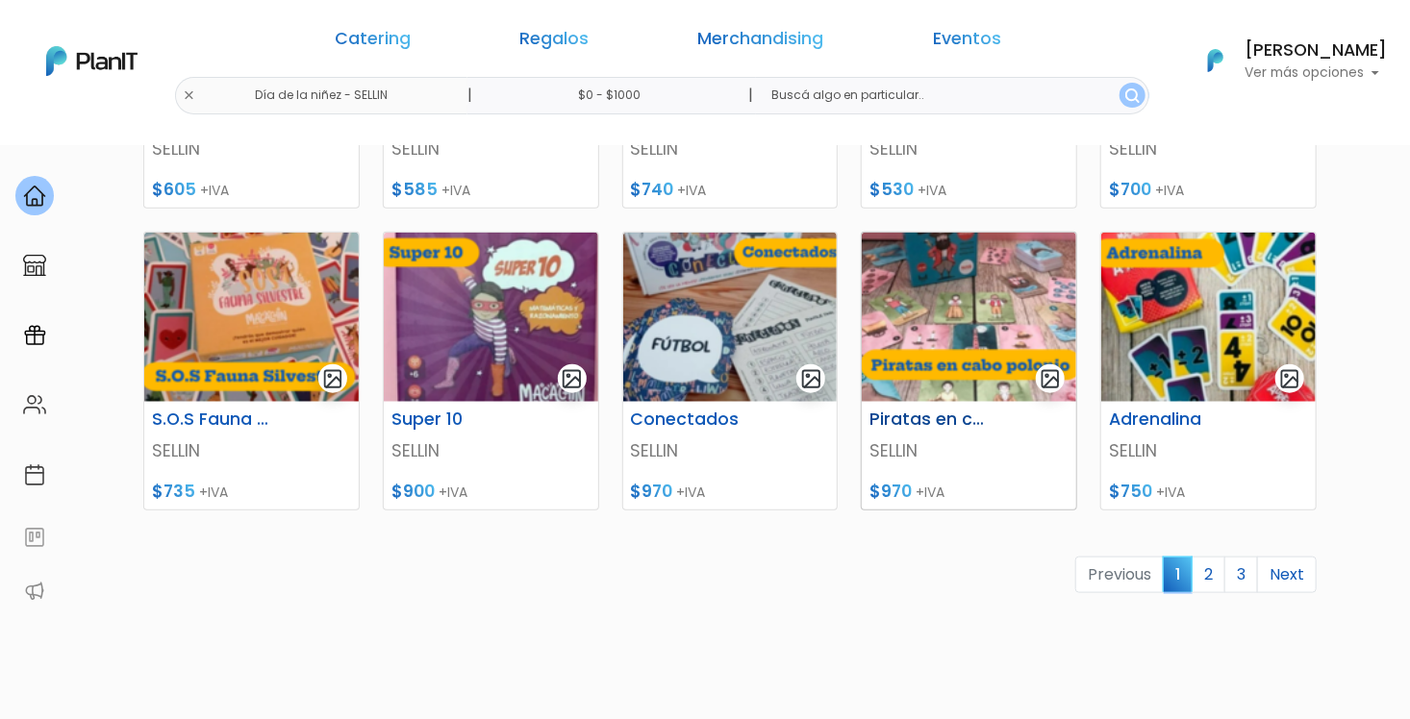
scroll to position [866, 0]
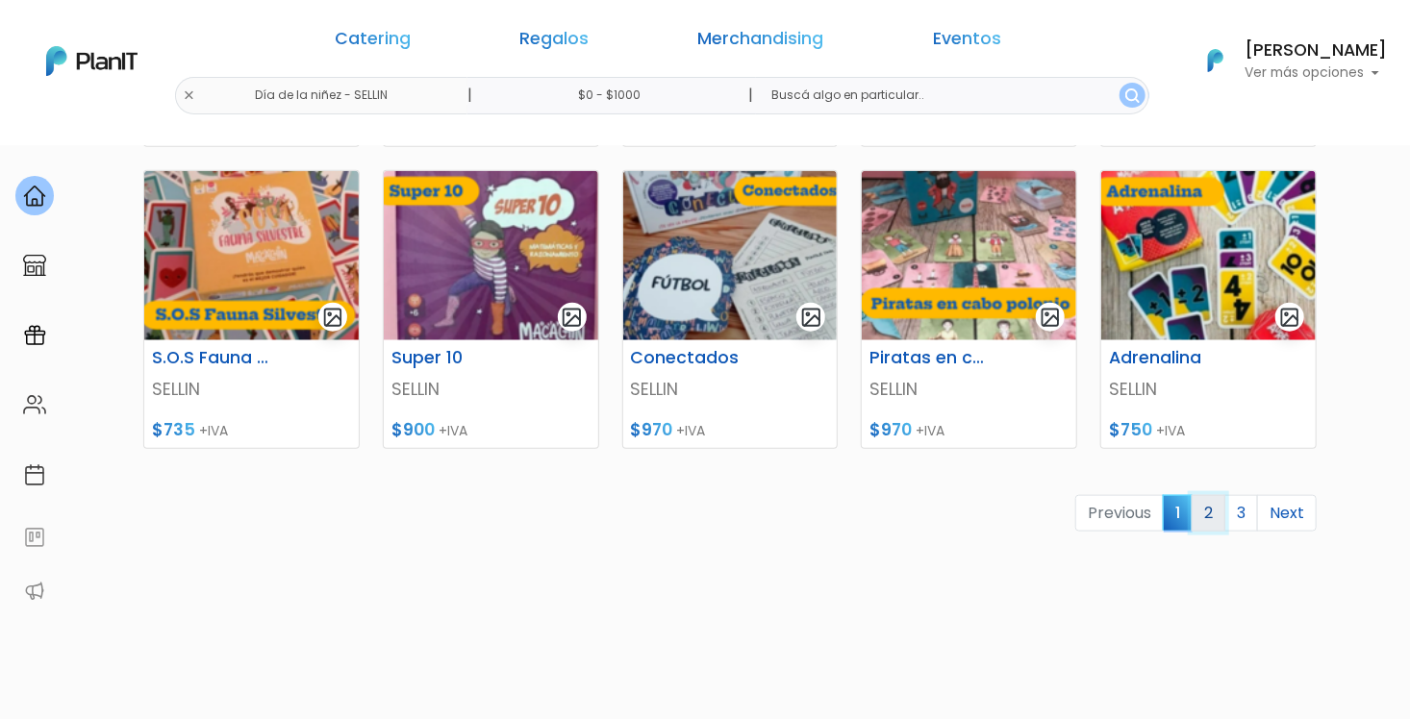
click at [1203, 521] on link "2" at bounding box center [1209, 513] width 34 height 37
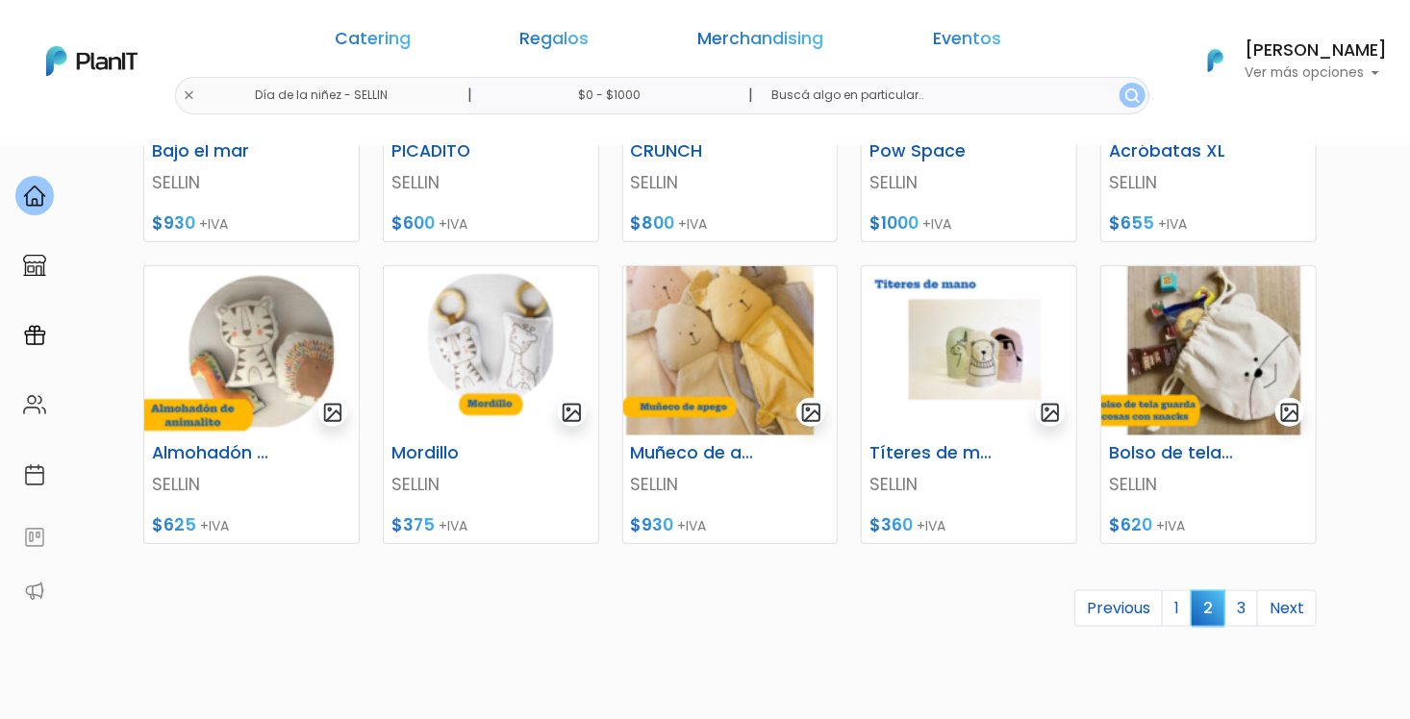
scroll to position [738, 0]
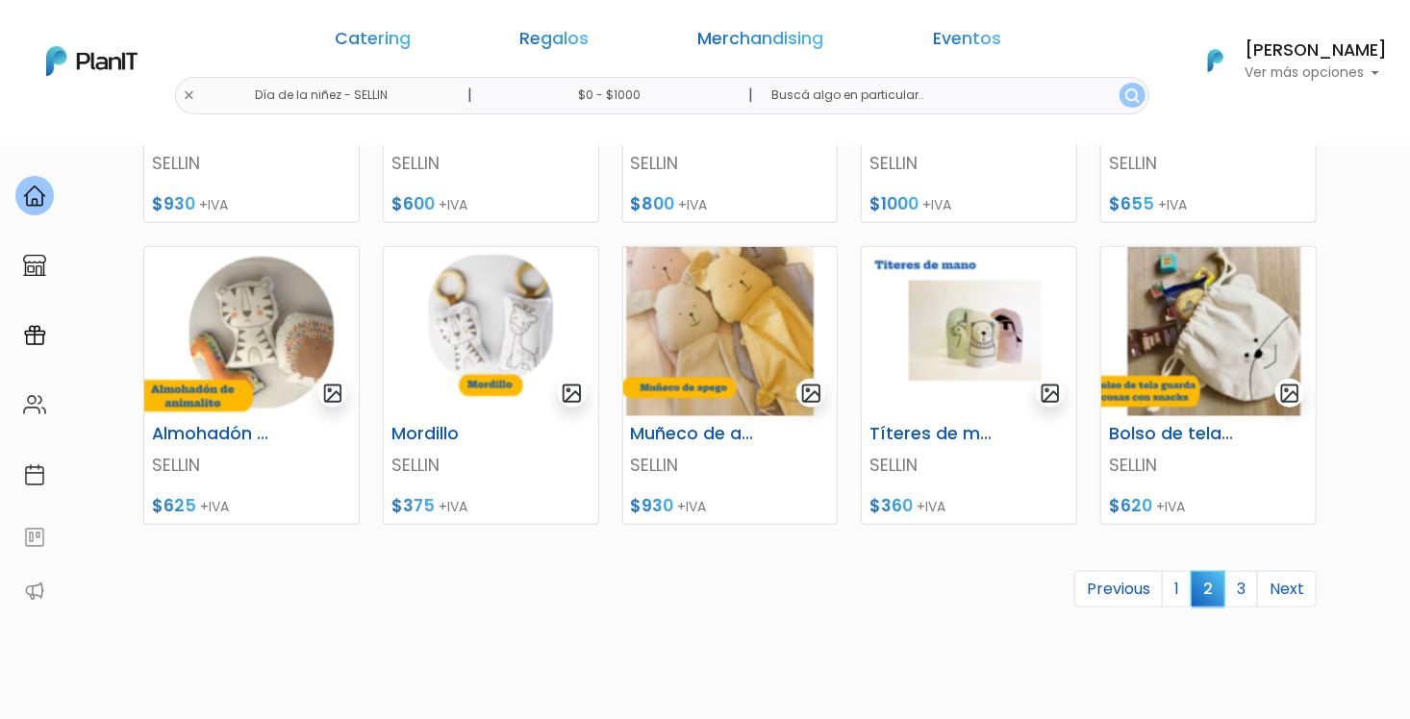
scroll to position [809, 0]
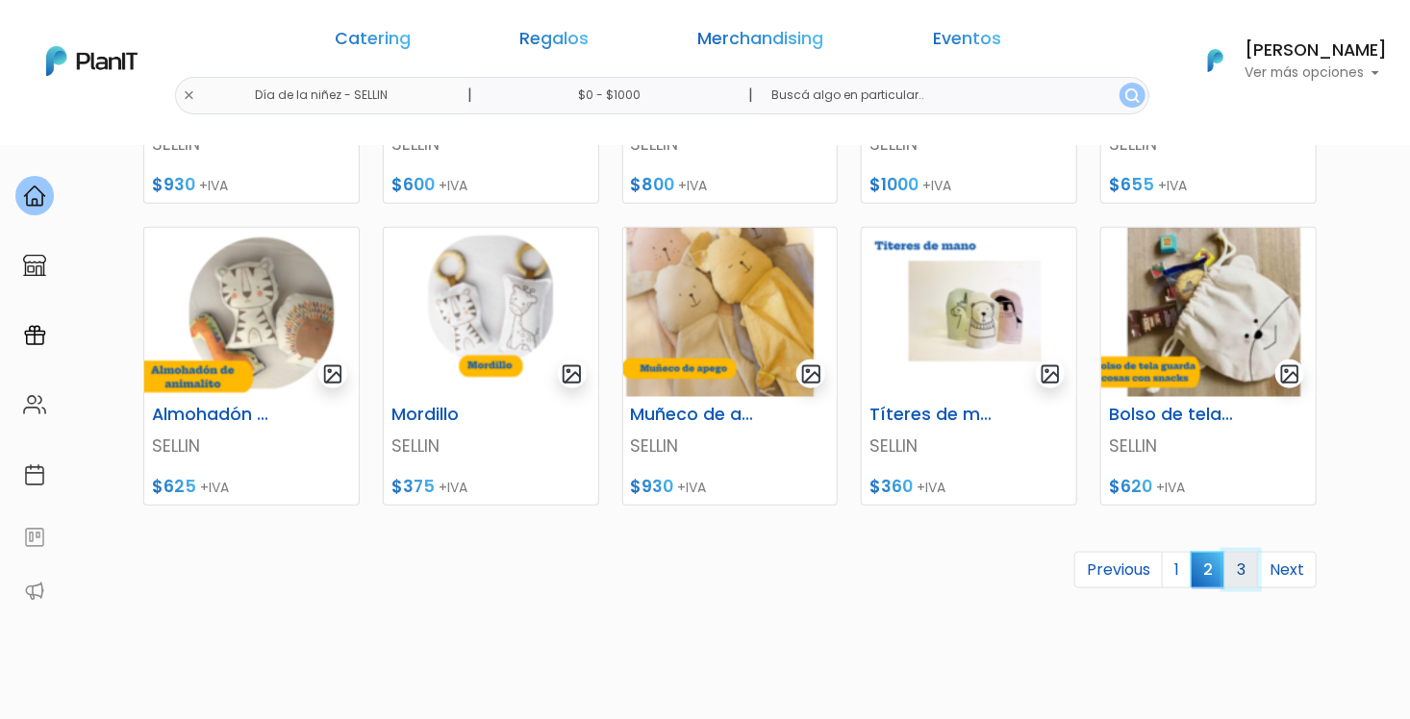
click at [1239, 578] on link "3" at bounding box center [1241, 570] width 34 height 37
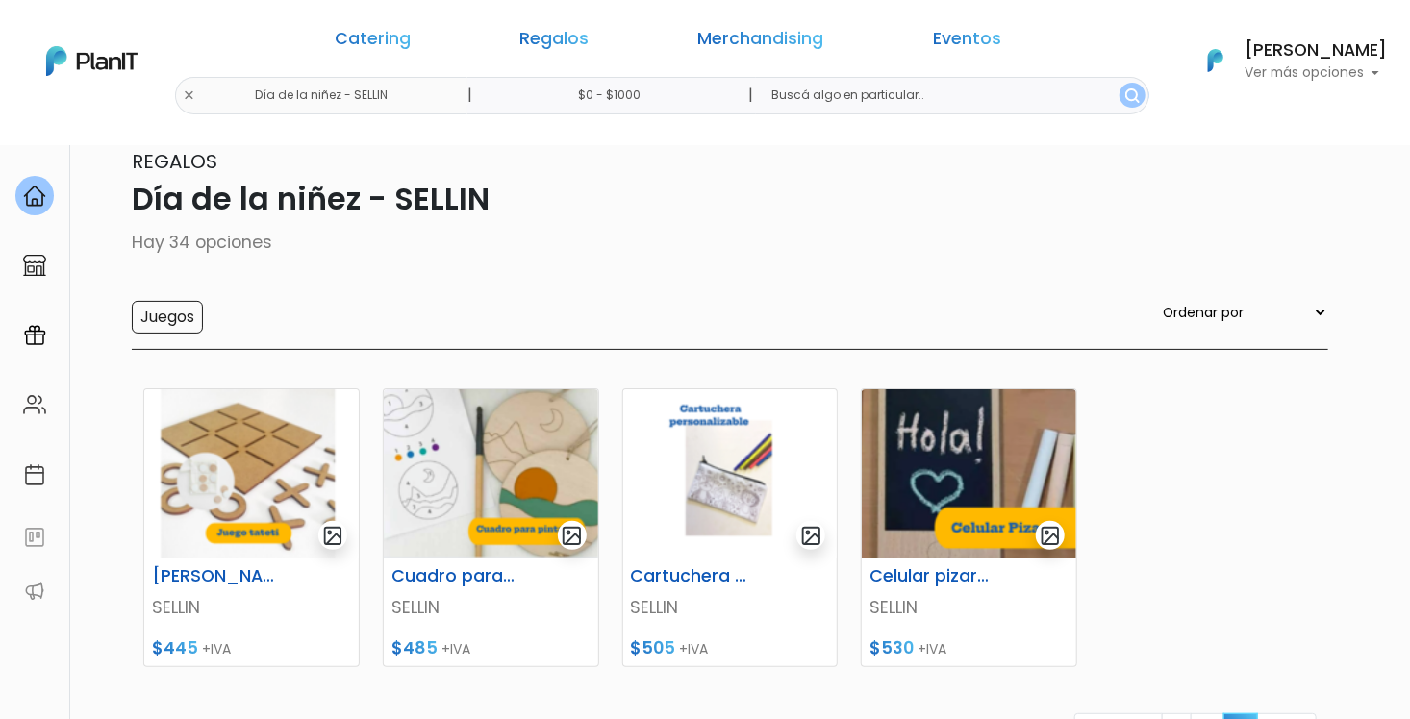
scroll to position [184, 0]
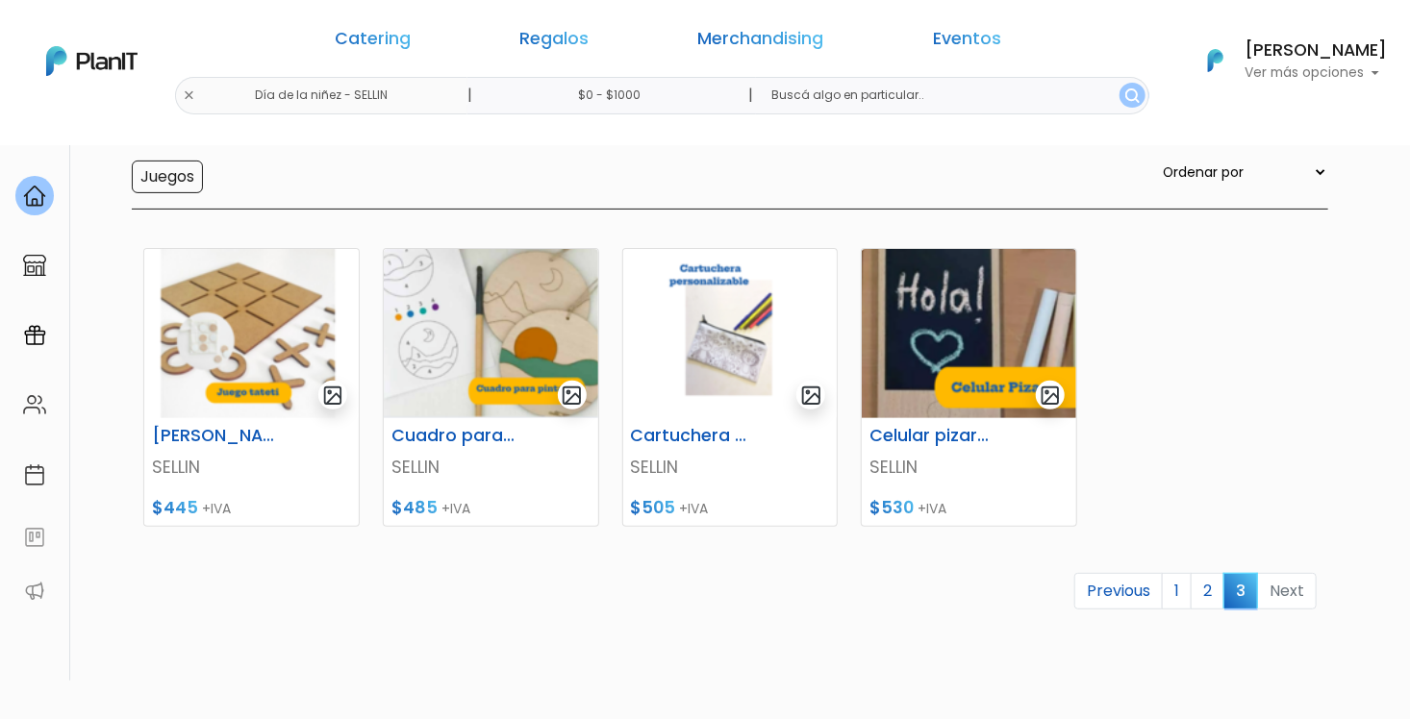
click at [1291, 592] on li "Next" at bounding box center [1287, 592] width 59 height 38
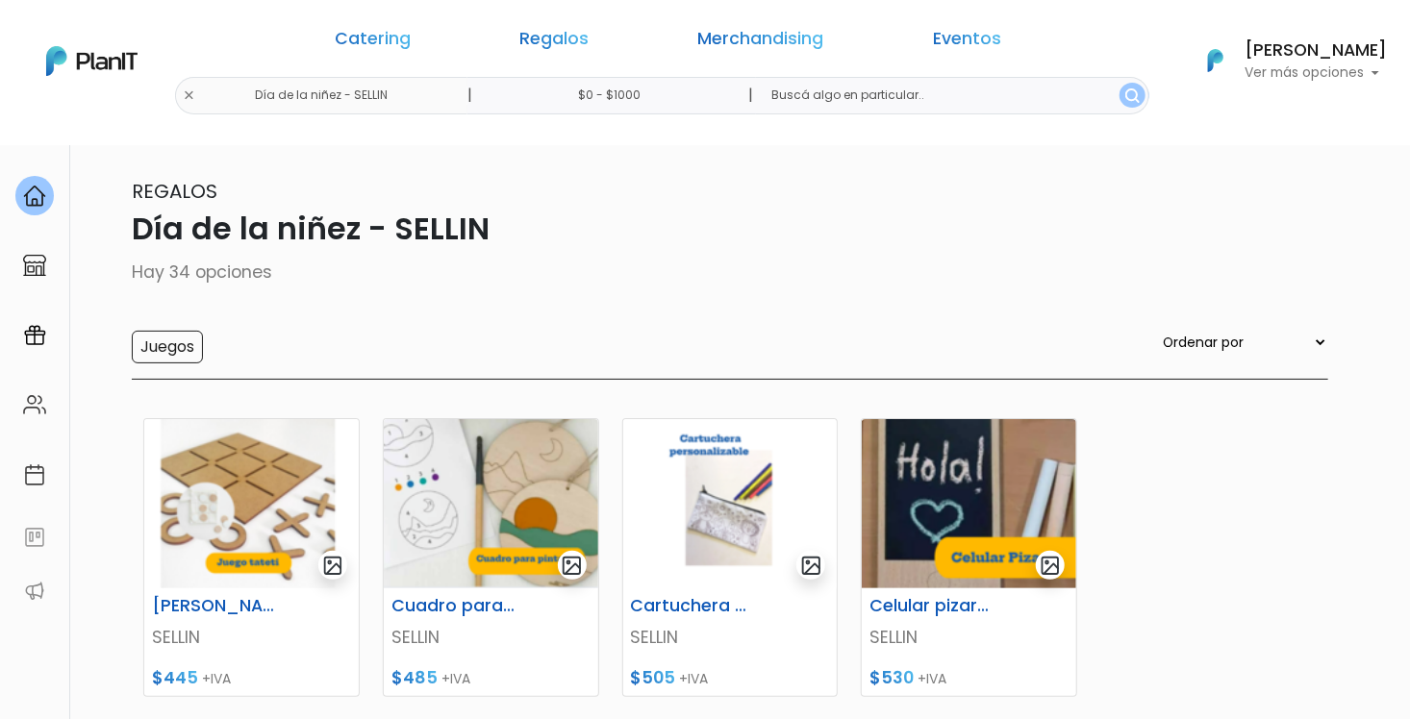
scroll to position [0, 0]
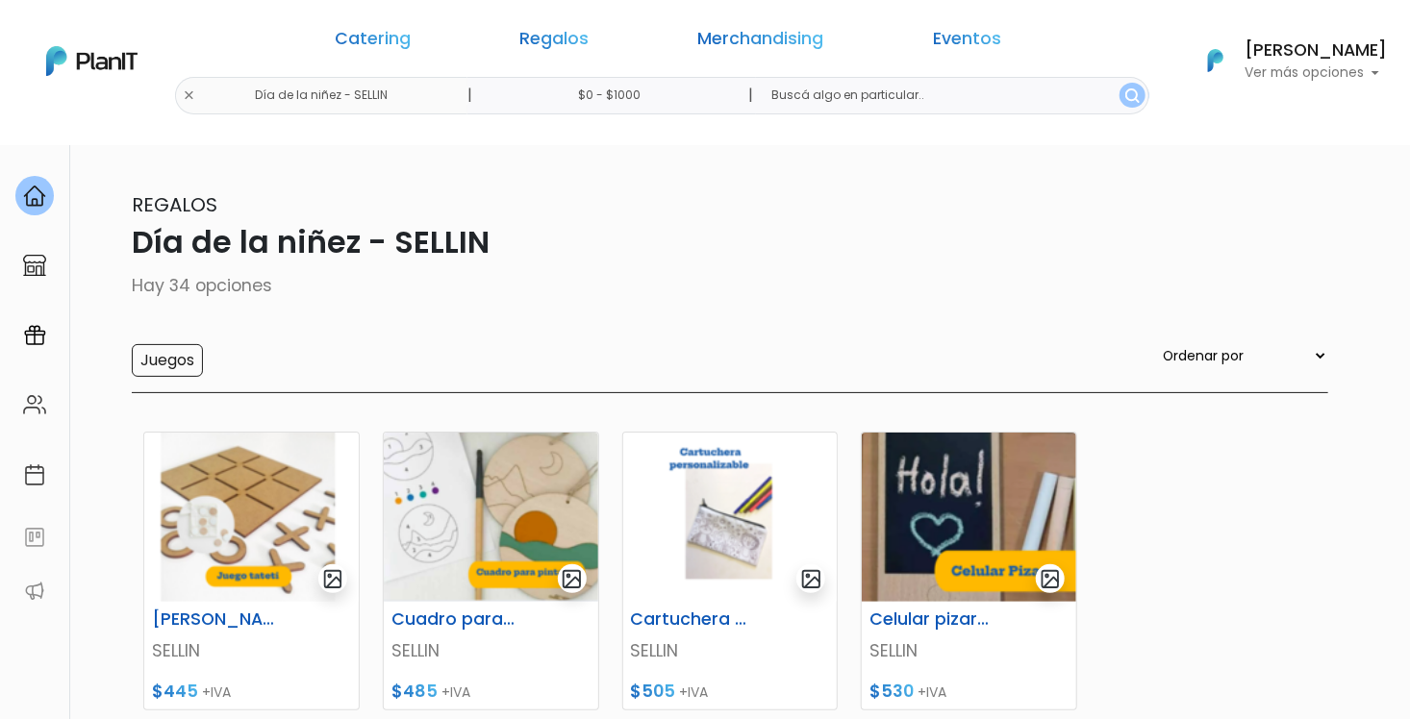
click at [78, 63] on img at bounding box center [91, 61] width 91 height 30
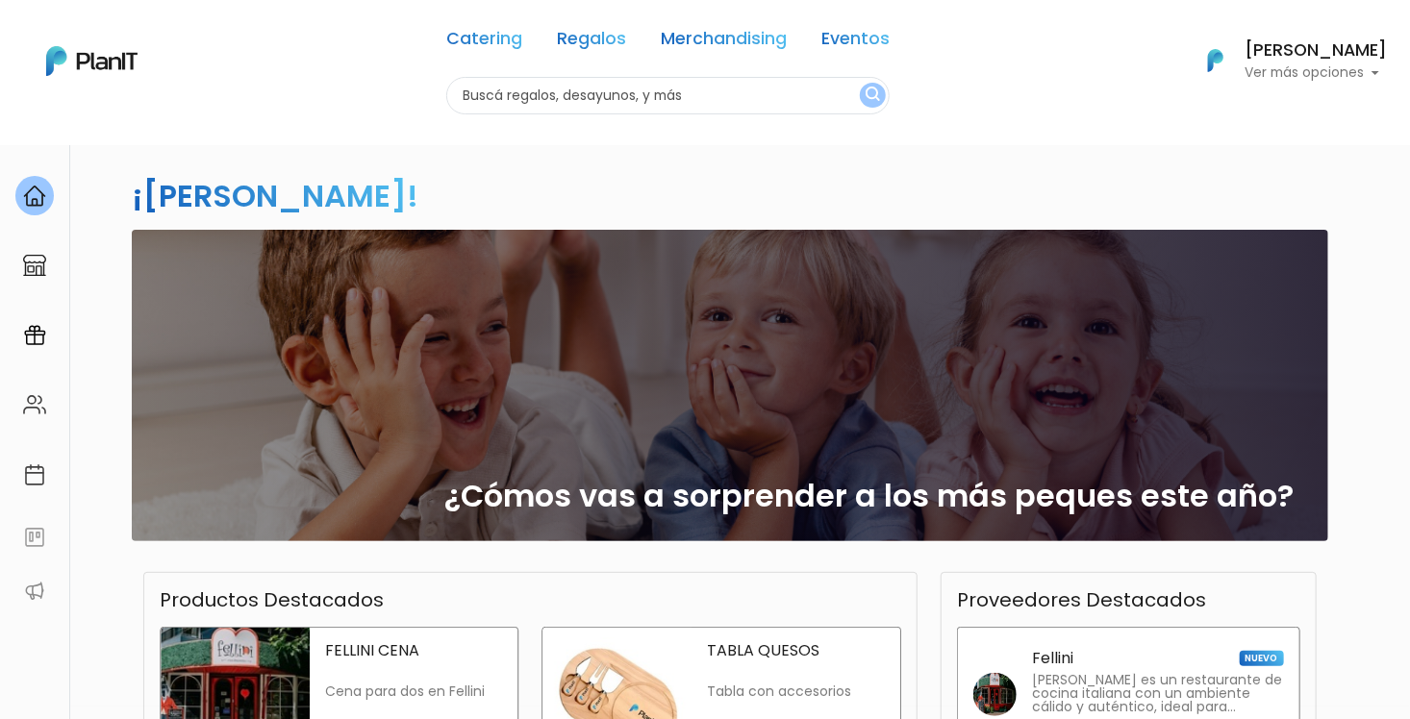
scroll to position [8, 0]
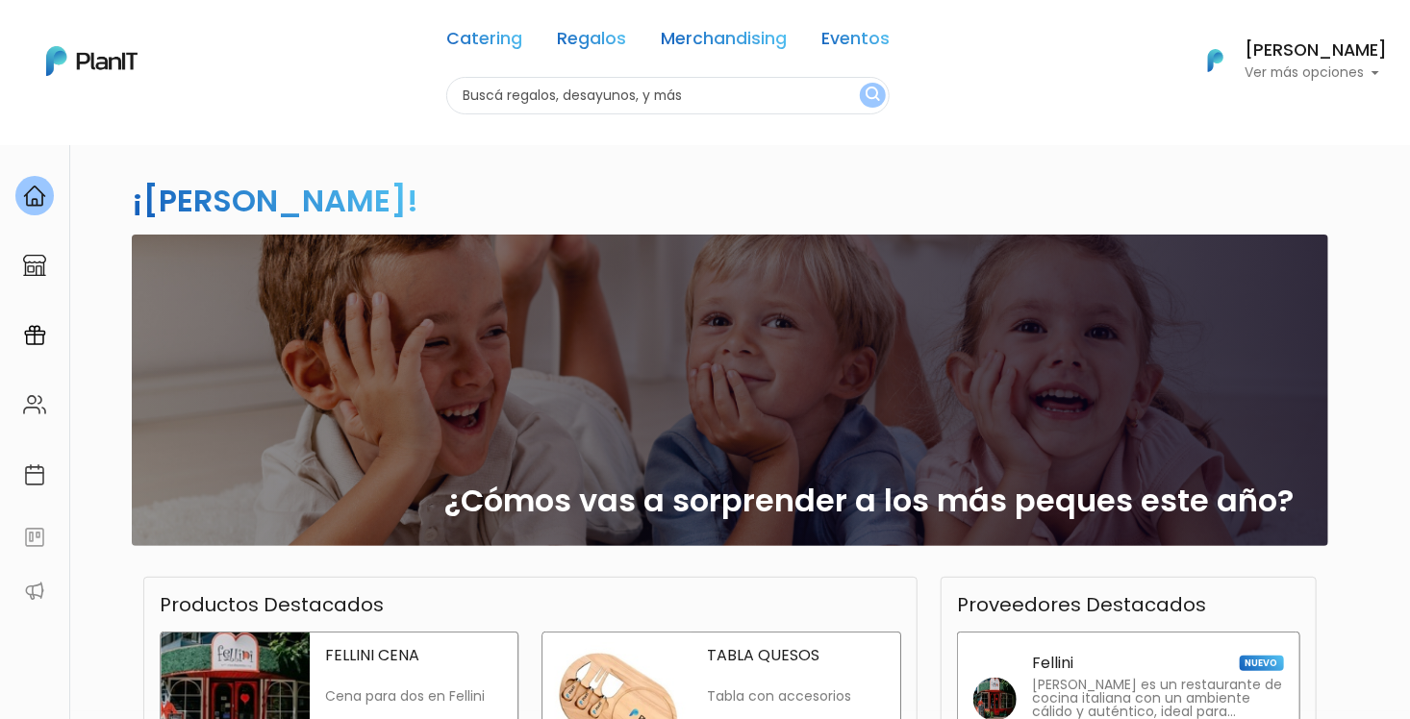
click at [132, 47] on img at bounding box center [91, 61] width 91 height 30
